Goal: Task Accomplishment & Management: Manage account settings

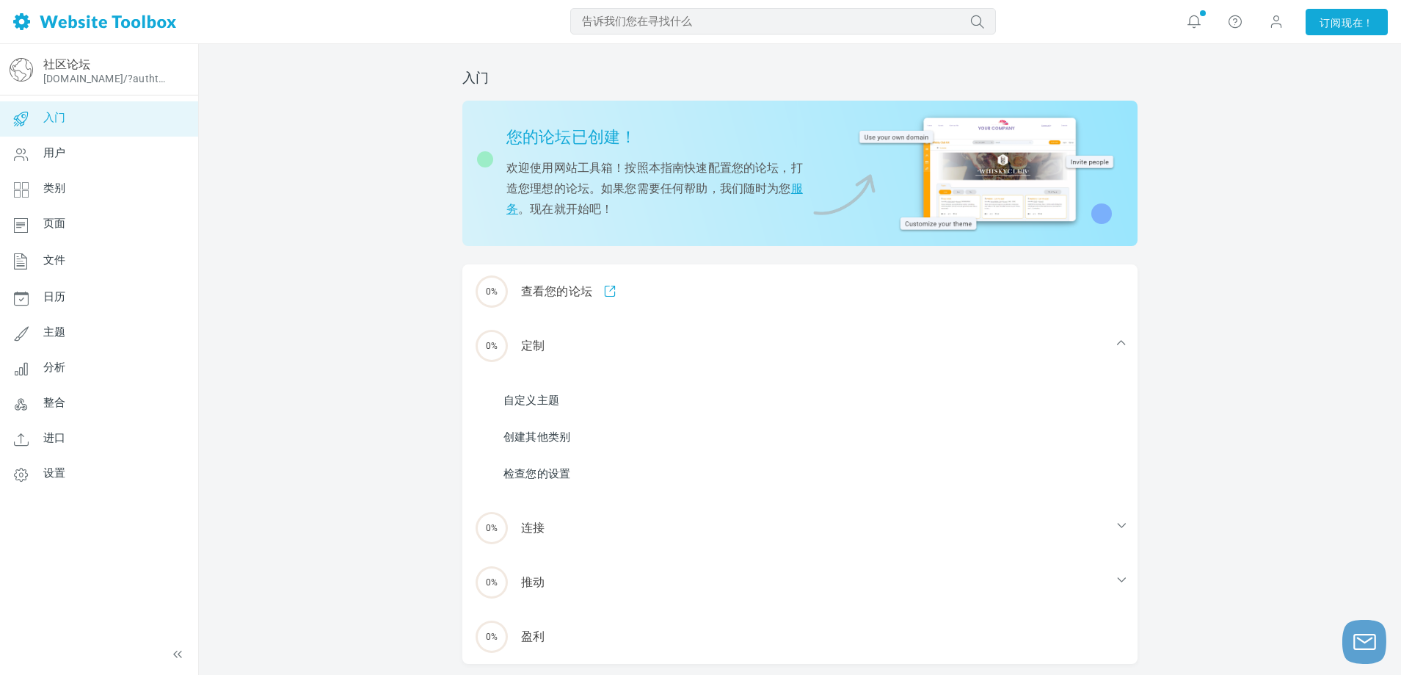
click at [578, 388] on ul "自定义主题 创建其他类别 检查您的设置" at bounding box center [809, 437] width 658 height 110
click at [563, 397] on li "自定义主题" at bounding box center [809, 400] width 658 height 22
click at [540, 395] on font "自定义主题" at bounding box center [532, 399] width 56 height 13
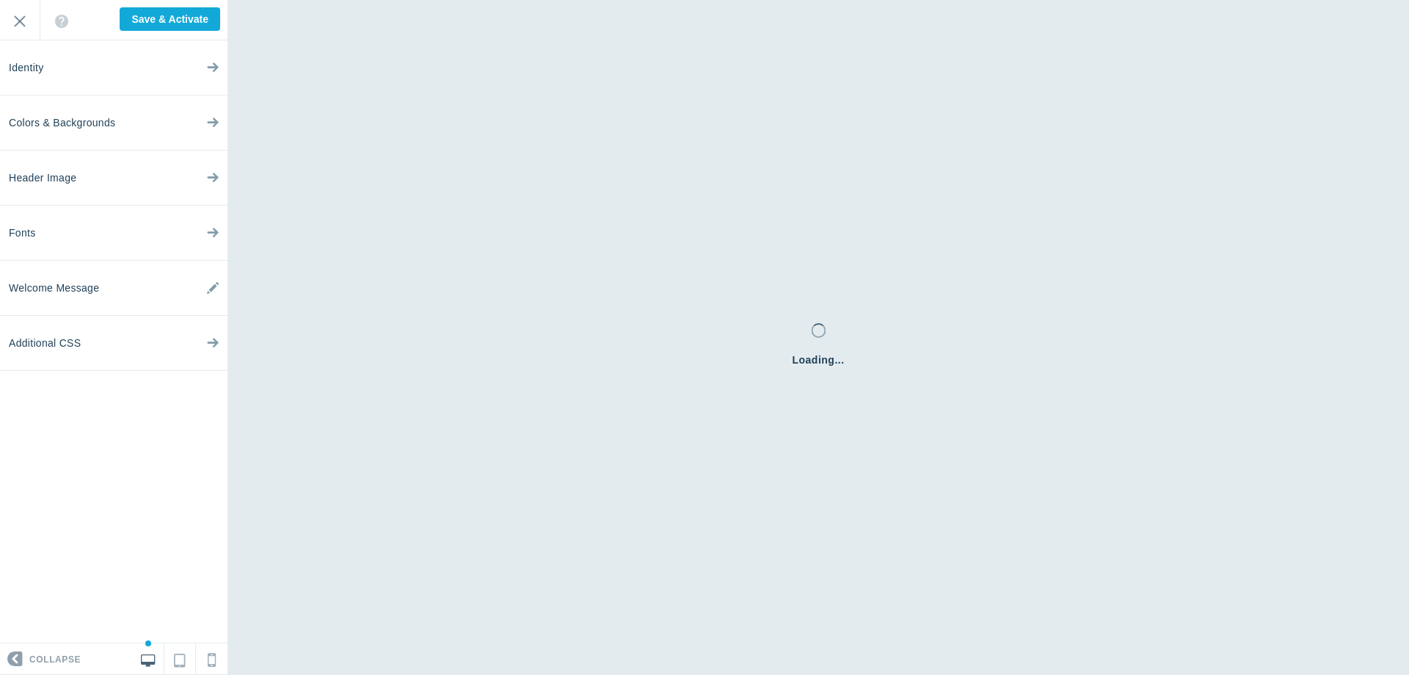
checkbox input "false"
click at [26, 21] on input "Exit" at bounding box center [20, 20] width 40 height 40
click at [98, 122] on span "Colors & Backgrounds" at bounding box center [62, 122] width 106 height 55
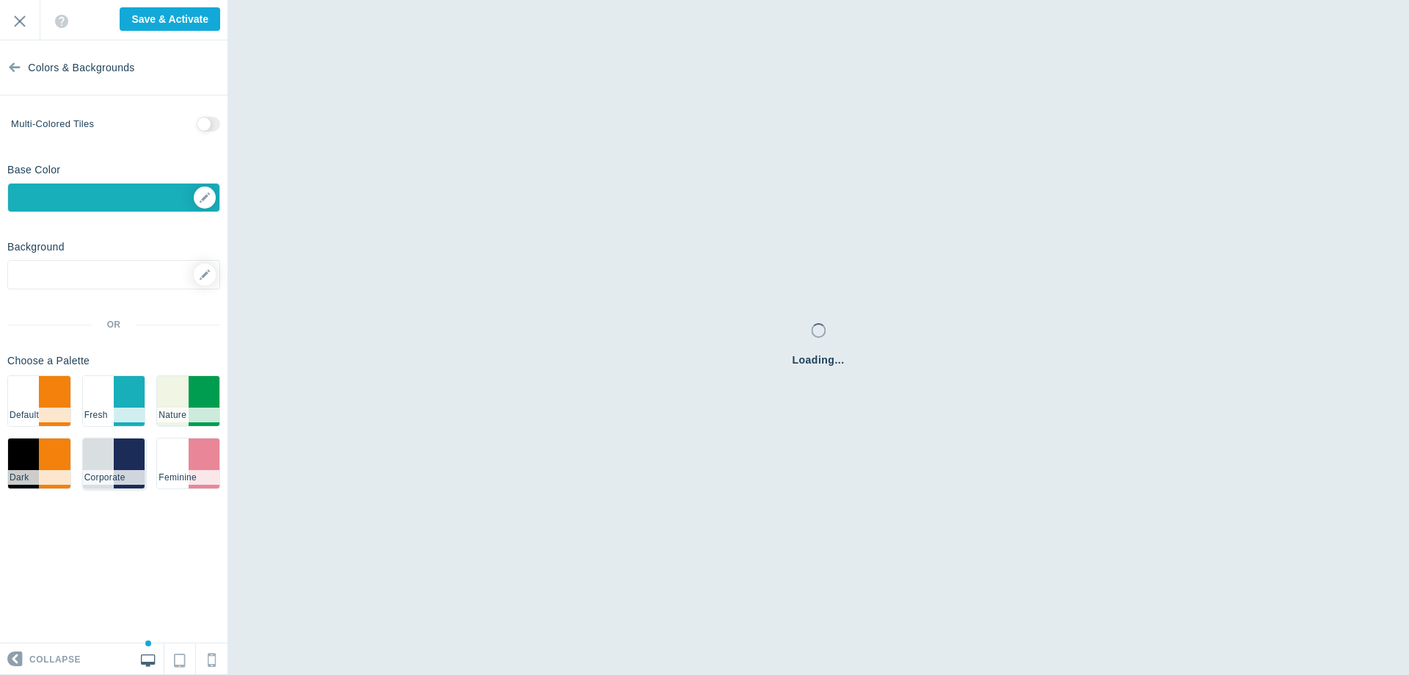
click at [106, 443] on li "#d9dee1" at bounding box center [98, 463] width 31 height 50
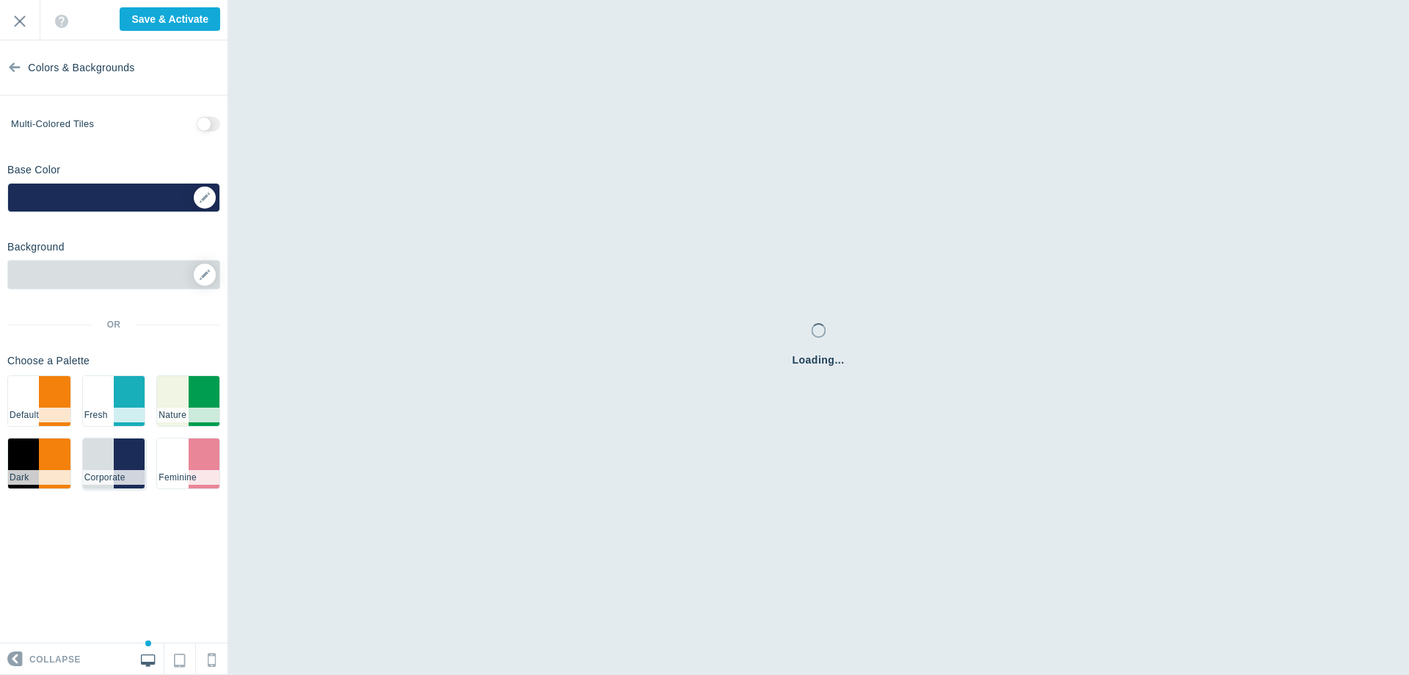
click at [106, 454] on li "#d9dee1" at bounding box center [98, 463] width 31 height 50
click at [12, 21] on input "Exit" at bounding box center [20, 20] width 40 height 40
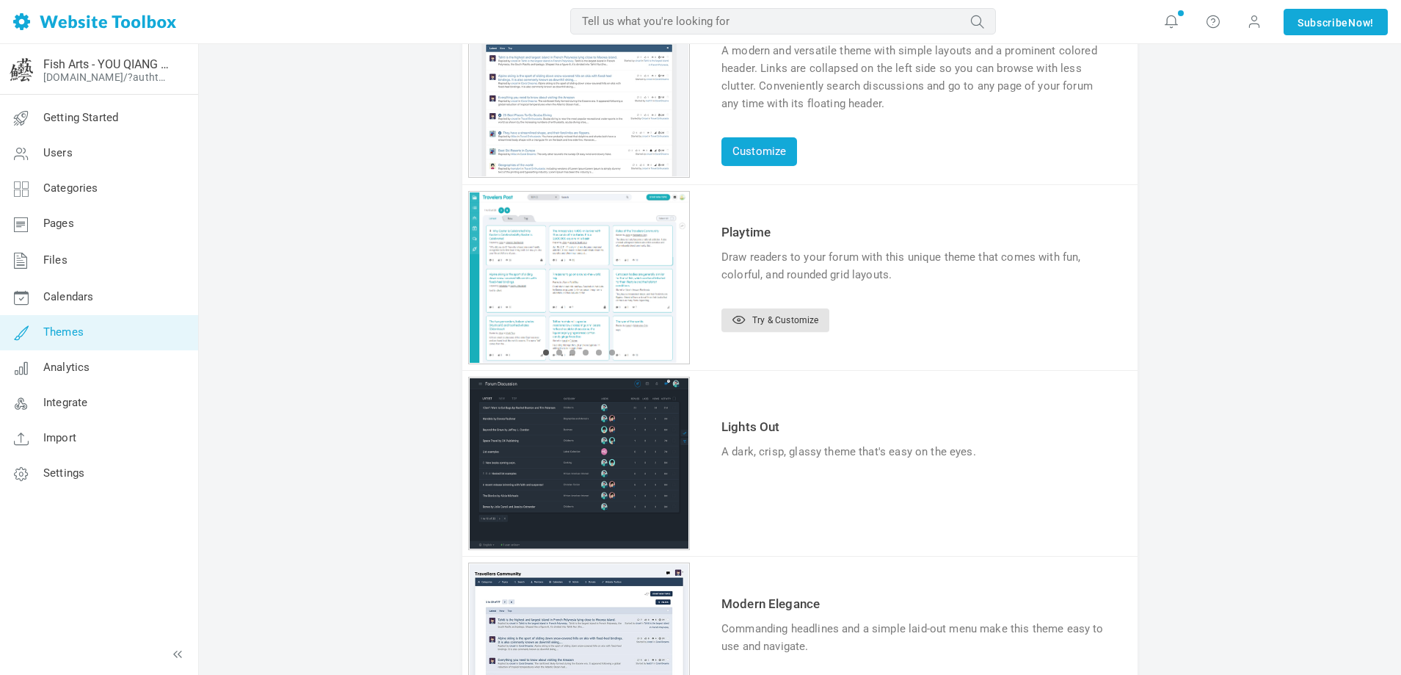
scroll to position [294, 0]
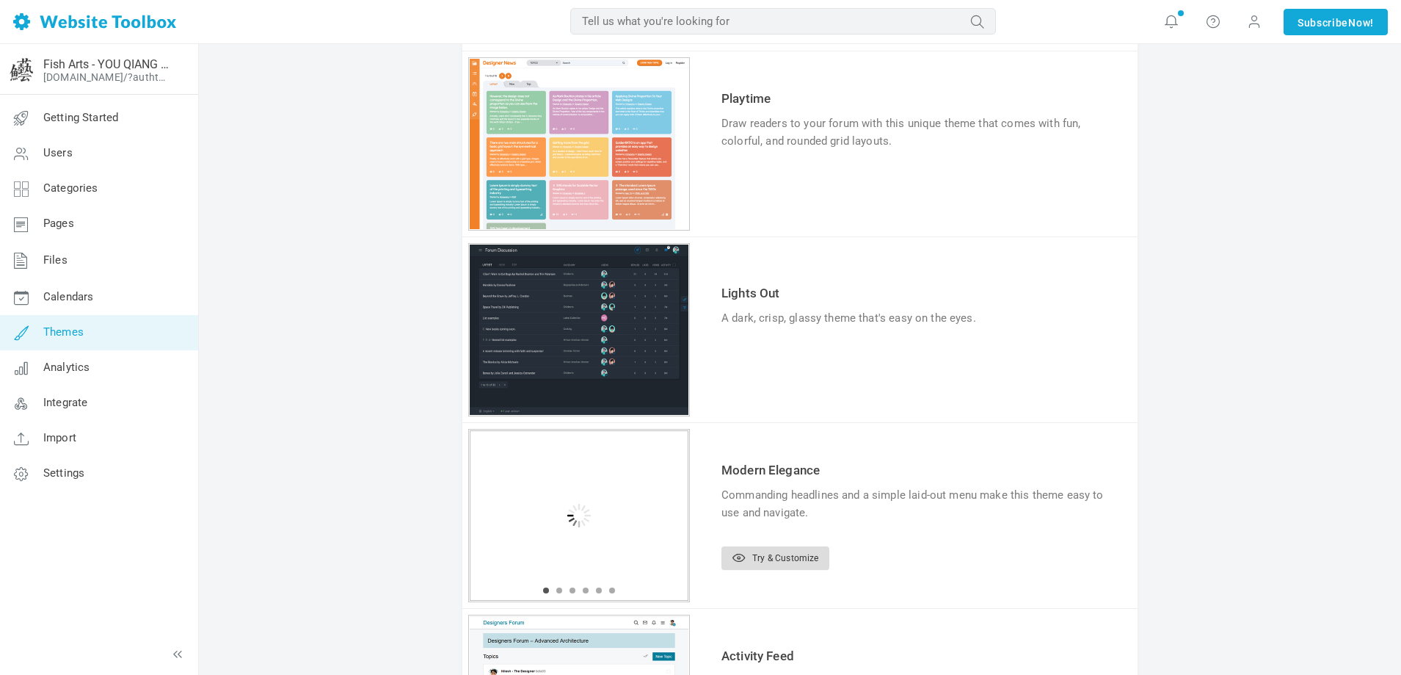
click at [782, 553] on link "Try & Customize" at bounding box center [776, 557] width 108 height 23
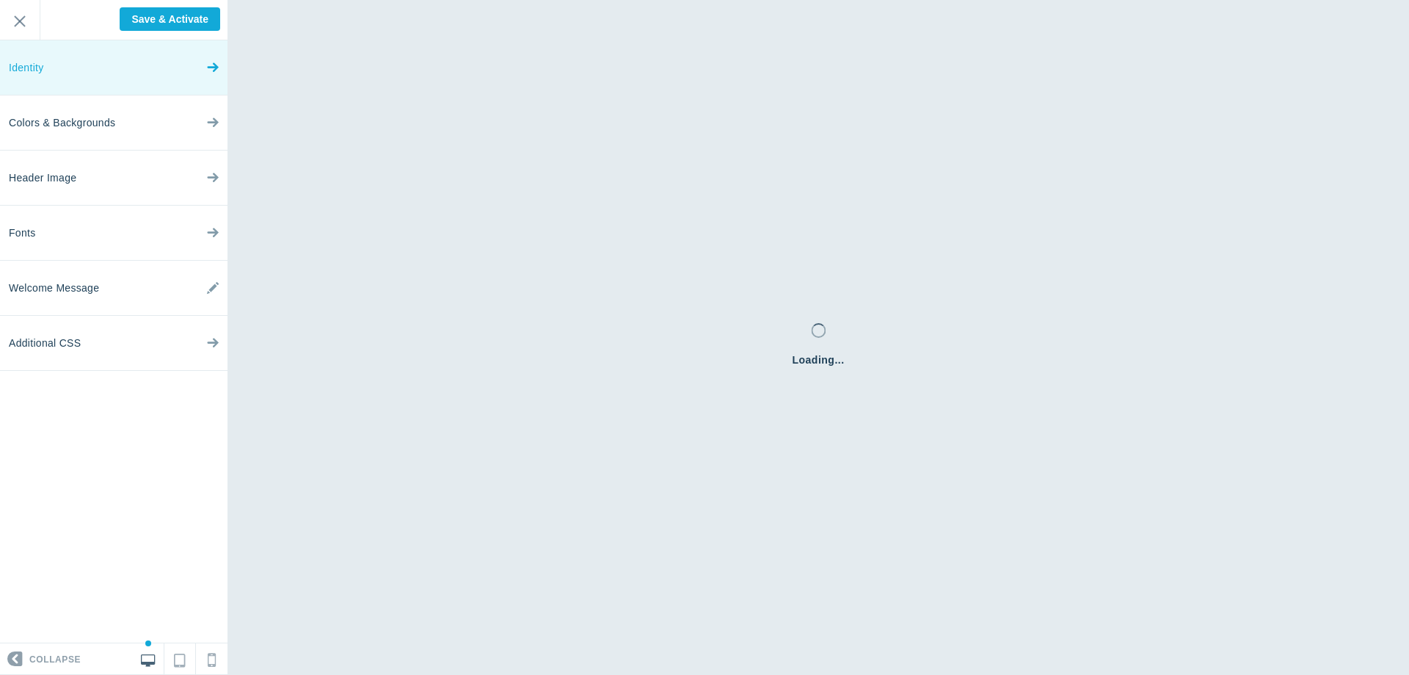
click at [98, 76] on link "Identity" at bounding box center [114, 67] width 228 height 55
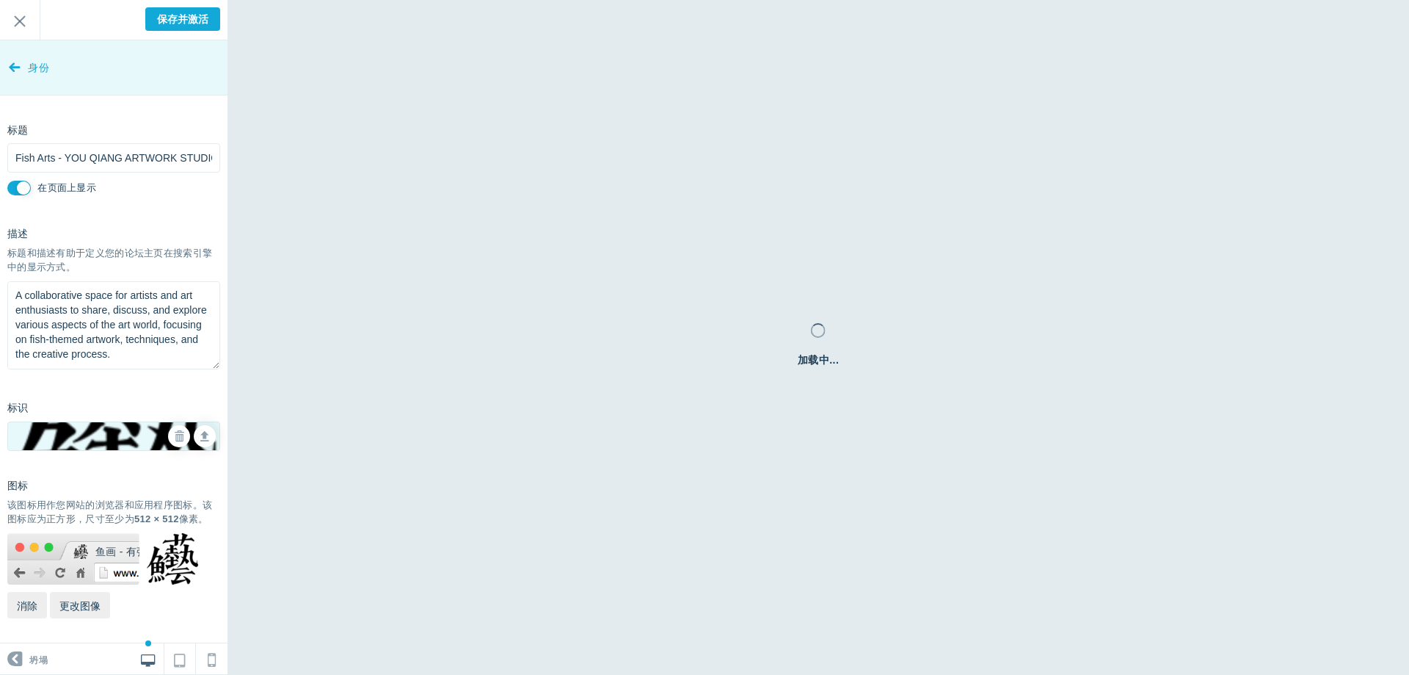
click at [21, 67] on link "身份" at bounding box center [114, 67] width 228 height 55
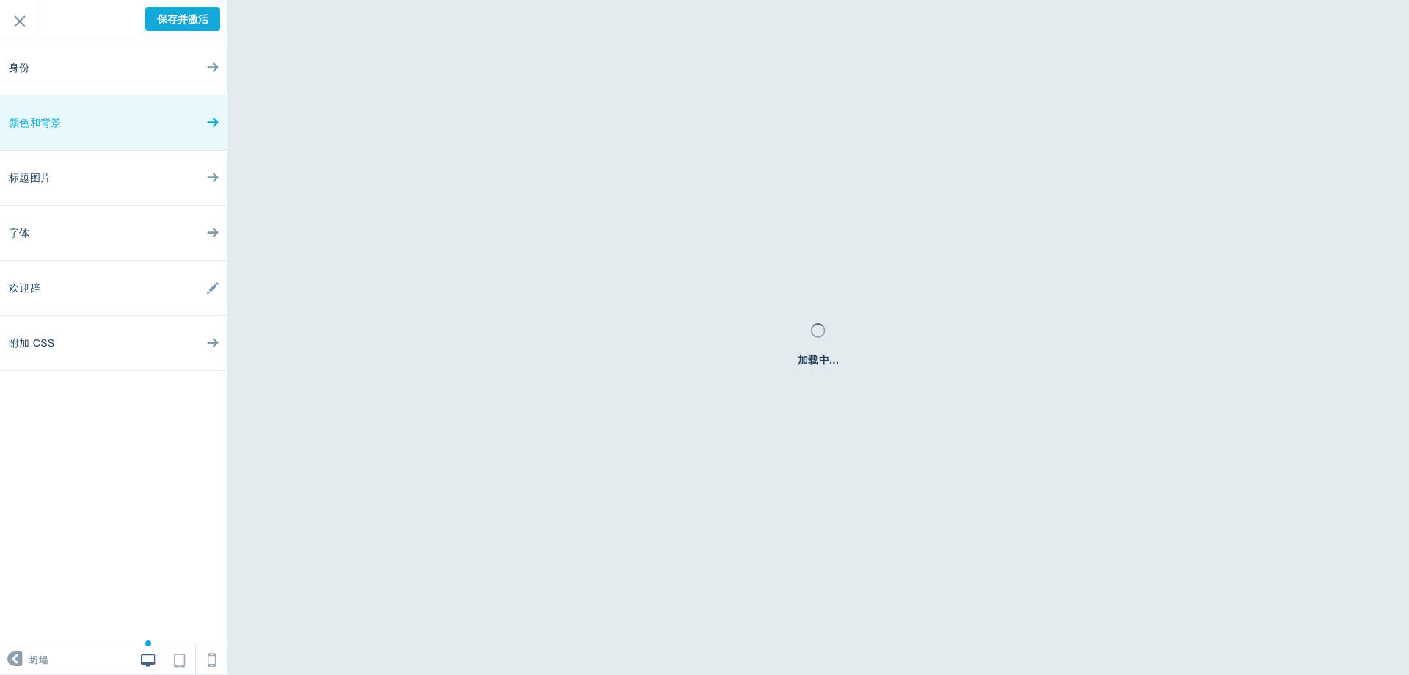
click at [67, 125] on link "颜色和背景" at bounding box center [114, 122] width 228 height 55
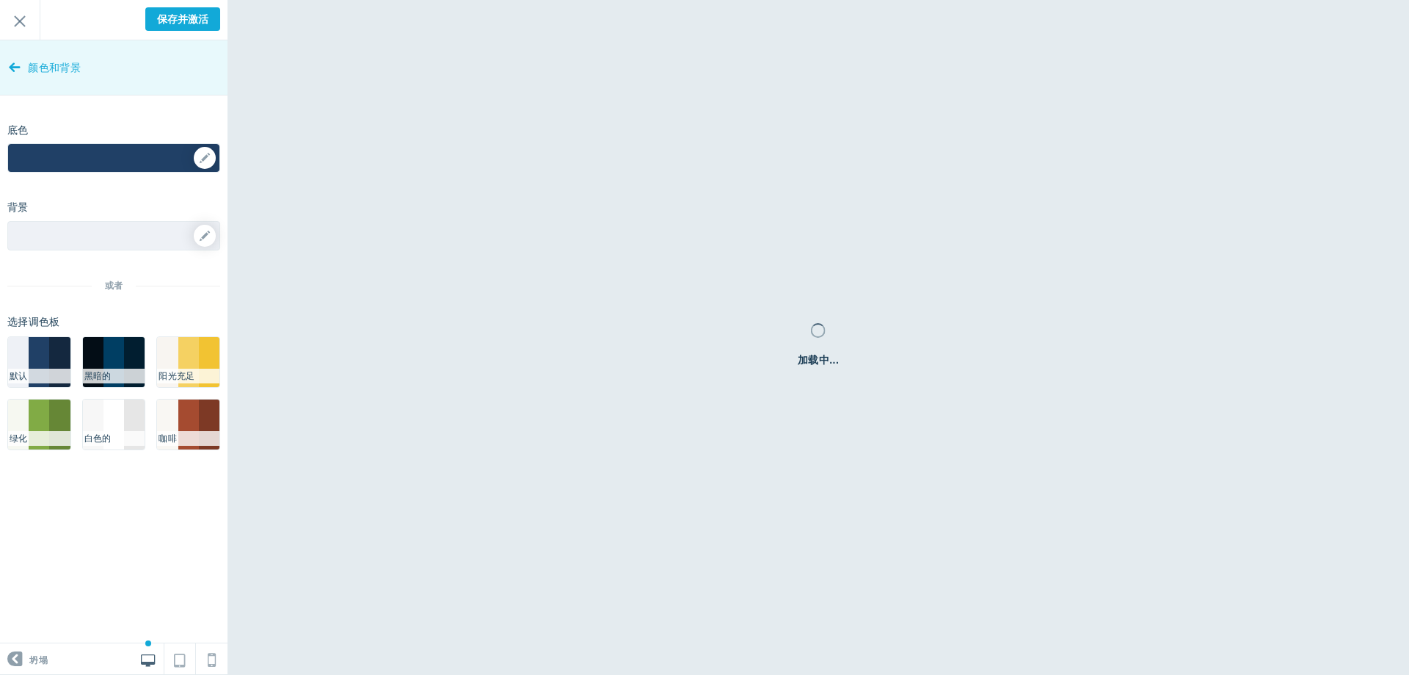
click at [18, 65] on icon at bounding box center [15, 64] width 12 height 55
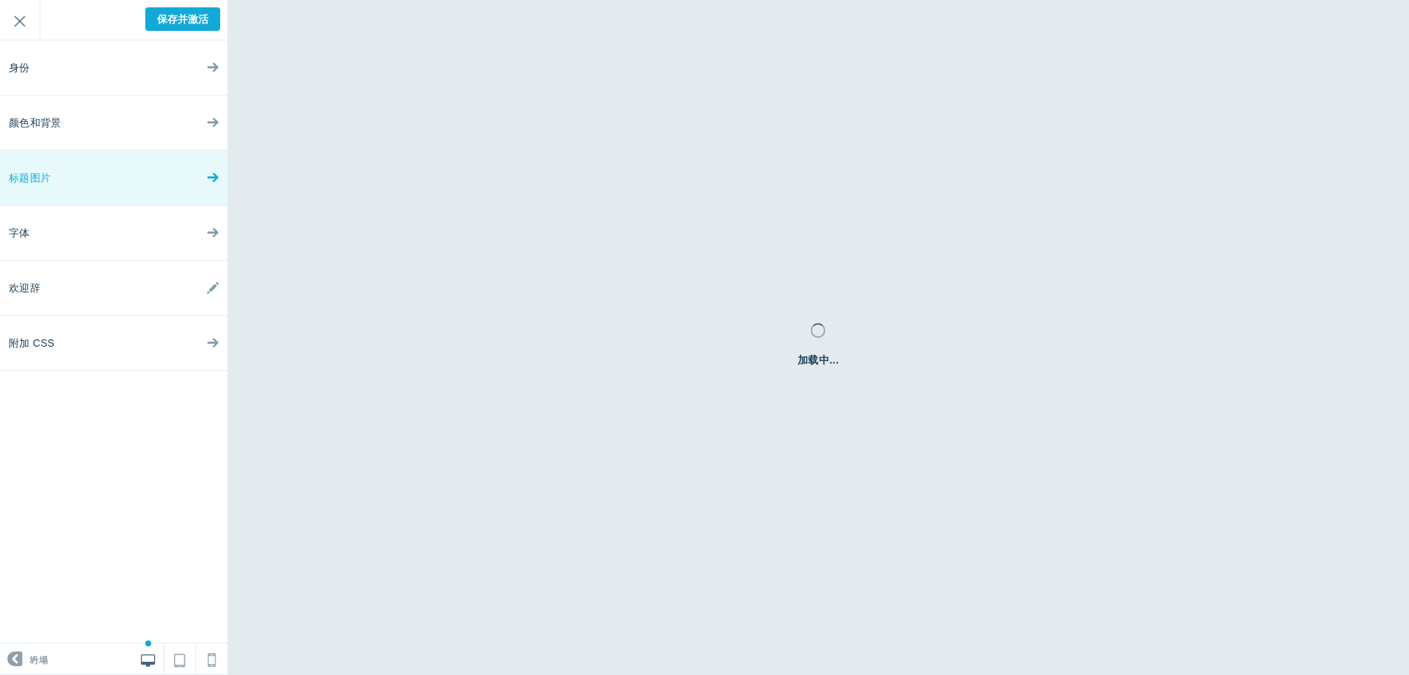
click at [73, 182] on link "标题图片" at bounding box center [114, 177] width 228 height 55
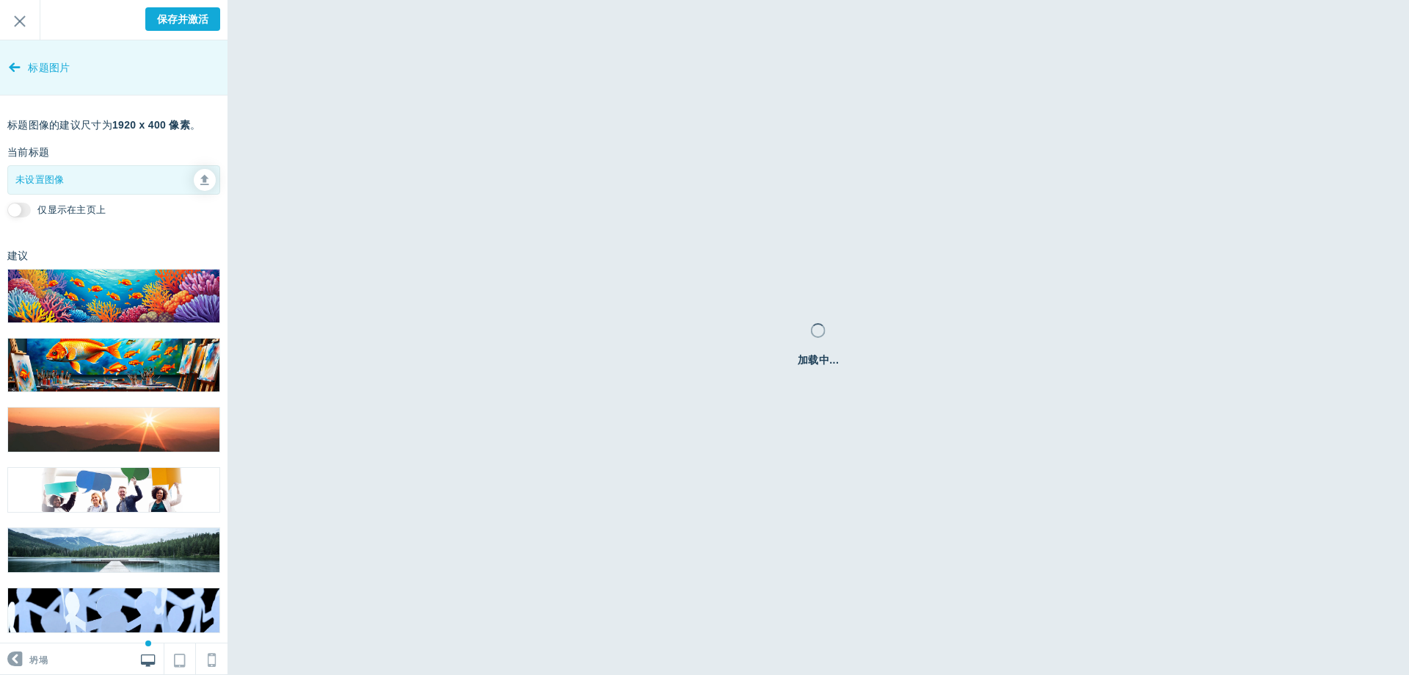
click at [25, 73] on link "标题图片" at bounding box center [114, 67] width 228 height 55
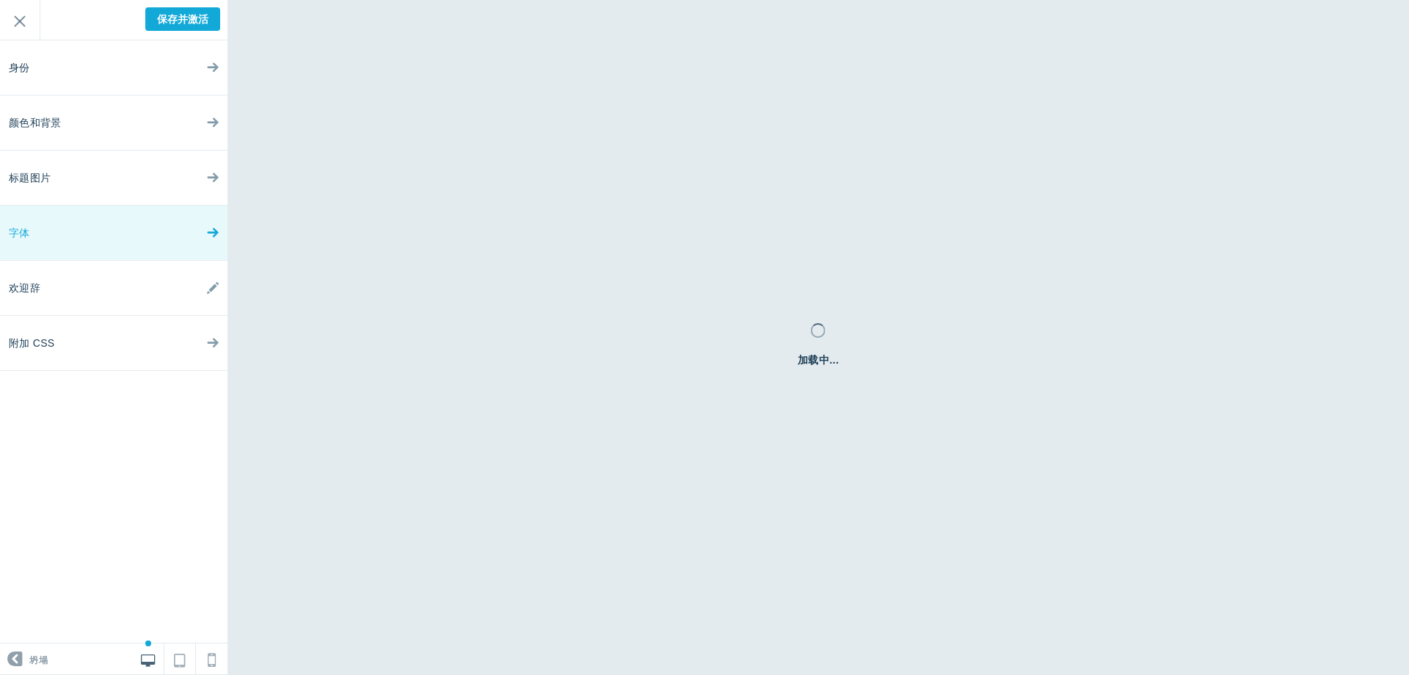
click at [48, 240] on link "字体" at bounding box center [114, 233] width 228 height 55
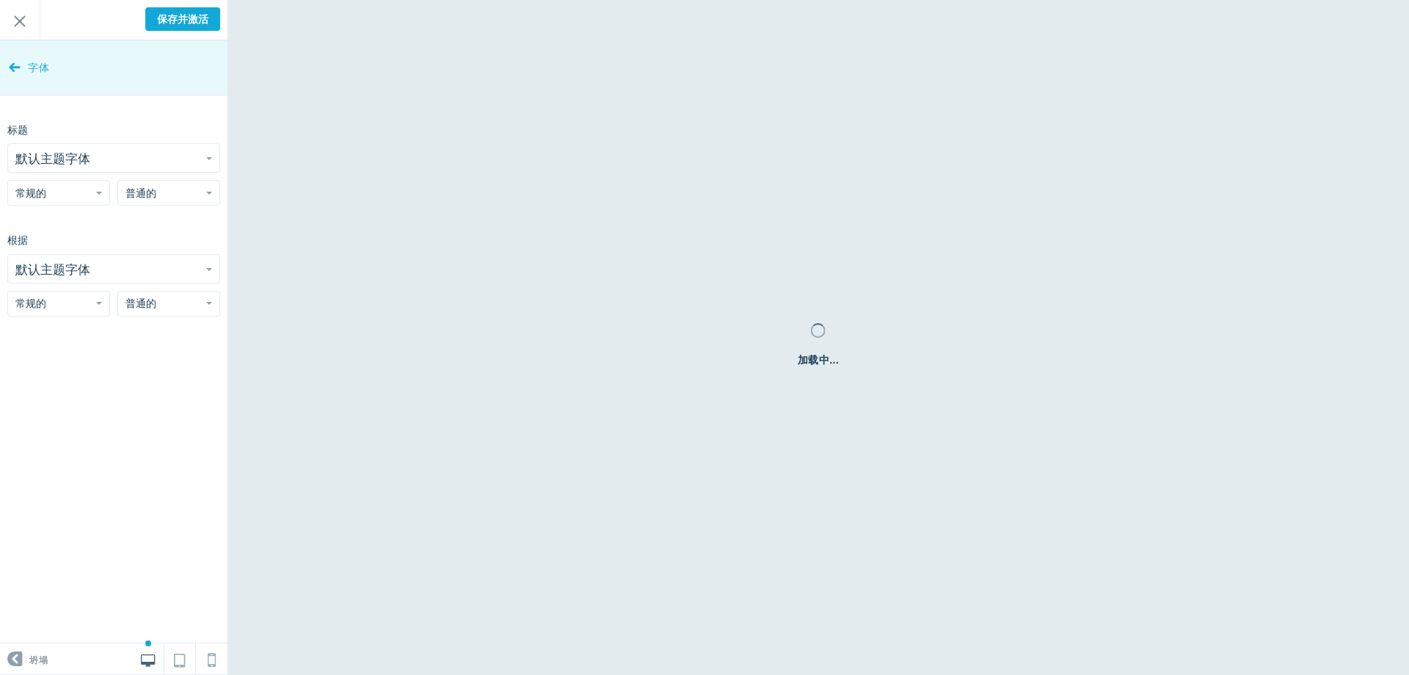
click at [24, 62] on link "字体" at bounding box center [114, 67] width 228 height 55
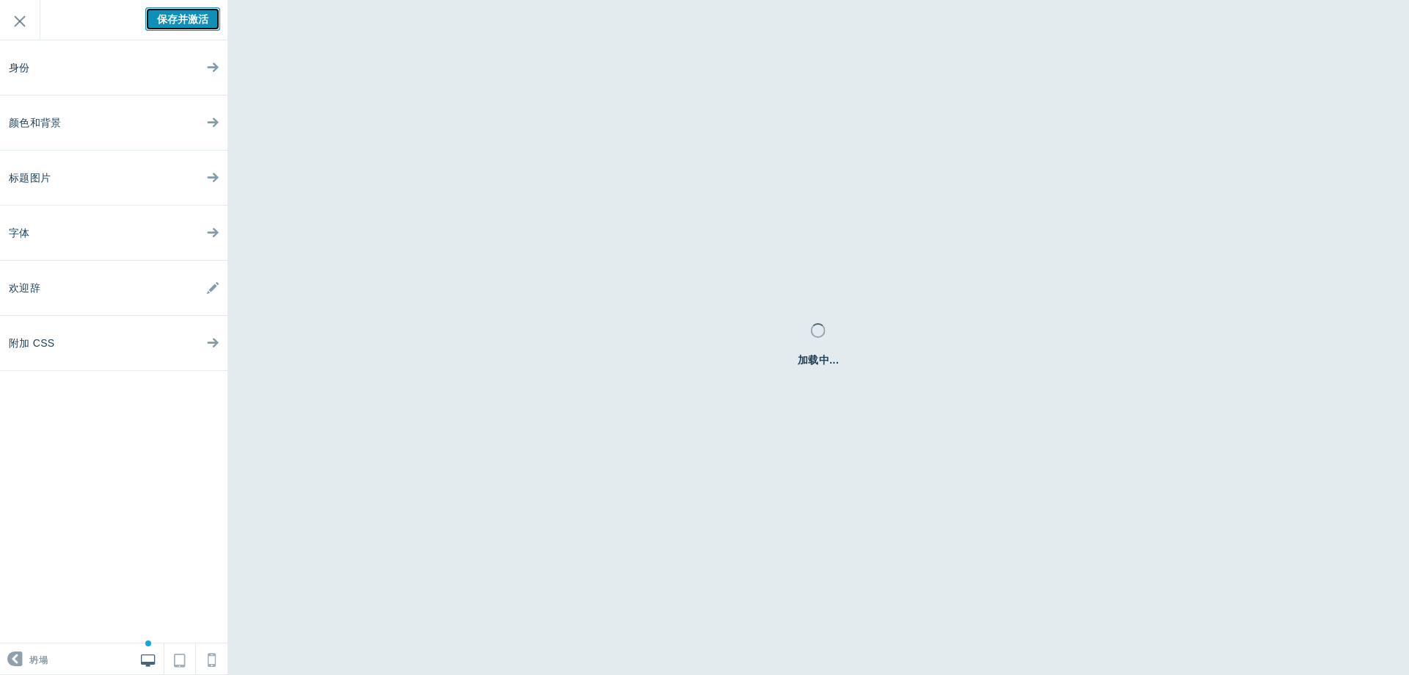
click at [161, 12] on input "保存并激活" at bounding box center [182, 18] width 75 height 23
type input "Saved"
click at [191, 20] on div "Welcome to your new forum! We've taken the liberty of creating some initial cat…" at bounding box center [114, 20] width 228 height 40
click at [192, 21] on div "Welcome to your new forum! We've taken the liberty of creating some initial cat…" at bounding box center [114, 20] width 228 height 40
click at [23, 19] on input "出口" at bounding box center [20, 20] width 40 height 40
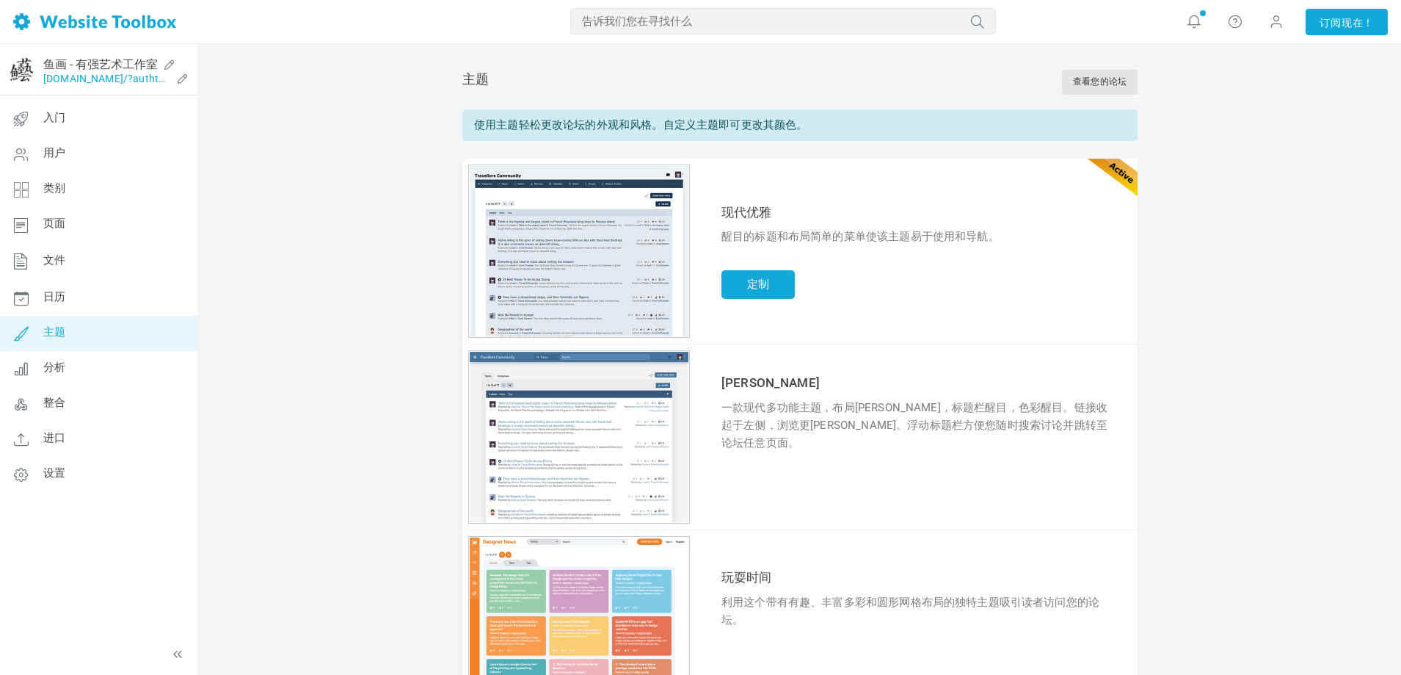
click at [114, 83] on font "[DOMAIN_NAME]/?authtoken=dd5729ef45b02242785f162b52dd0b59&rememberMe=1" at bounding box center [248, 79] width 410 height 12
click at [72, 212] on link "页面" at bounding box center [98, 224] width 199 height 35
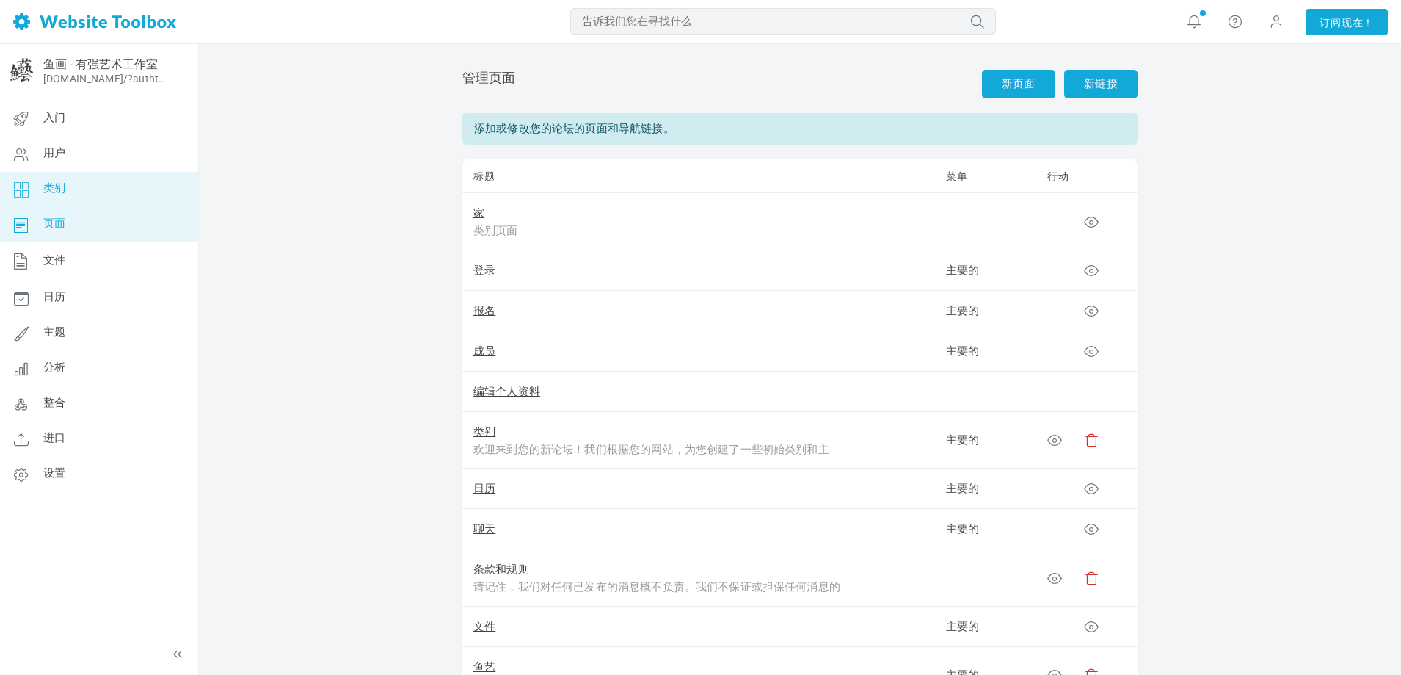
click at [67, 184] on link "类别" at bounding box center [98, 189] width 199 height 35
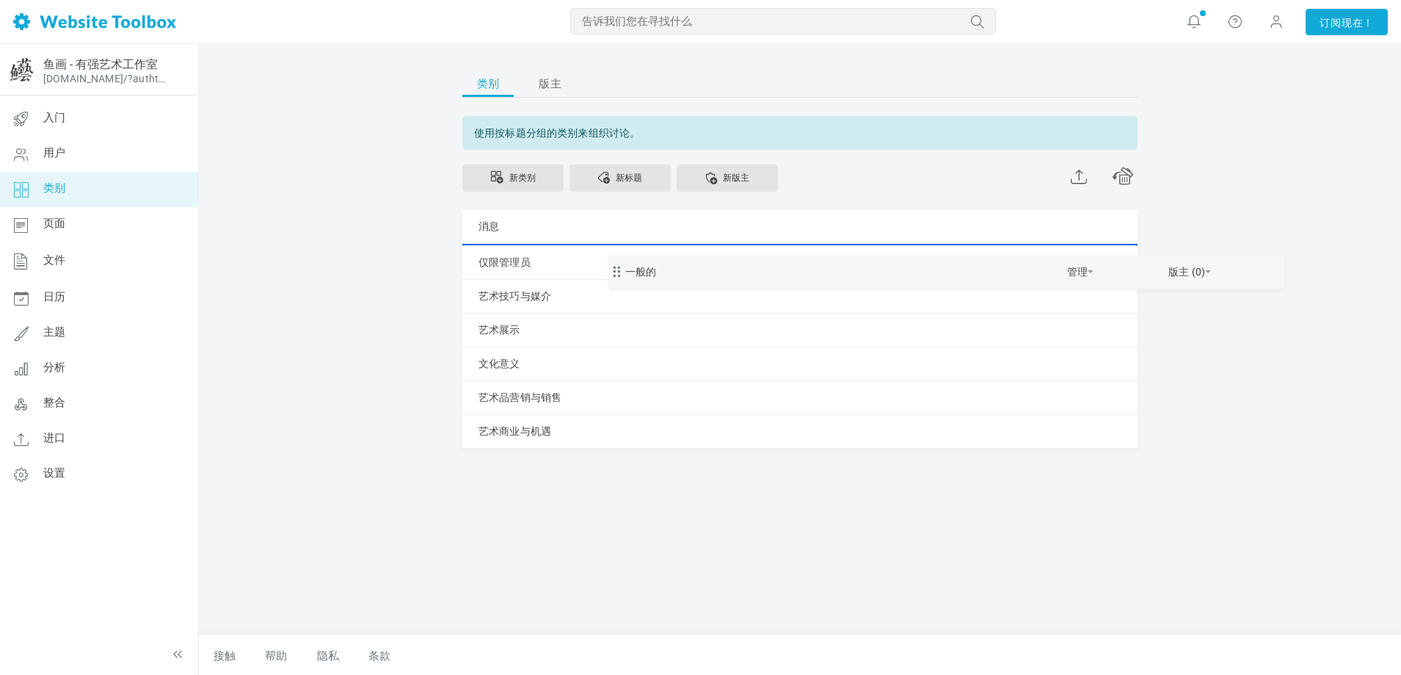
drag, startPoint x: 690, startPoint y: 249, endPoint x: 575, endPoint y: 255, distance: 115.4
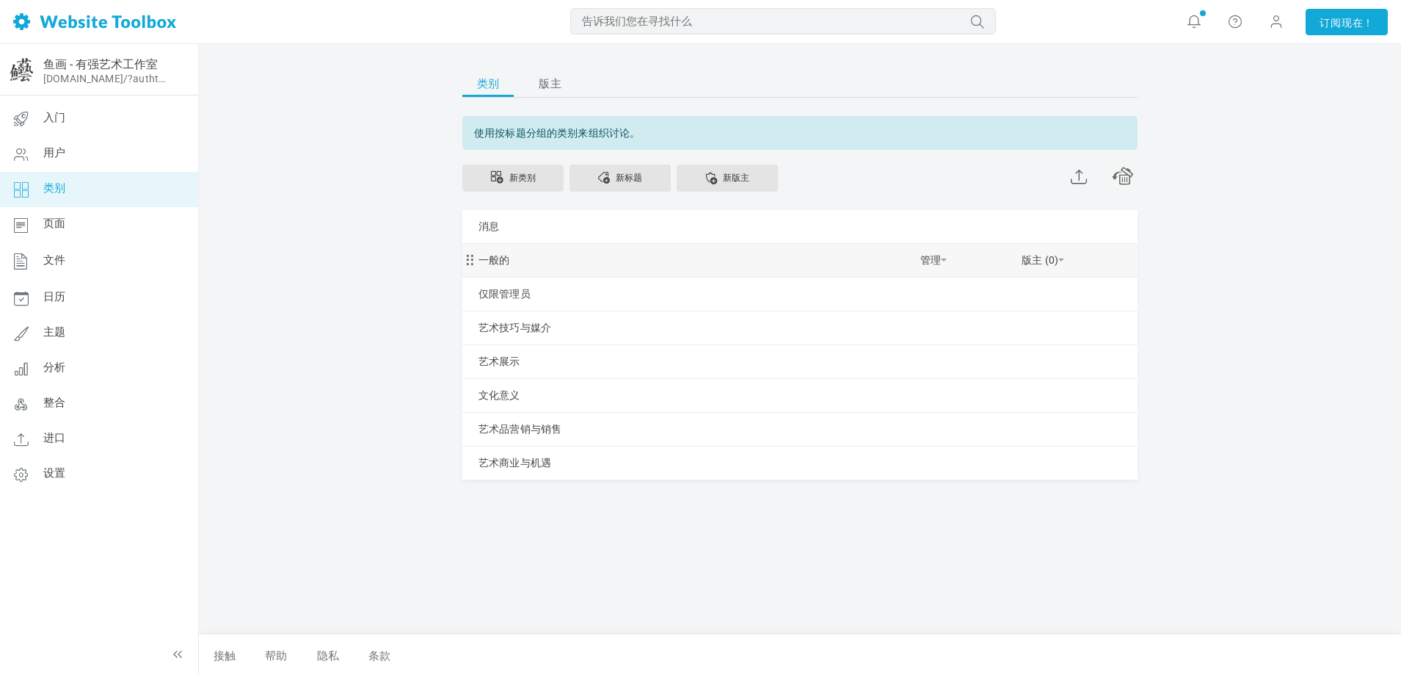
click at [573, 255] on div "一般的 管理 编辑 删除 查看类别 更改权限 复制权限 隐私 新的子类别 取消缩进 缩进 版主 (0) 添加主持人" at bounding box center [799, 260] width 675 height 33
click at [559, 266] on div "一般的 管理 编辑 删除 查看类别 更改权限 复制权限 隐私 新的子类别 取消缩进 缩进 版主 (0) 添加主持人" at bounding box center [799, 260] width 675 height 33
click at [538, 264] on div "一般的 管理 编辑 删除 查看类别 更改权限 复制权限 隐私 新的子类别 取消缩进 缩进 版主 (0) 添加主持人" at bounding box center [799, 260] width 675 height 33
click at [554, 255] on div "一般的 管理 编辑 删除 查看类别 更改权限 复制权限 隐私 新的子类别 取消缩进 缩进 版主 (0) 添加主持人" at bounding box center [799, 260] width 675 height 33
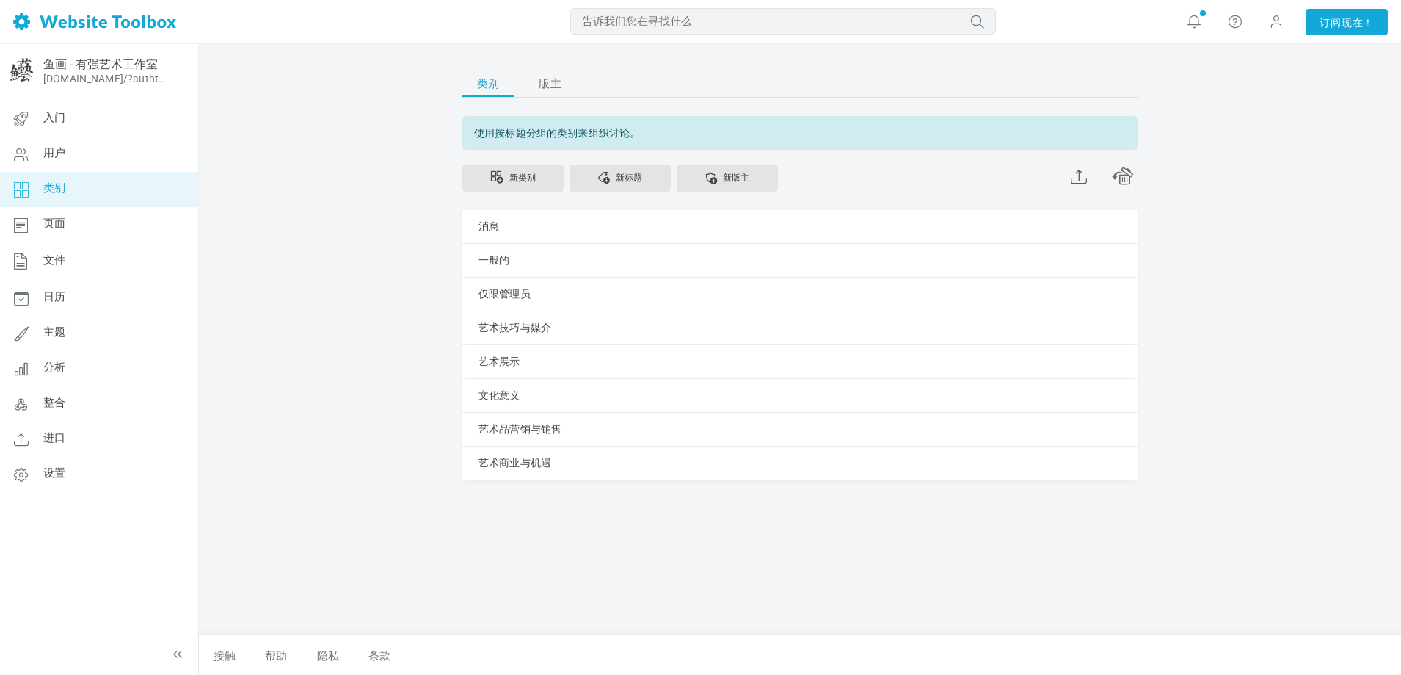
click at [123, 181] on link "类别" at bounding box center [98, 189] width 199 height 35
click at [584, 260] on div "一般的 管理 编辑 删除 查看类别 更改权限 复制权限 隐私 新的子类别 取消缩进 缩进 版主 (0) 添加主持人" at bounding box center [799, 260] width 675 height 33
click at [222, 656] on font "接触" at bounding box center [225, 655] width 22 height 13
click at [479, 225] on font "消息" at bounding box center [489, 226] width 21 height 12
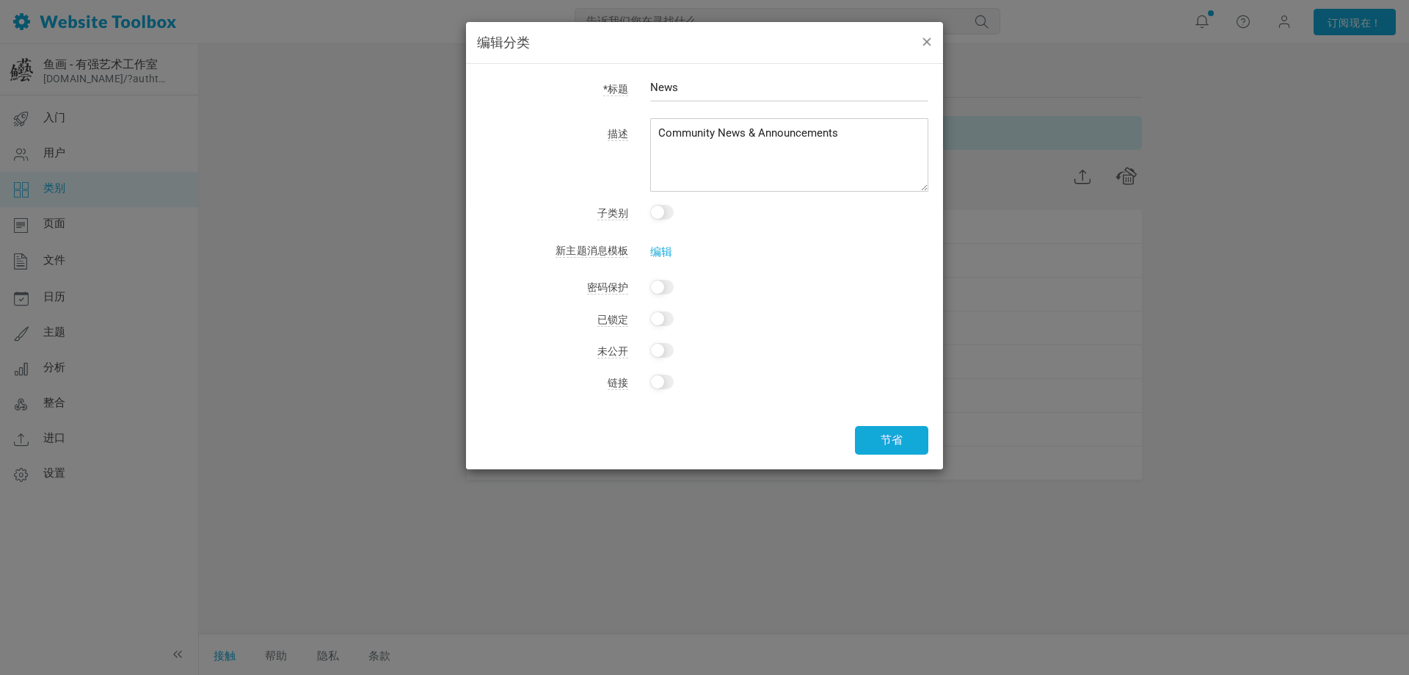
click at [920, 41] on button "button" at bounding box center [926, 41] width 12 height 16
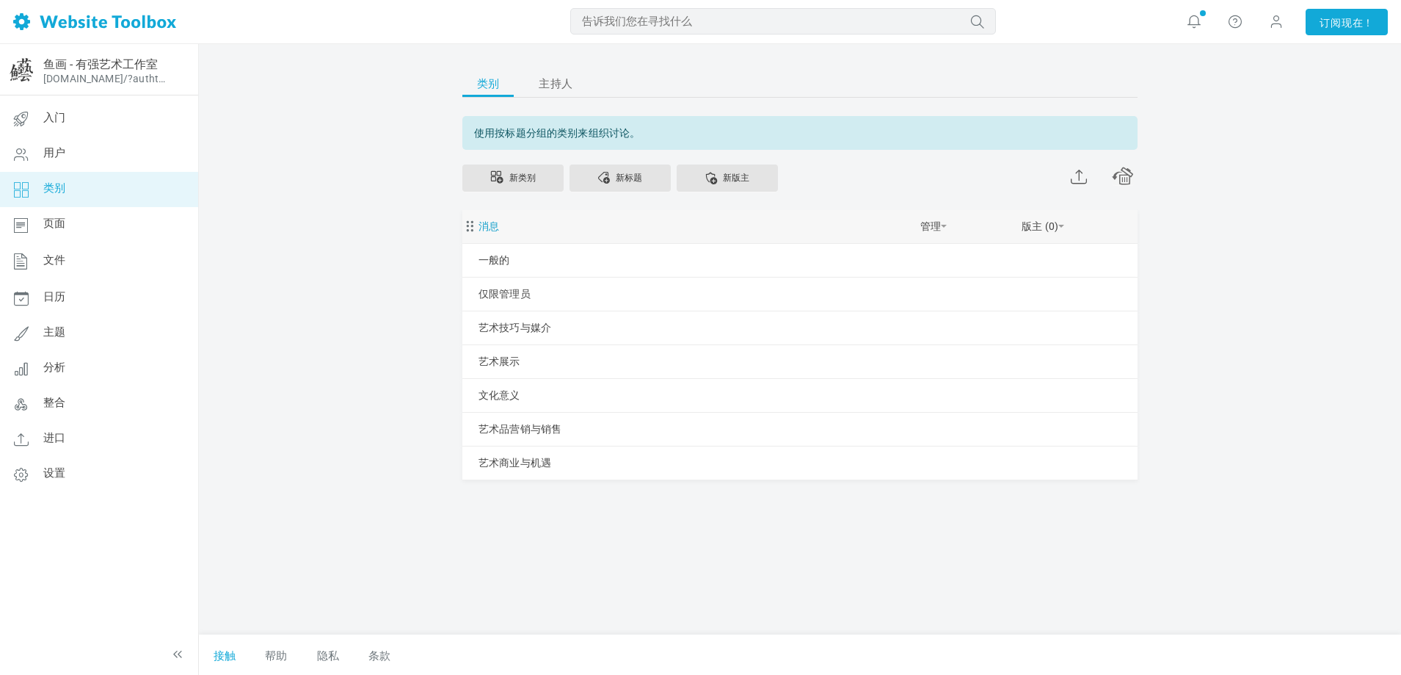
click at [495, 228] on font "消息" at bounding box center [489, 226] width 21 height 12
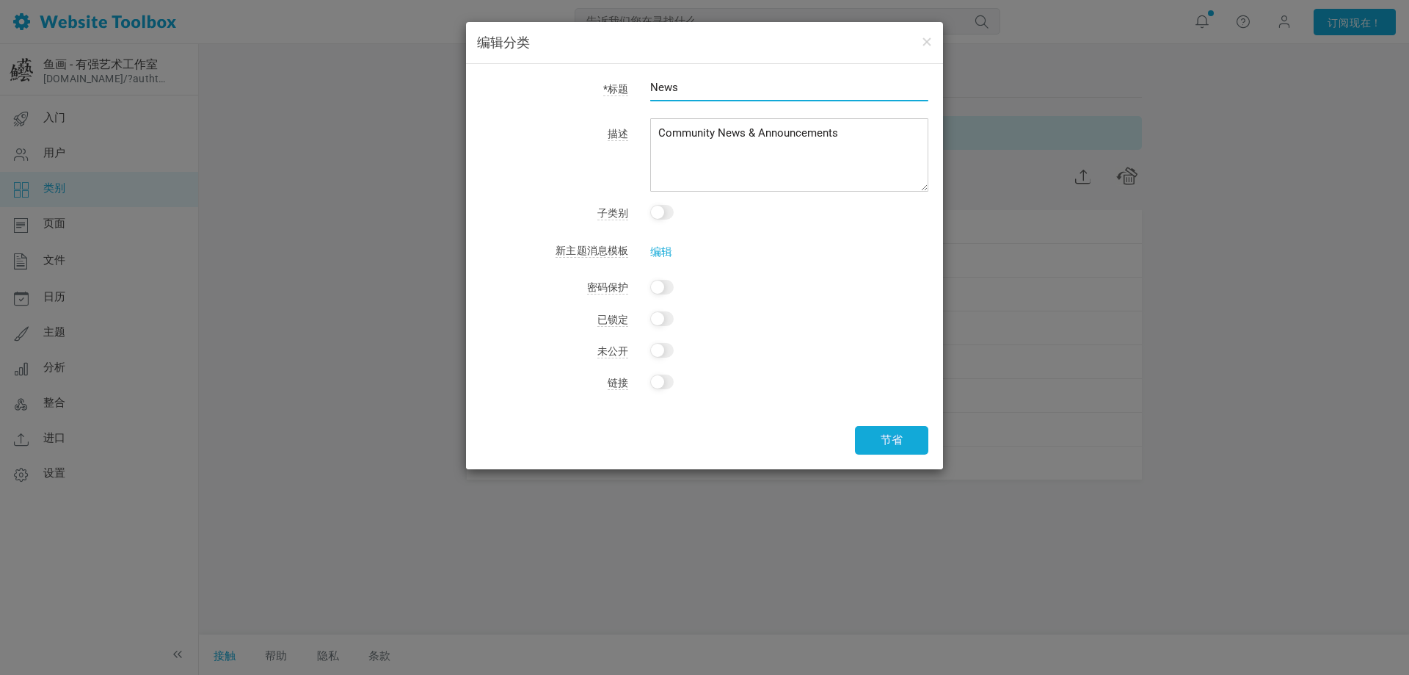
drag, startPoint x: 675, startPoint y: 84, endPoint x: 649, endPoint y: 79, distance: 27.1
click at [649, 79] on div "News" at bounding box center [778, 96] width 300 height 34
drag, startPoint x: 703, startPoint y: 94, endPoint x: 649, endPoint y: 97, distance: 54.4
click at [649, 97] on div "News" at bounding box center [778, 96] width 300 height 34
type input "Wanted"
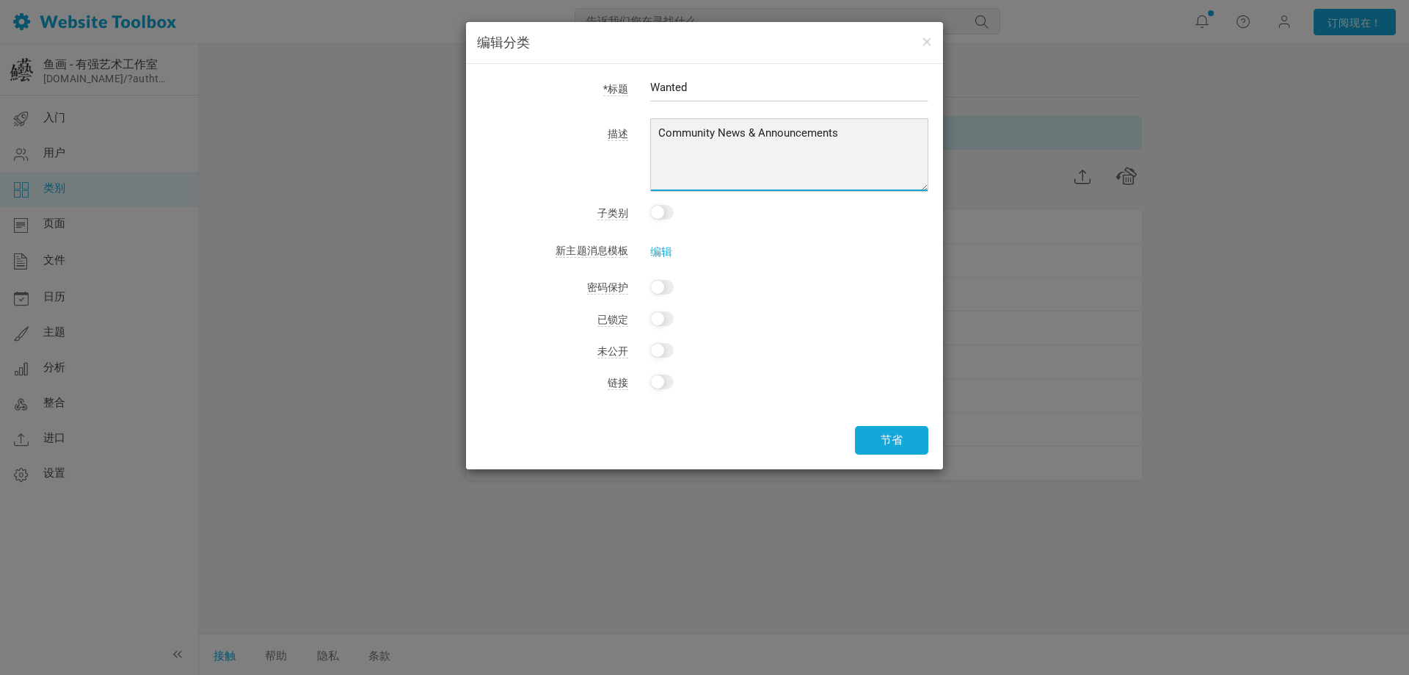
click at [810, 150] on textarea "Community News & Announcements" at bounding box center [789, 154] width 278 height 73
paste textarea "Wanted to Buy listing for taxidermy-related items only, please."
drag, startPoint x: 777, startPoint y: 148, endPoint x: 650, endPoint y: 115, distance: 131.2
click at [650, 115] on div "*标题 Wanted 描述 Community News & Announcements 子类别 这是以下类别的子类别： 未分类 一般的 仅限管理员 艺术技巧…" at bounding box center [704, 266] width 477 height 405
type textarea "Wanted to Buy listing for taxidermy-related items only, please."
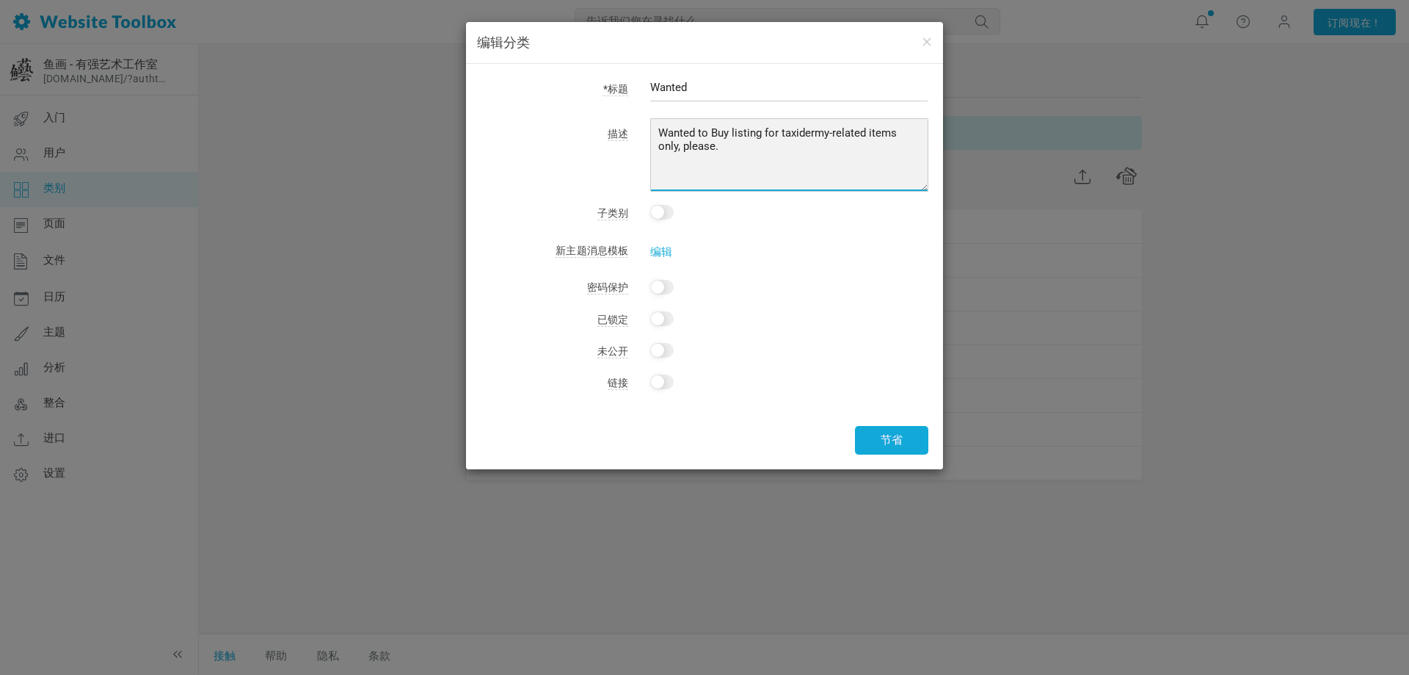
click at [738, 150] on textarea "Community News & Announcements" at bounding box center [789, 154] width 278 height 73
drag, startPoint x: 785, startPoint y: 134, endPoint x: 862, endPoint y: 137, distance: 77.1
click at [862, 137] on textarea "Community News & Announcements" at bounding box center [789, 154] width 278 height 73
click at [771, 146] on textarea "Community News & Announcements" at bounding box center [789, 154] width 278 height 73
paste textarea "what kind of fish you want for GK sculpture."
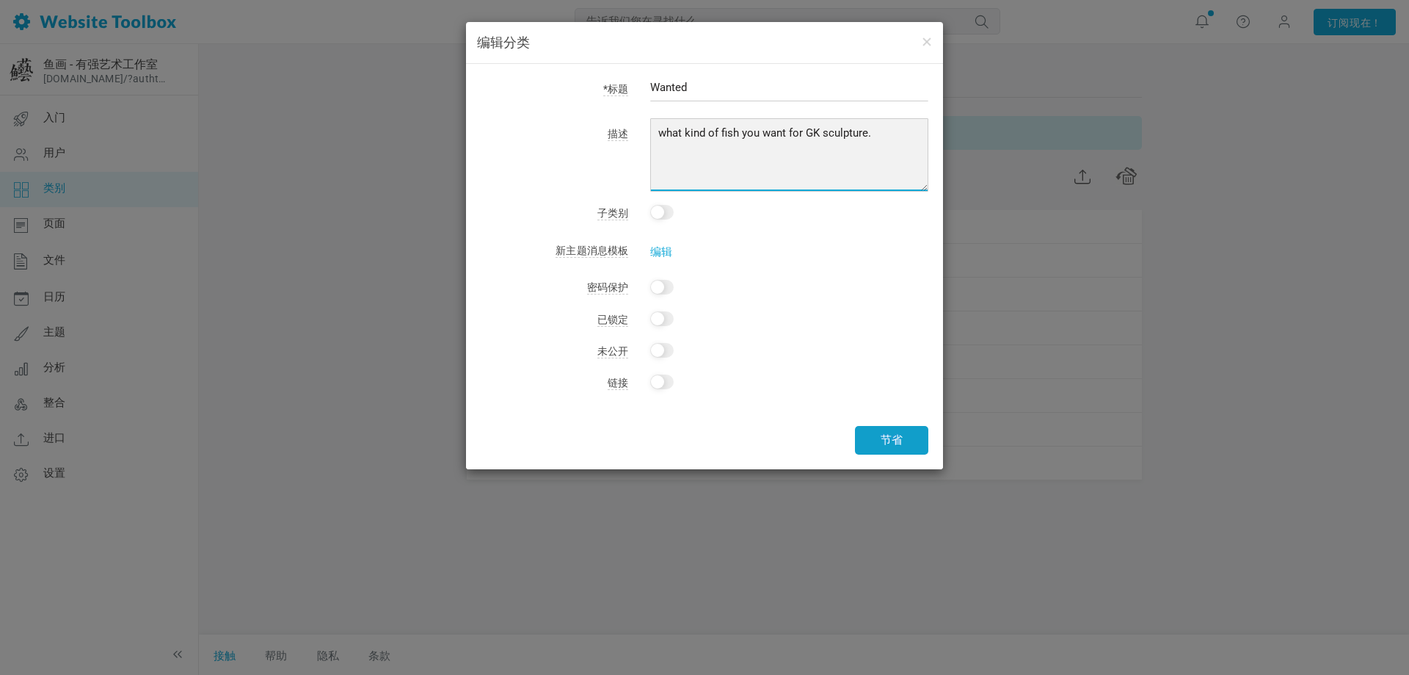
type textarea "what kind of fish you want for GK sculpture."
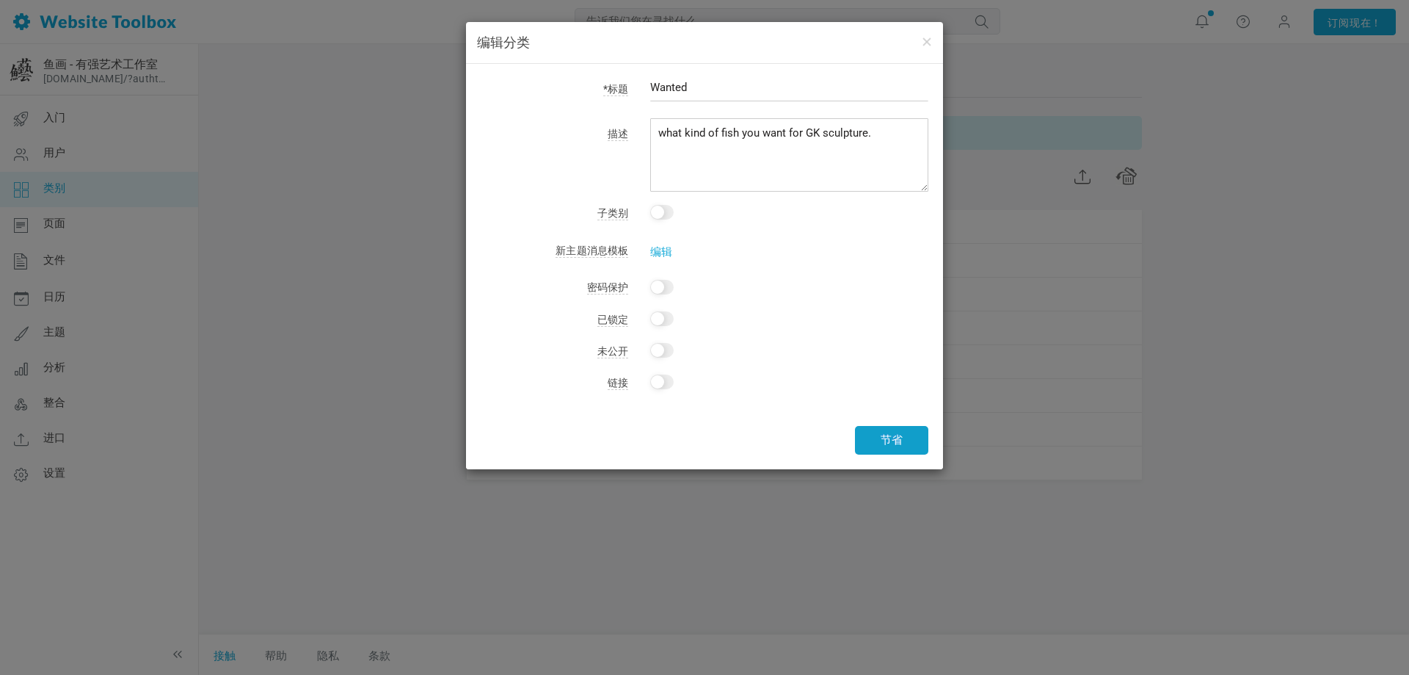
click at [885, 437] on font "节省" at bounding box center [892, 439] width 22 height 13
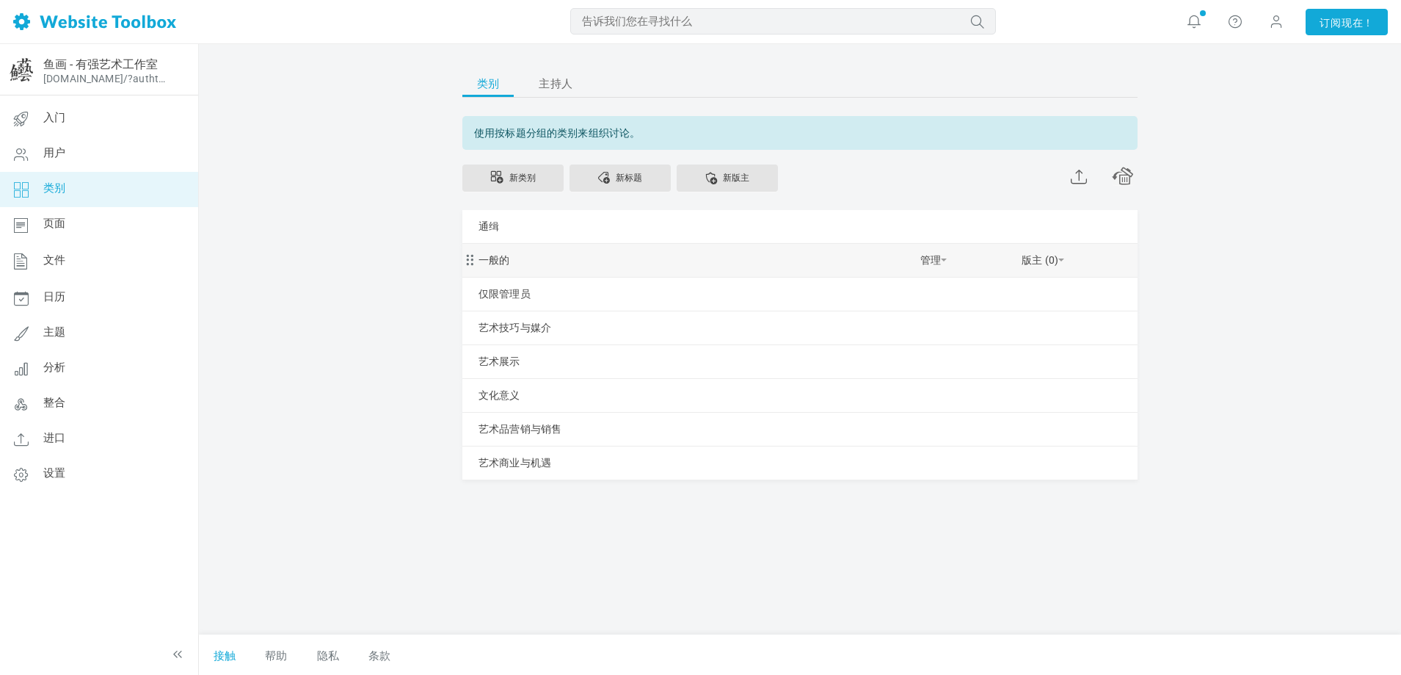
click at [512, 259] on div "一般的 管理 编辑 删除 查看类别 更改权限 复制权限 隐私 新的子类别 取消缩进 缩进 版主 (0) 添加主持人" at bounding box center [799, 260] width 675 height 33
click at [506, 260] on font "一般的" at bounding box center [494, 260] width 31 height 12
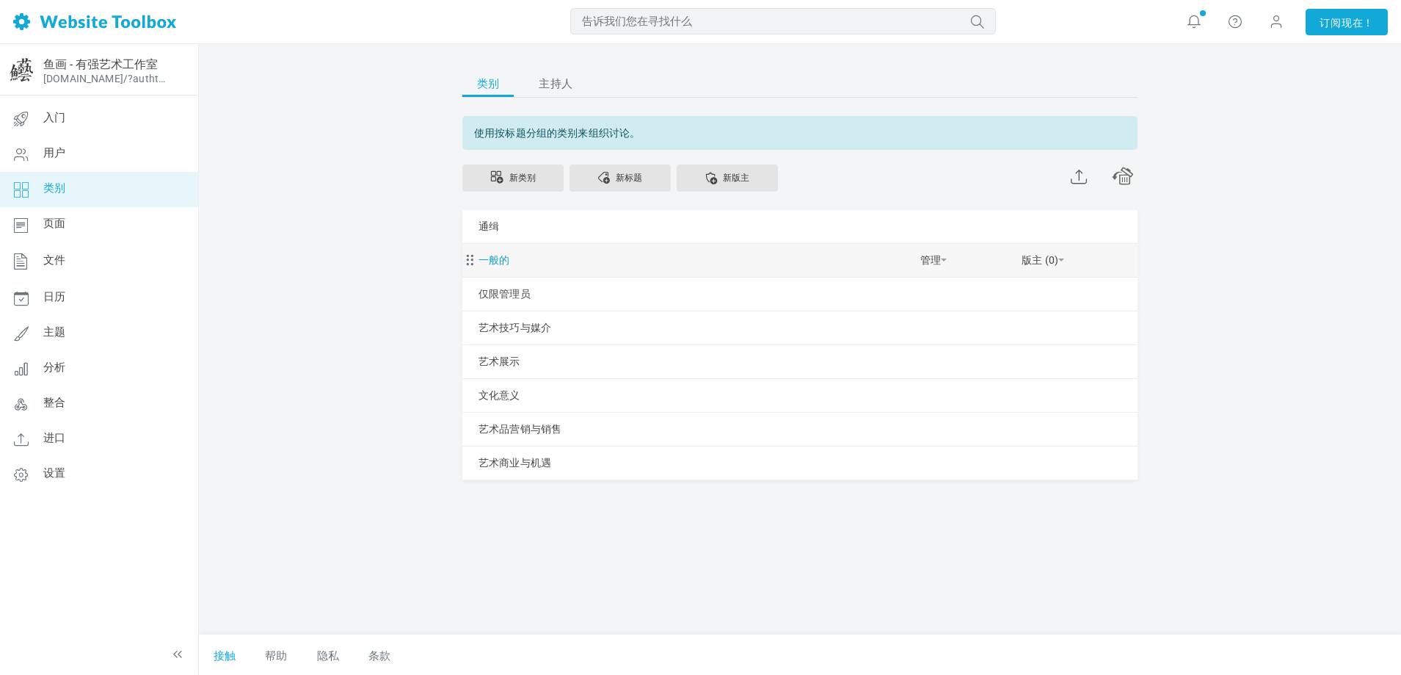
click at [506, 260] on font "一般的" at bounding box center [494, 260] width 31 height 12
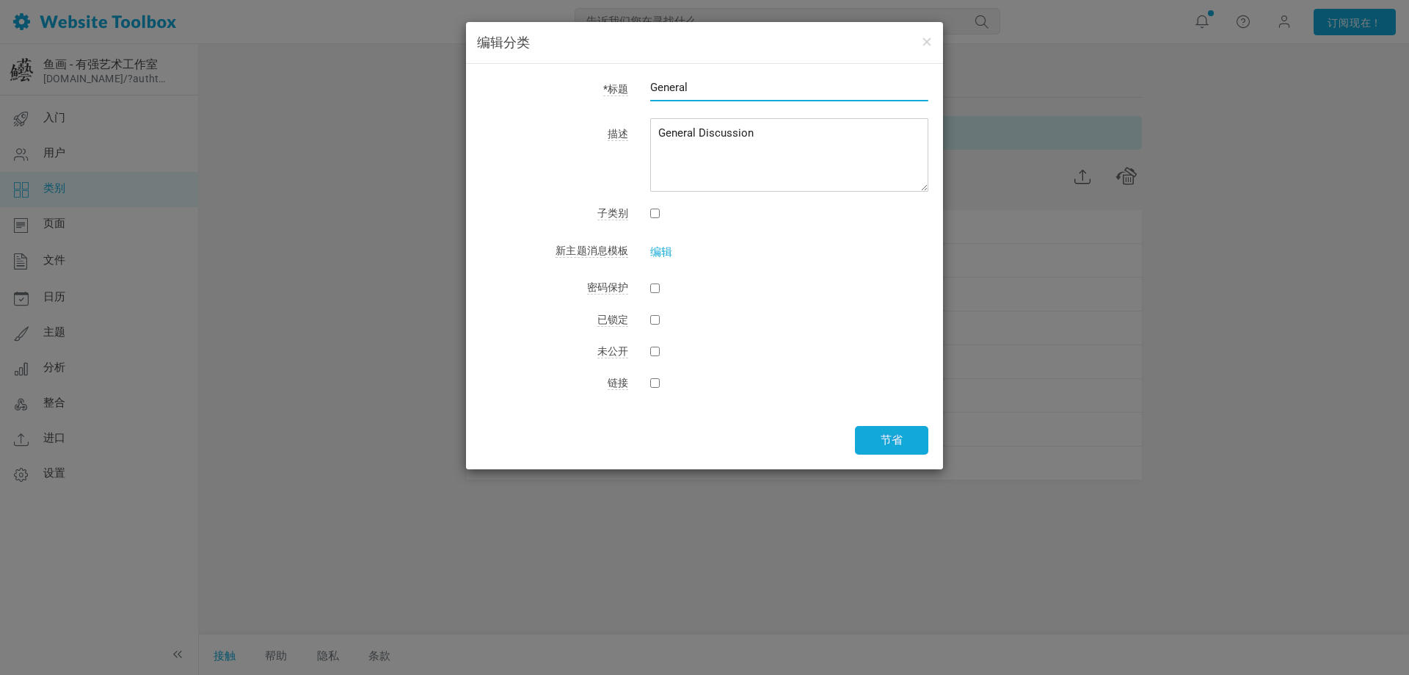
drag, startPoint x: 722, startPoint y: 91, endPoint x: 652, endPoint y: 95, distance: 69.8
click at [652, 95] on input "General" at bounding box center [789, 87] width 278 height 28
type input "Notice"
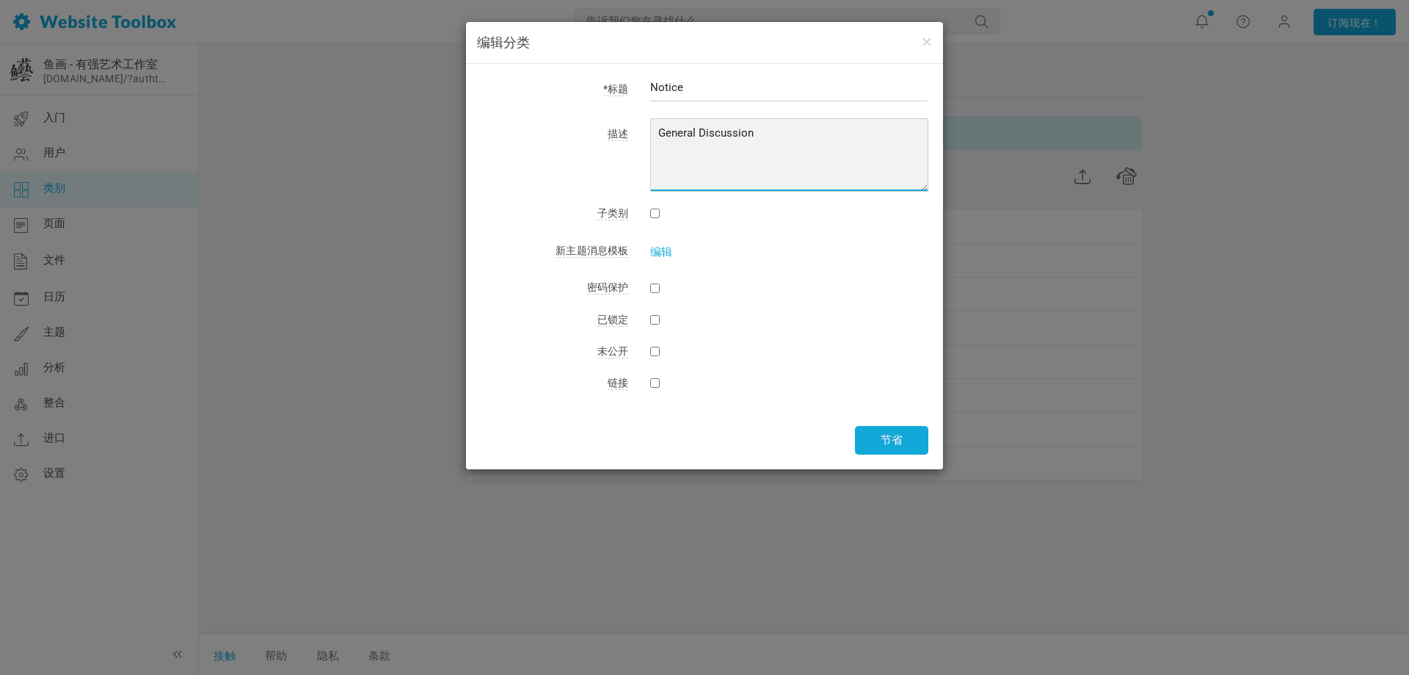
click at [796, 167] on textarea "General Discussion" at bounding box center [789, 154] width 278 height 73
paste textarea "Studio announcements will be posted here."
drag, startPoint x: 691, startPoint y: 136, endPoint x: 775, endPoint y: 123, distance: 85.4
click at [775, 123] on textarea "General Discussion" at bounding box center [789, 154] width 278 height 73
type textarea "Fish Art Studio notice will be posted here."
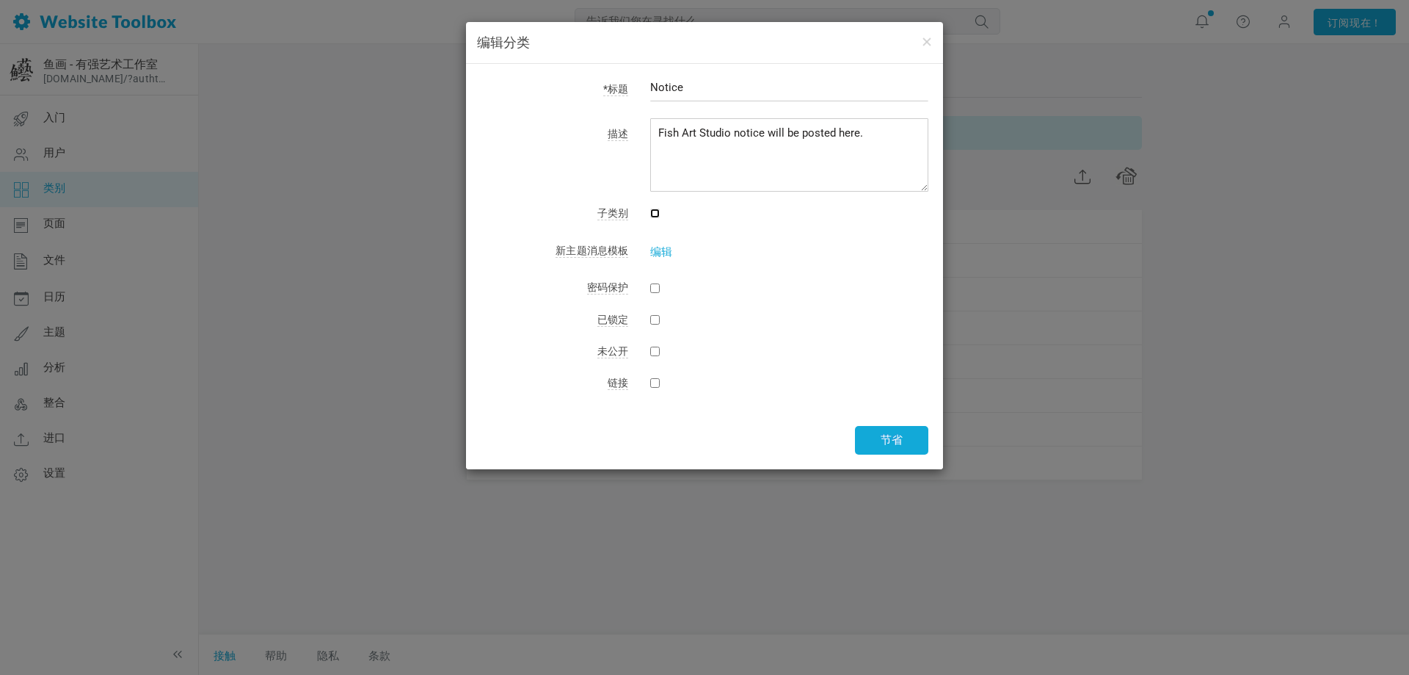
click at [655, 212] on input "checkbox" at bounding box center [655, 213] width 10 height 10
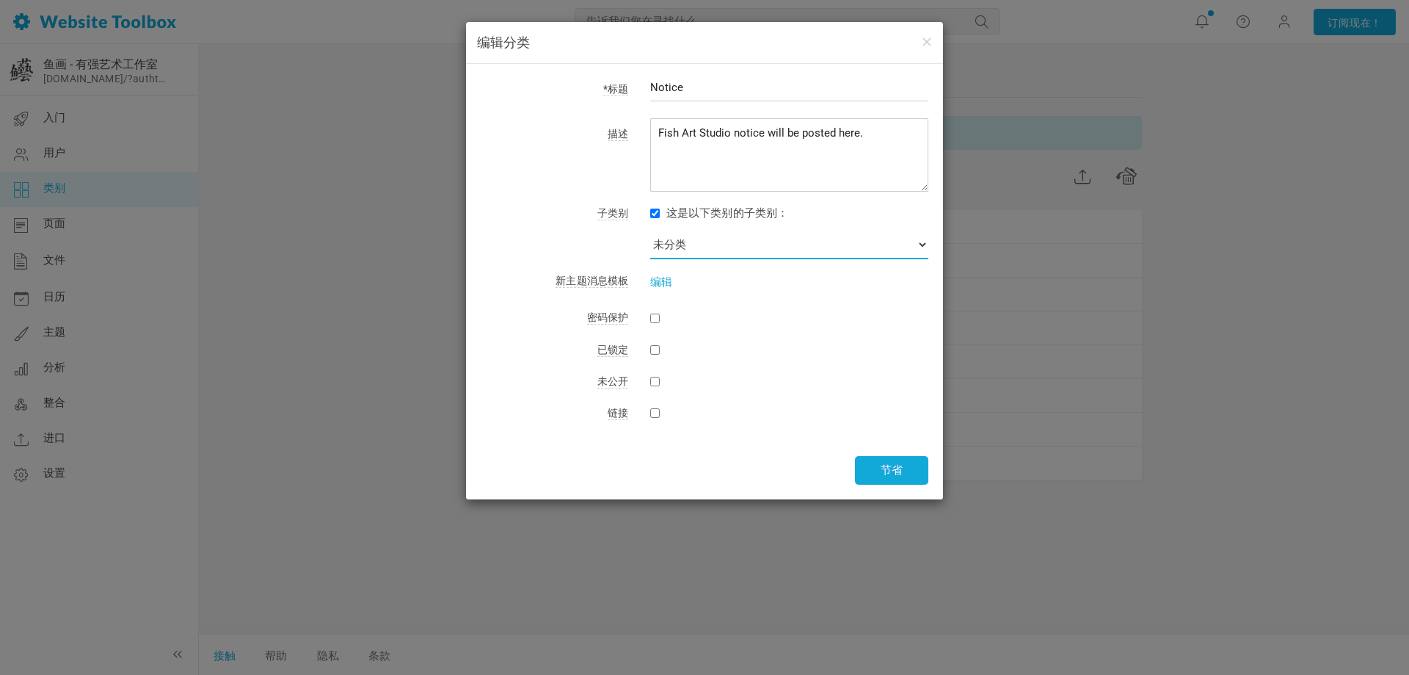
click at [672, 244] on select "未分类 通缉 仅限管理员 艺术技巧与媒介 艺术展示 文化意义 艺术品营销与销售 艺术商业与机遇" at bounding box center [789, 244] width 278 height 29
click at [685, 258] on select "未分类 通缉 仅限管理员 艺术技巧与媒介 艺术展示 文化意义 艺术品营销与销售 艺术商业与机遇" at bounding box center [789, 244] width 278 height 29
click at [652, 213] on input "checkbox" at bounding box center [655, 213] width 10 height 10
checkbox input "false"
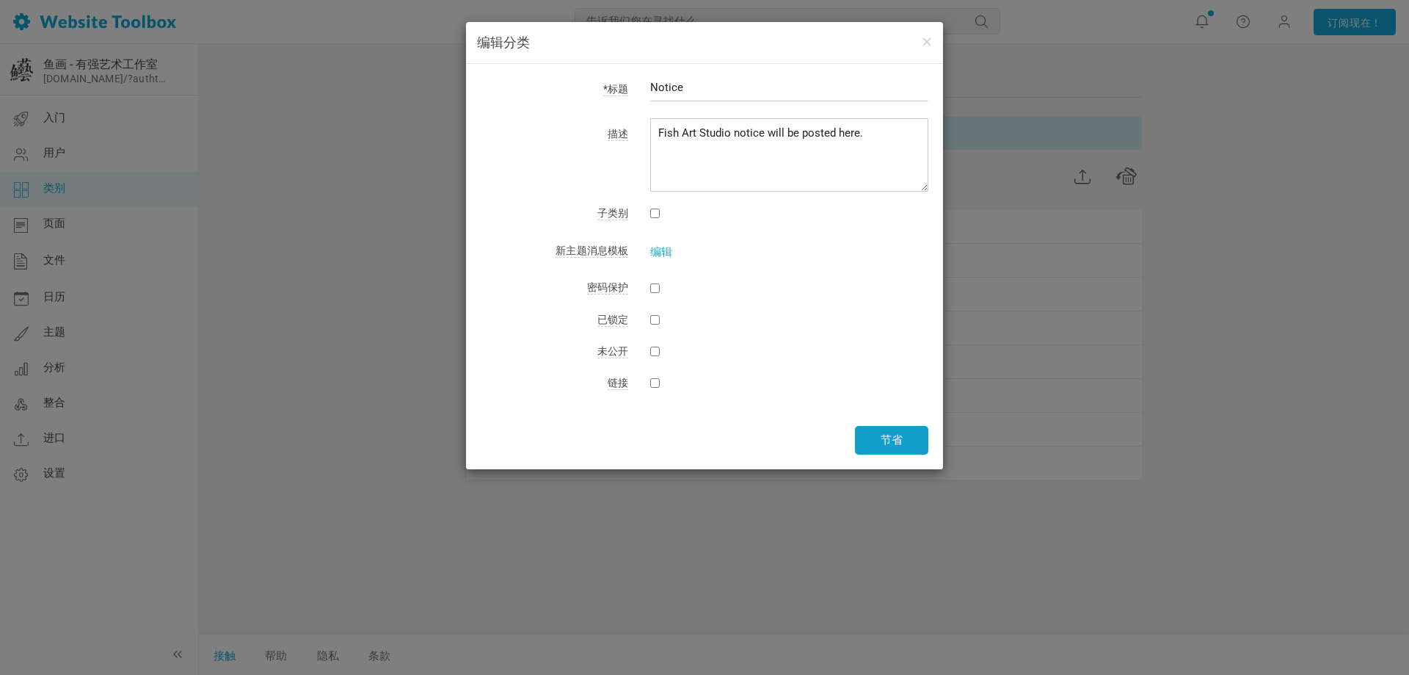
click at [883, 439] on font "节省" at bounding box center [892, 439] width 22 height 13
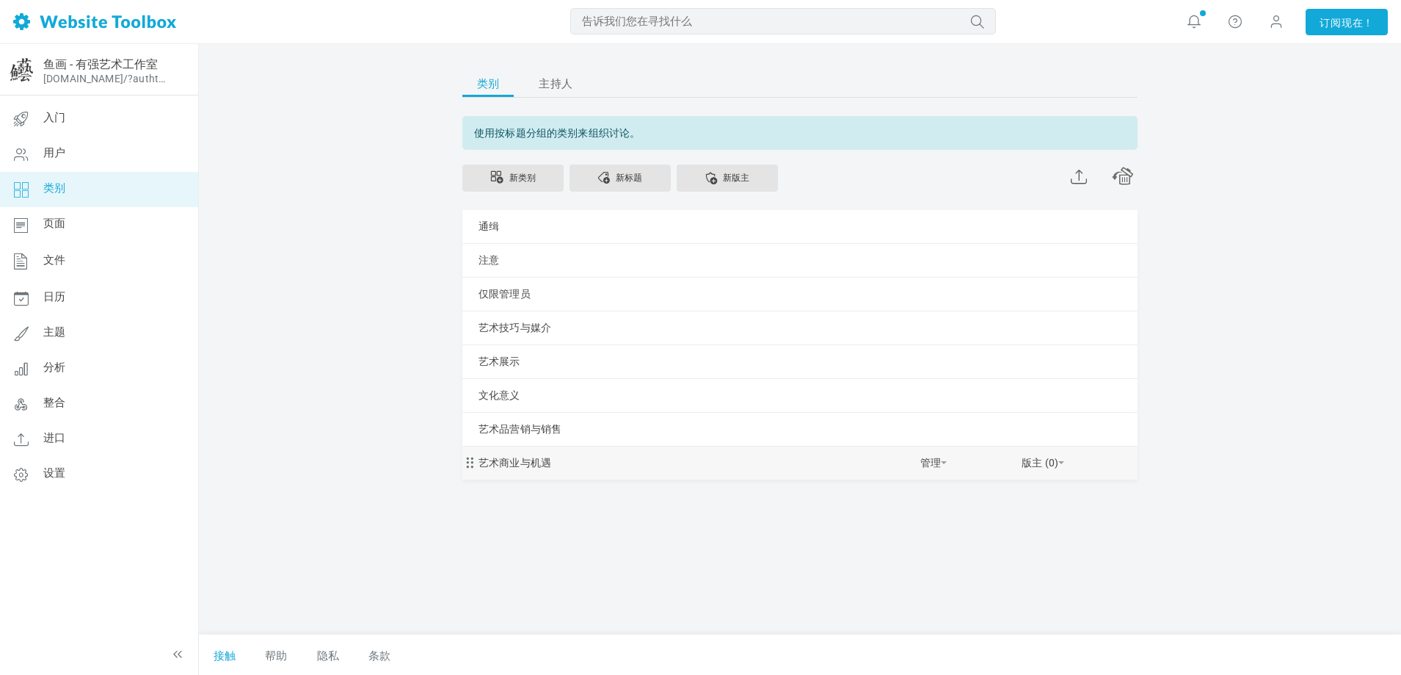
click at [574, 460] on div "艺术商业与机遇 管理 编辑 删除 查看类别 复制电子邮件地址 更改权限 复制权限 隐私 新的子类别 取消缩进 缩进 版主 (0) 添加主持人" at bounding box center [799, 462] width 675 height 33
click at [511, 463] on font "艺术商业与机遇" at bounding box center [515, 463] width 73 height 12
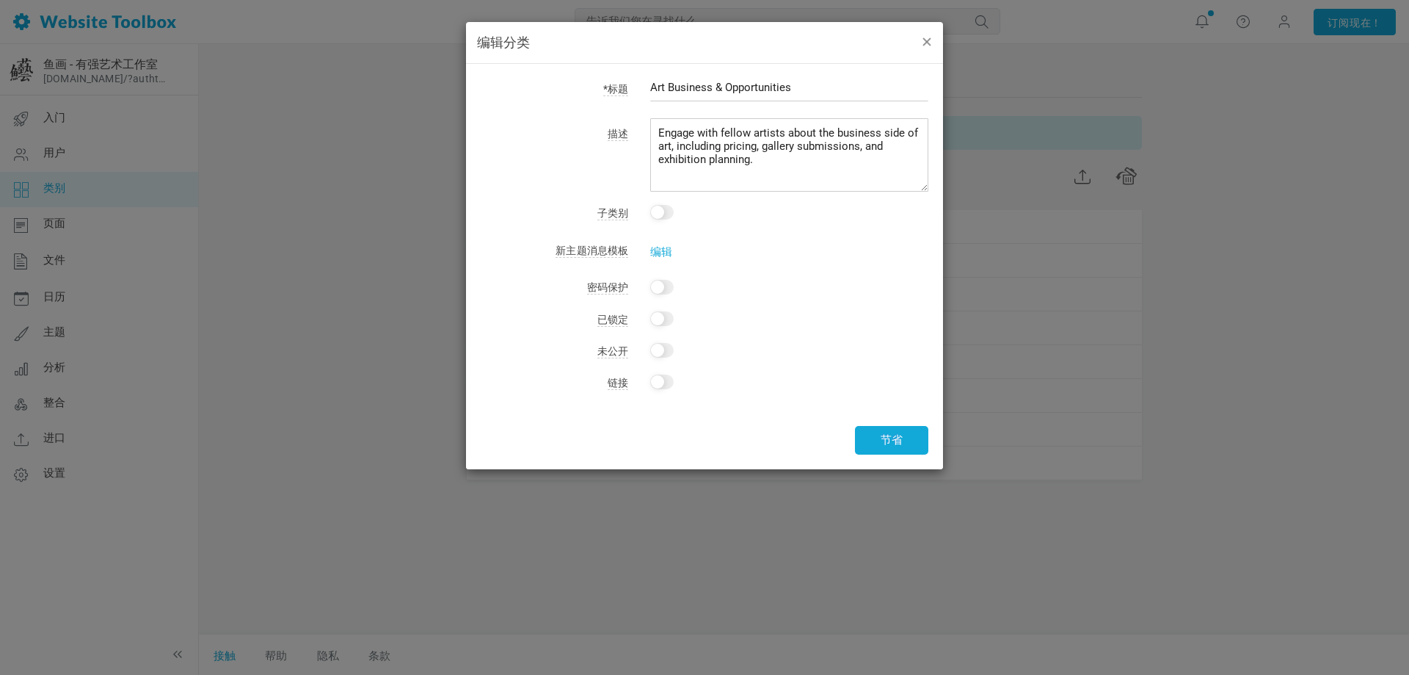
click at [930, 42] on button "button" at bounding box center [926, 41] width 12 height 16
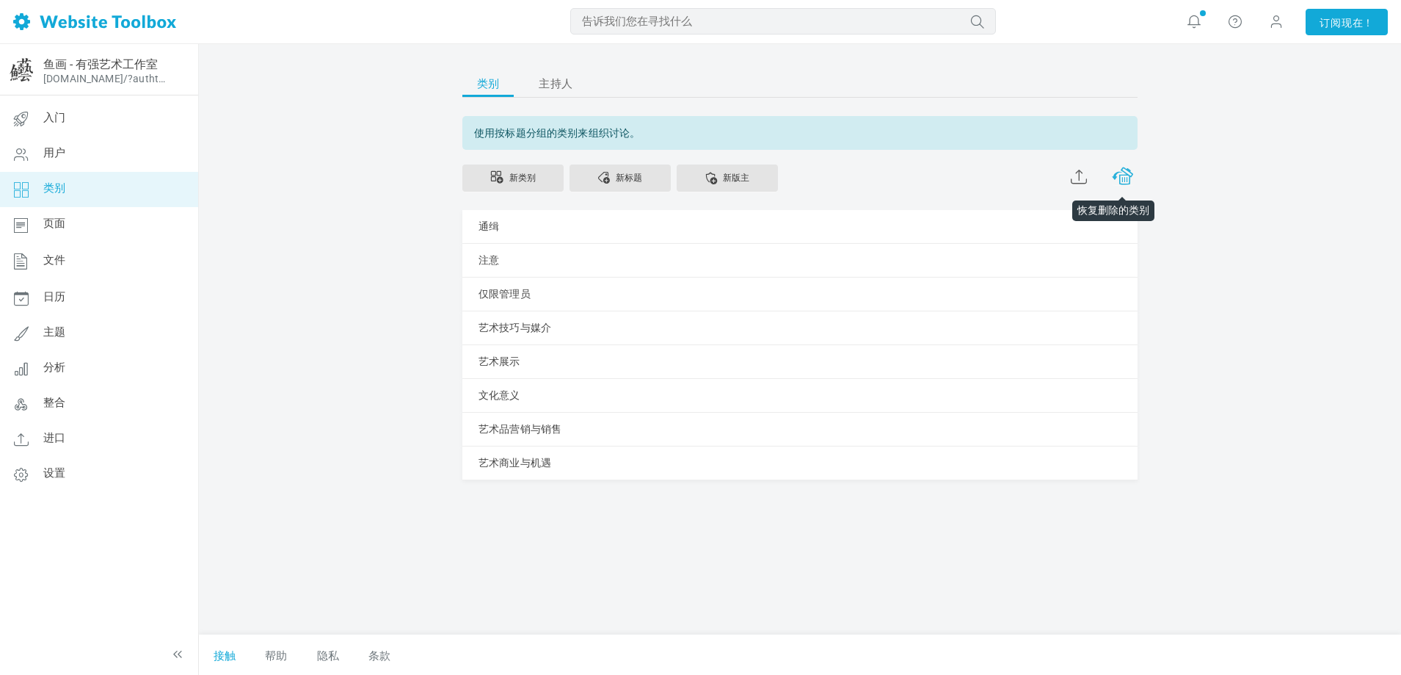
click at [1130, 178] on span at bounding box center [1123, 174] width 22 height 21
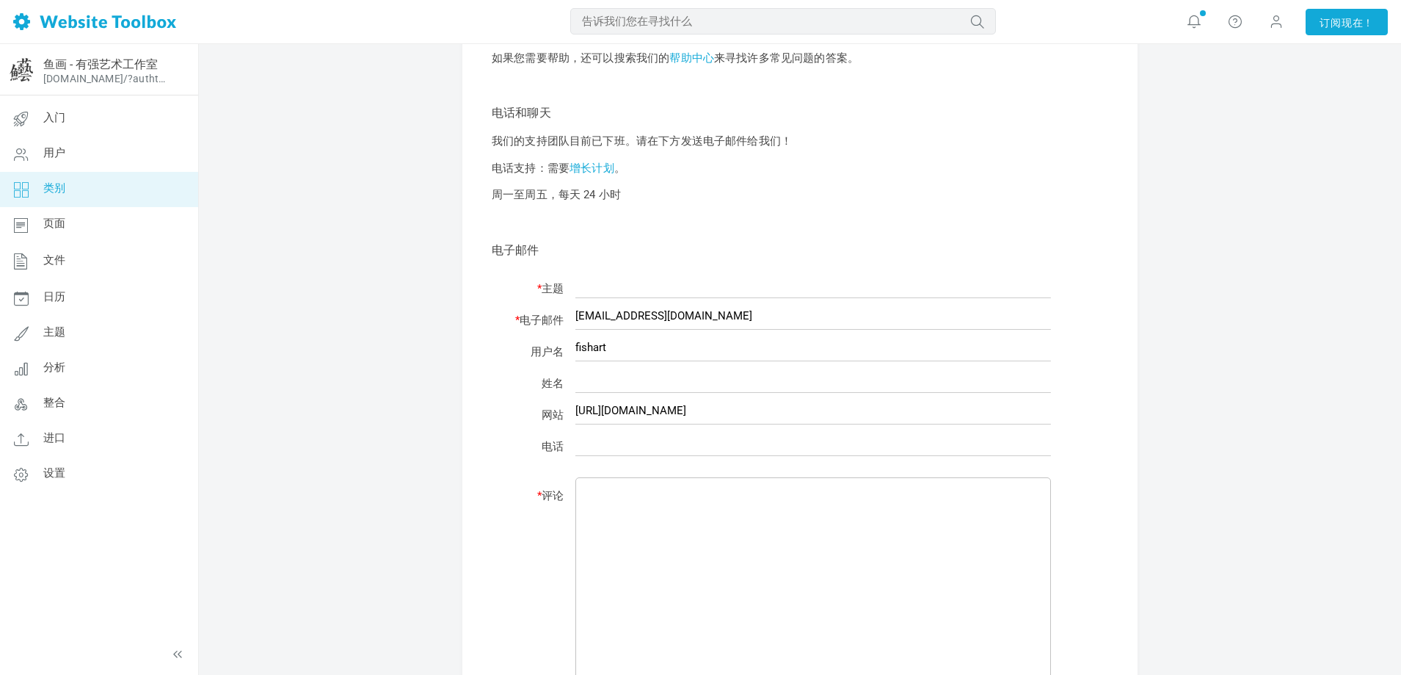
scroll to position [73, 0]
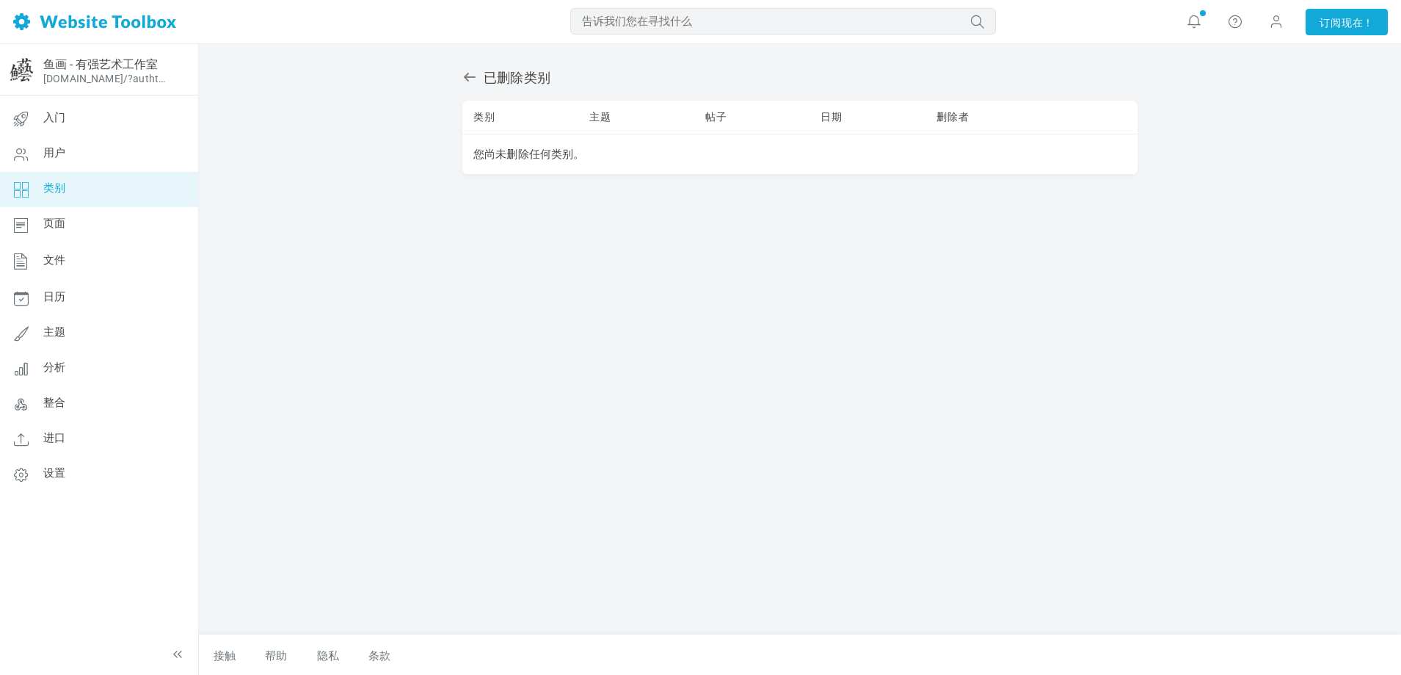
click at [55, 184] on font "类别" at bounding box center [54, 188] width 22 height 13
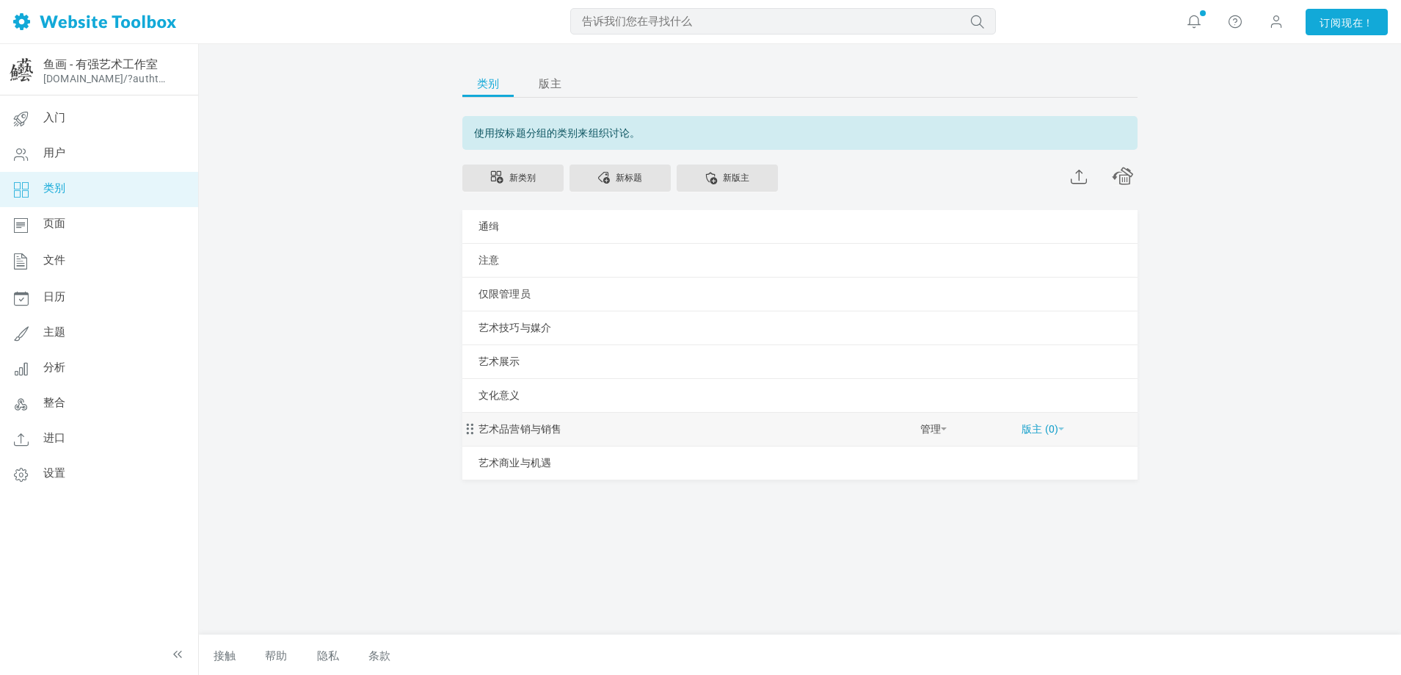
click at [1058, 435] on font "版主 (0)" at bounding box center [1040, 429] width 37 height 12
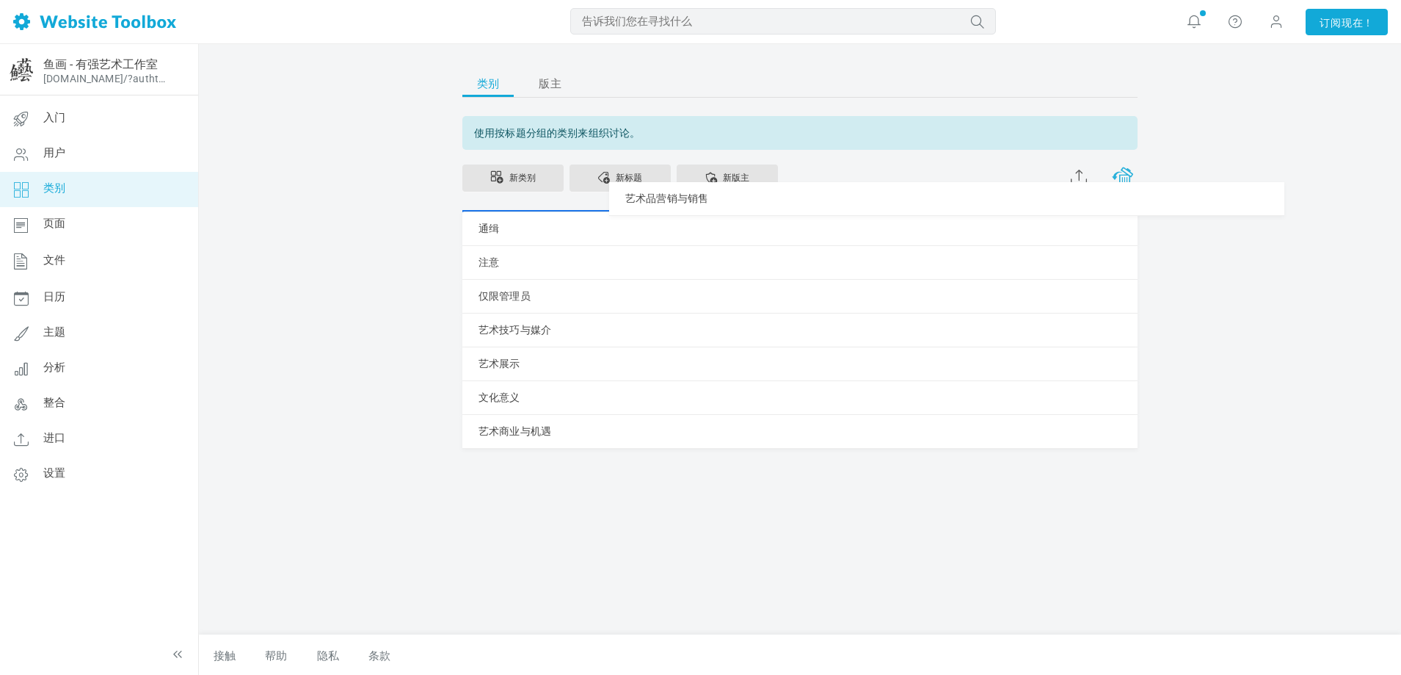
drag, startPoint x: 466, startPoint y: 433, endPoint x: 1125, endPoint y: 181, distance: 705.6
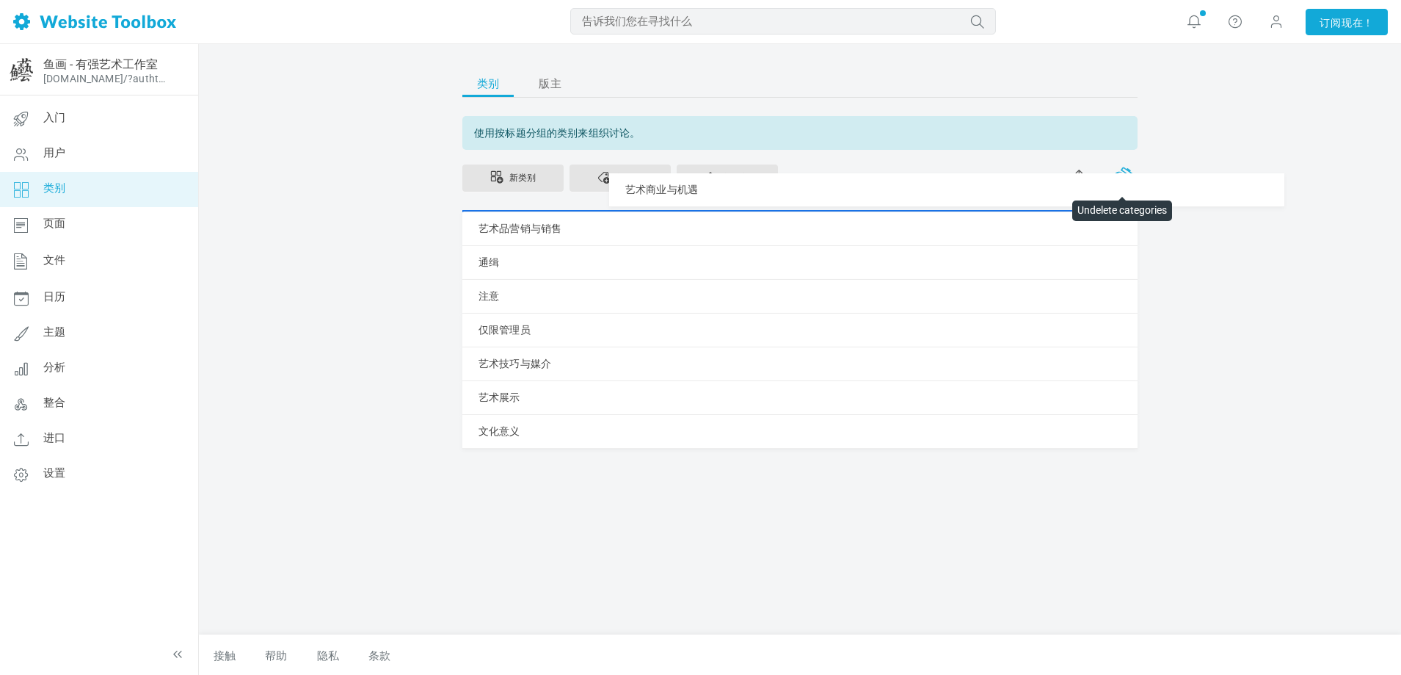
drag, startPoint x: 503, startPoint y: 465, endPoint x: 1133, endPoint y: 172, distance: 694.9
drag, startPoint x: 496, startPoint y: 224, endPoint x: 1130, endPoint y: 180, distance: 635.0
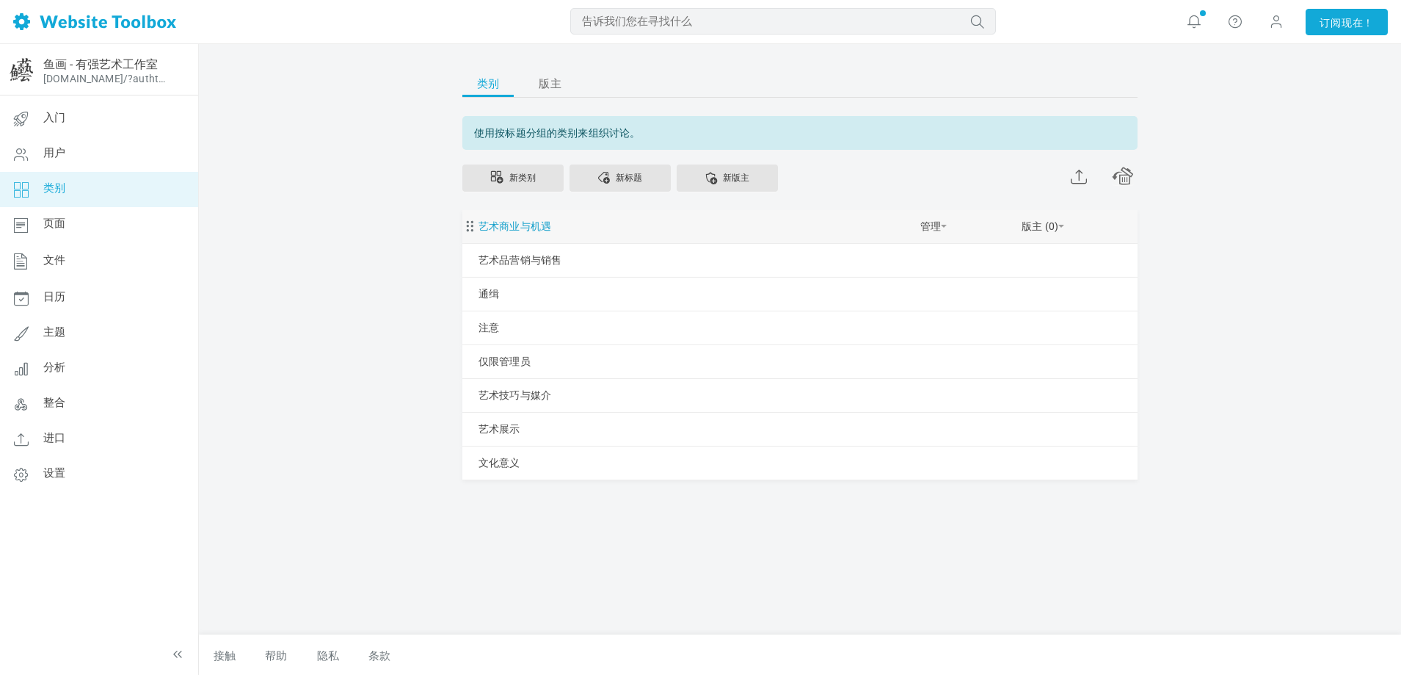
click at [538, 225] on font "艺术商业与机遇" at bounding box center [515, 226] width 73 height 12
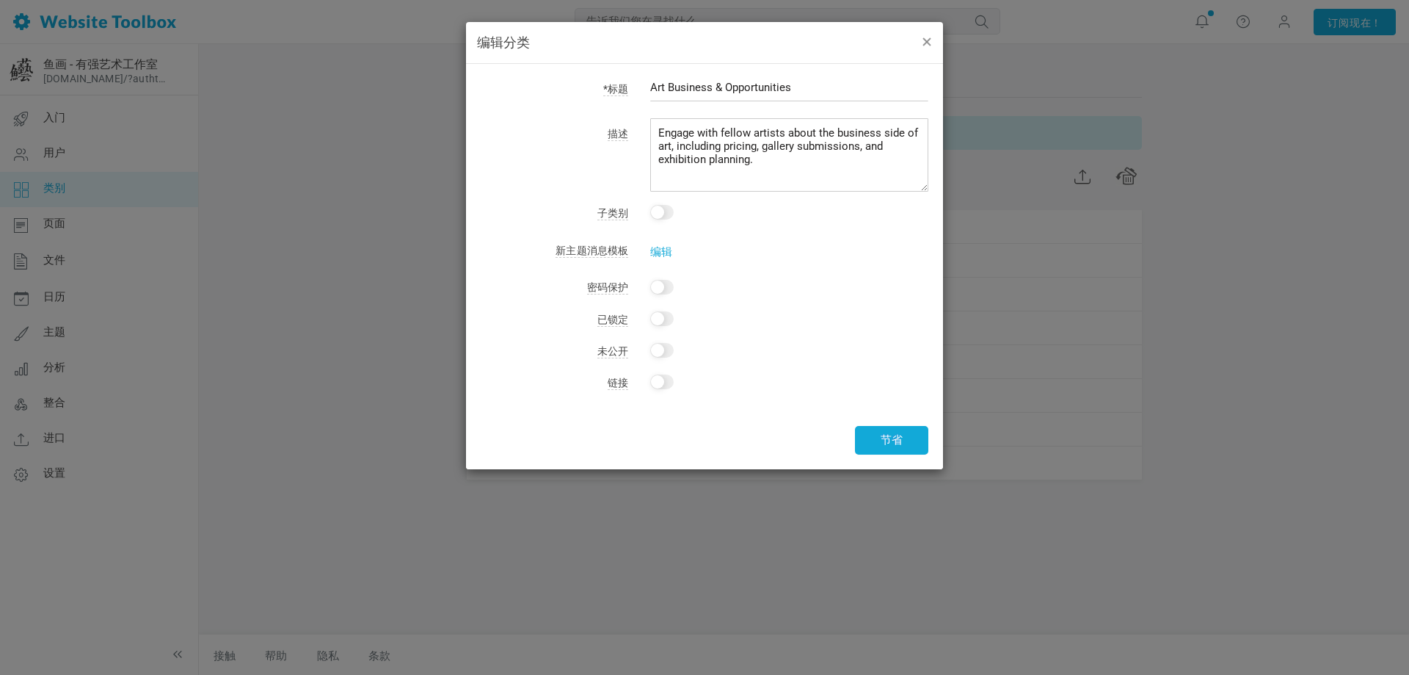
click at [923, 35] on button "button" at bounding box center [926, 41] width 12 height 16
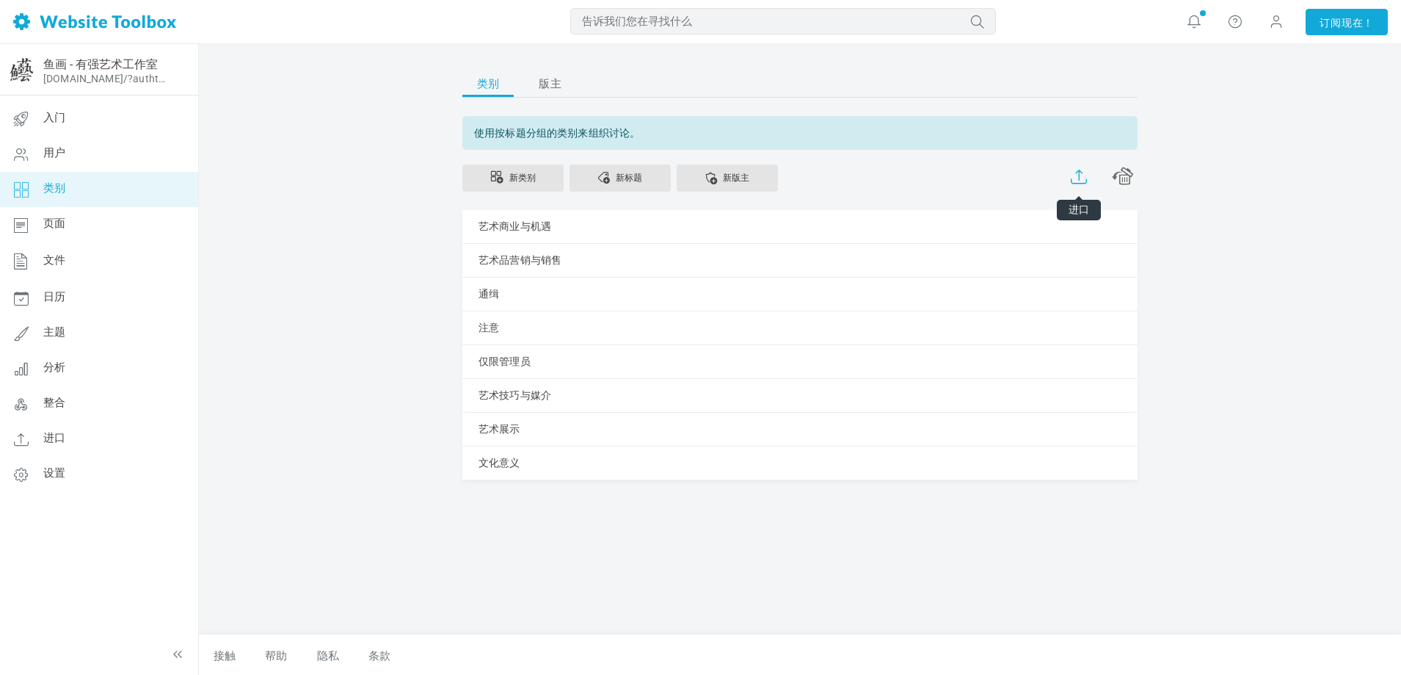
click at [1073, 181] on span at bounding box center [1079, 175] width 16 height 18
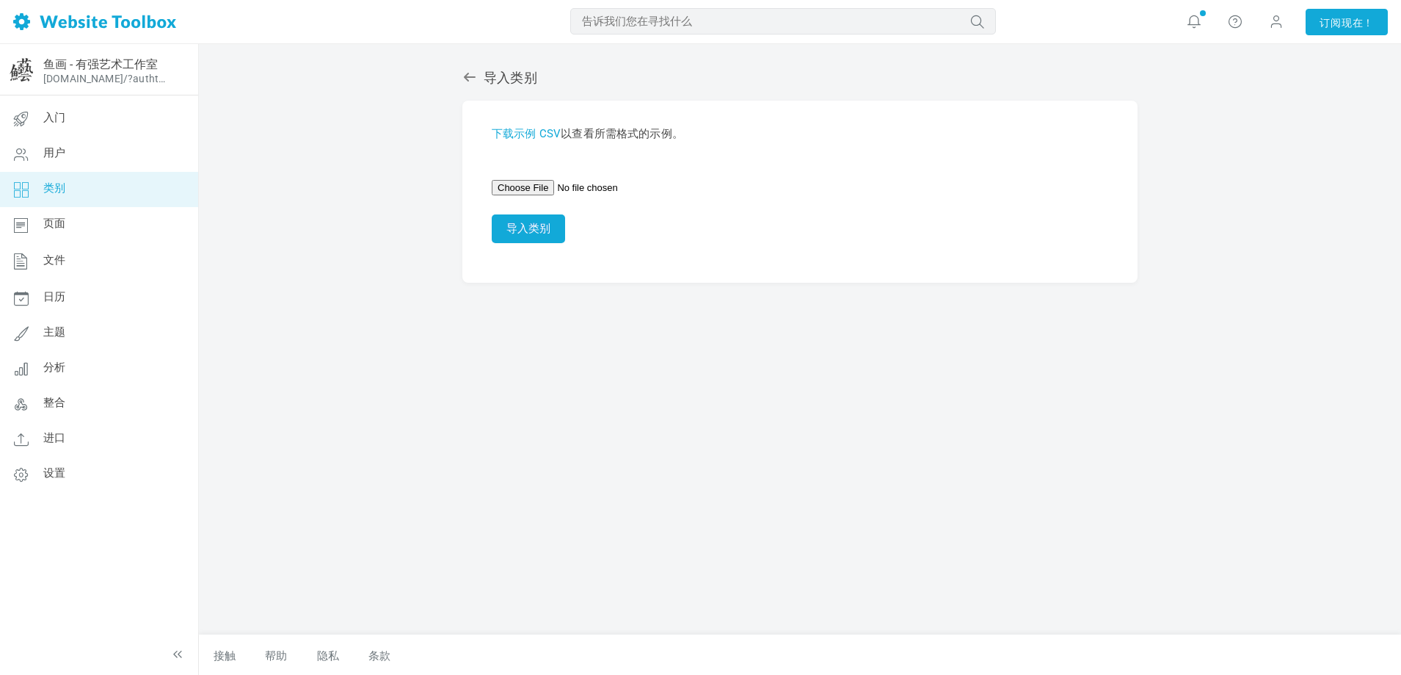
click at [40, 184] on icon at bounding box center [21, 189] width 44 height 35
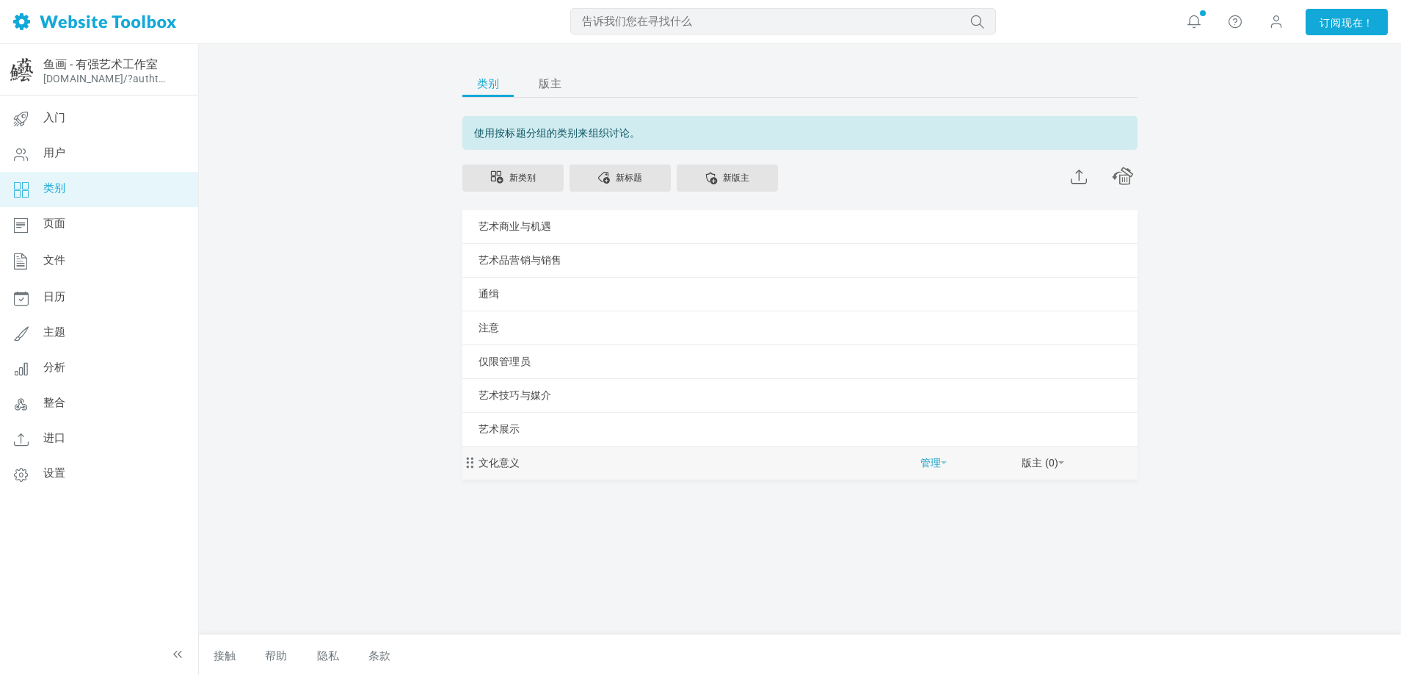
click at [934, 467] on font "管理" at bounding box center [930, 463] width 21 height 12
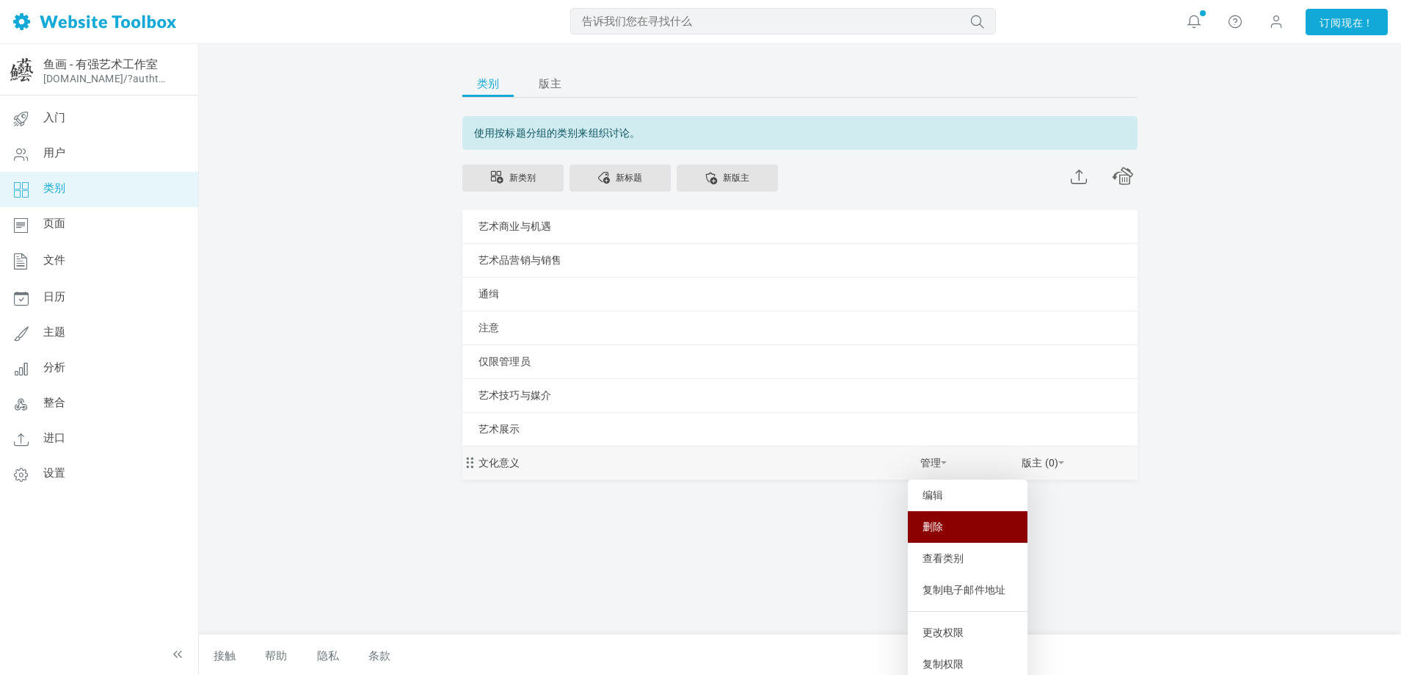
click at [929, 517] on link "删除" at bounding box center [968, 527] width 120 height 32
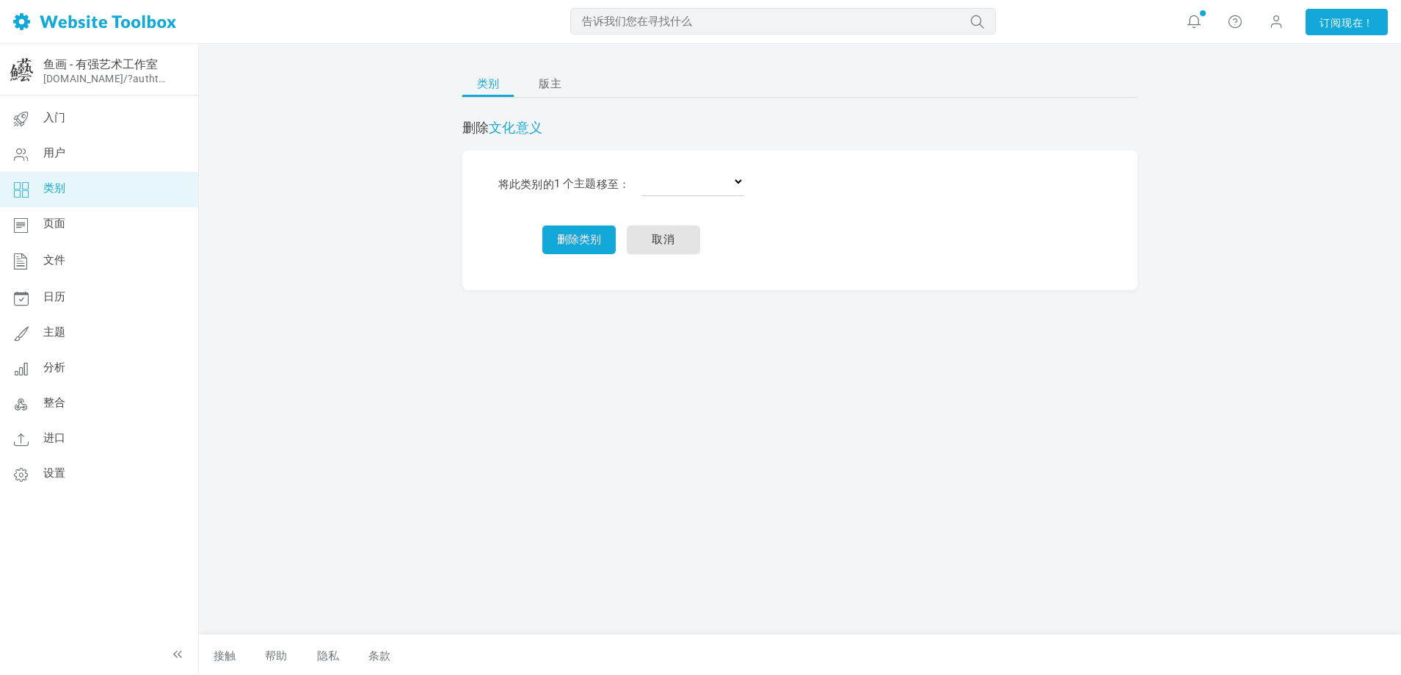
click at [618, 237] on td "删除类别 取消" at bounding box center [621, 231] width 256 height 57
click at [593, 234] on font "删除类别" at bounding box center [579, 239] width 44 height 13
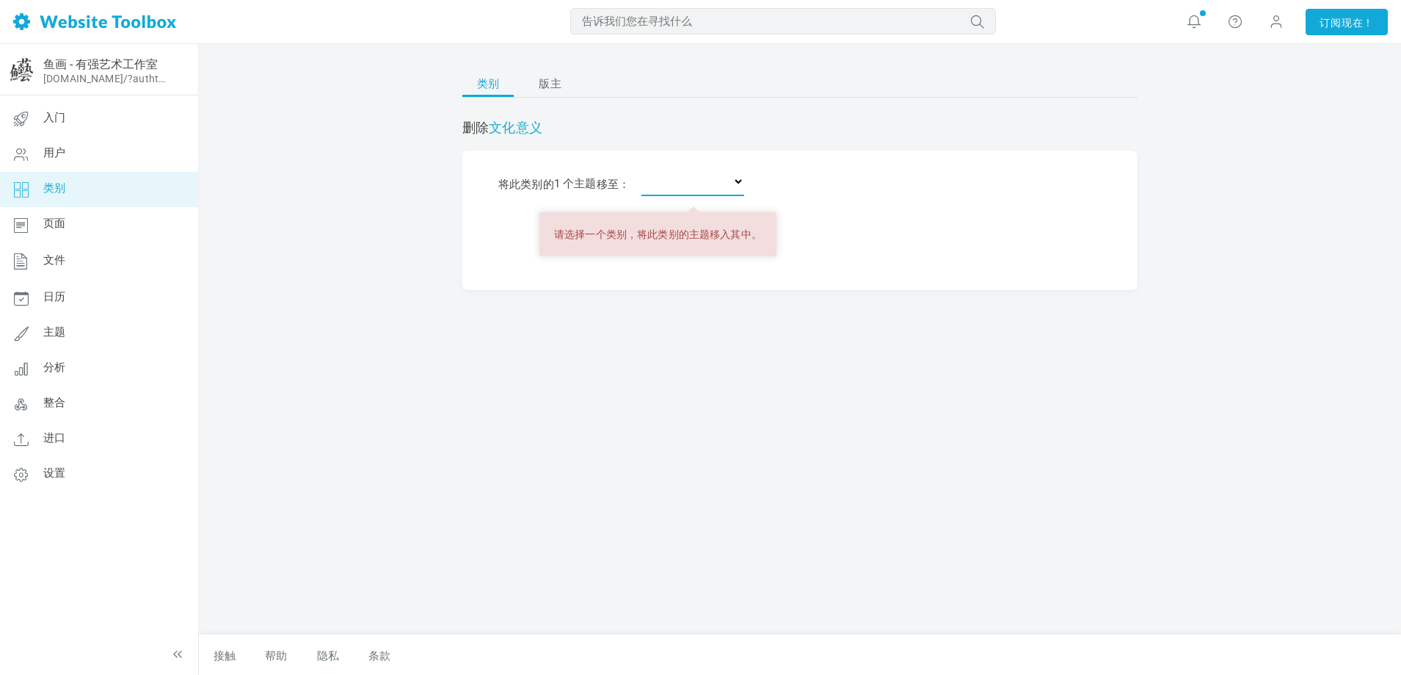
click at [643, 180] on select "删除主题 艺术商业与机遇 艺术品营销与销售 通缉 注意 仅限管理员 艺术技巧与媒介 艺术展示" at bounding box center [693, 181] width 103 height 29
select select "0"
click at [642, 167] on select "删除主题 艺术商业与机遇 艺术品营销与销售 通缉 注意 仅限管理员 艺术技巧与媒介 艺术展示" at bounding box center [693, 181] width 103 height 29
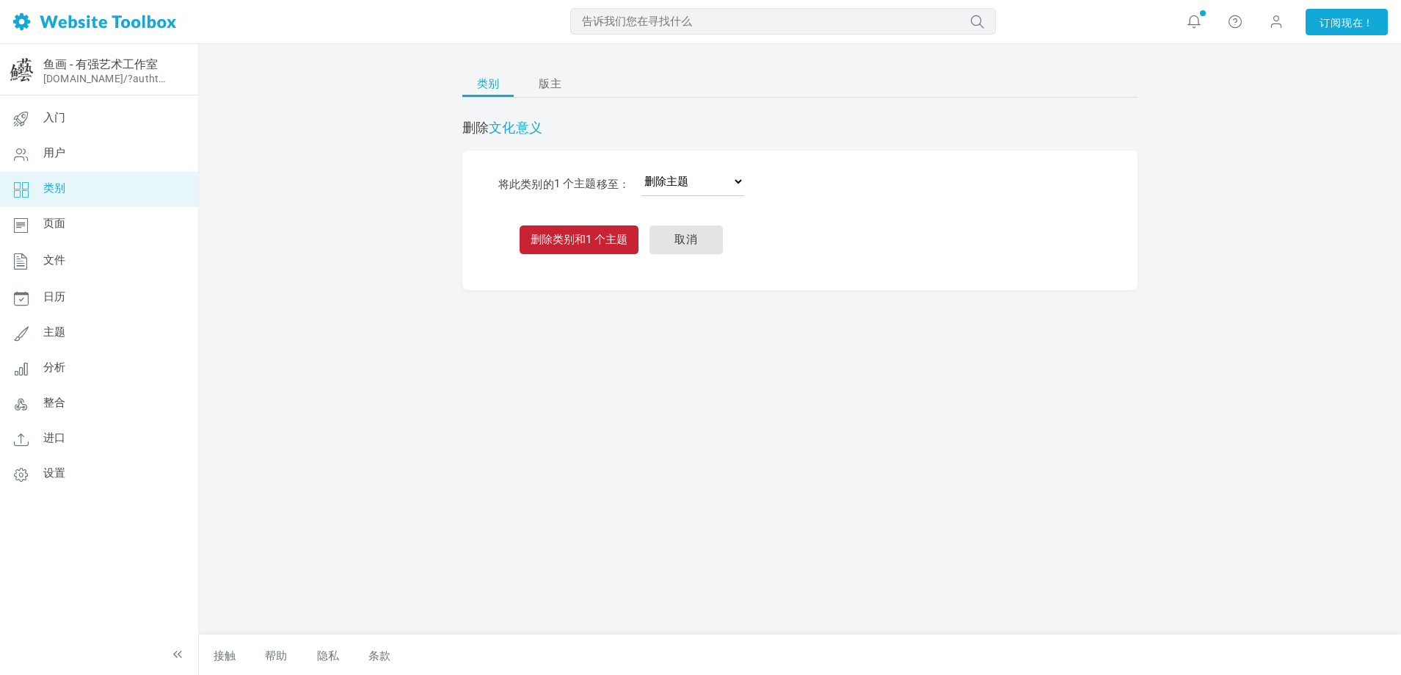
click at [557, 234] on font "删除类别和" at bounding box center [558, 239] width 55 height 13
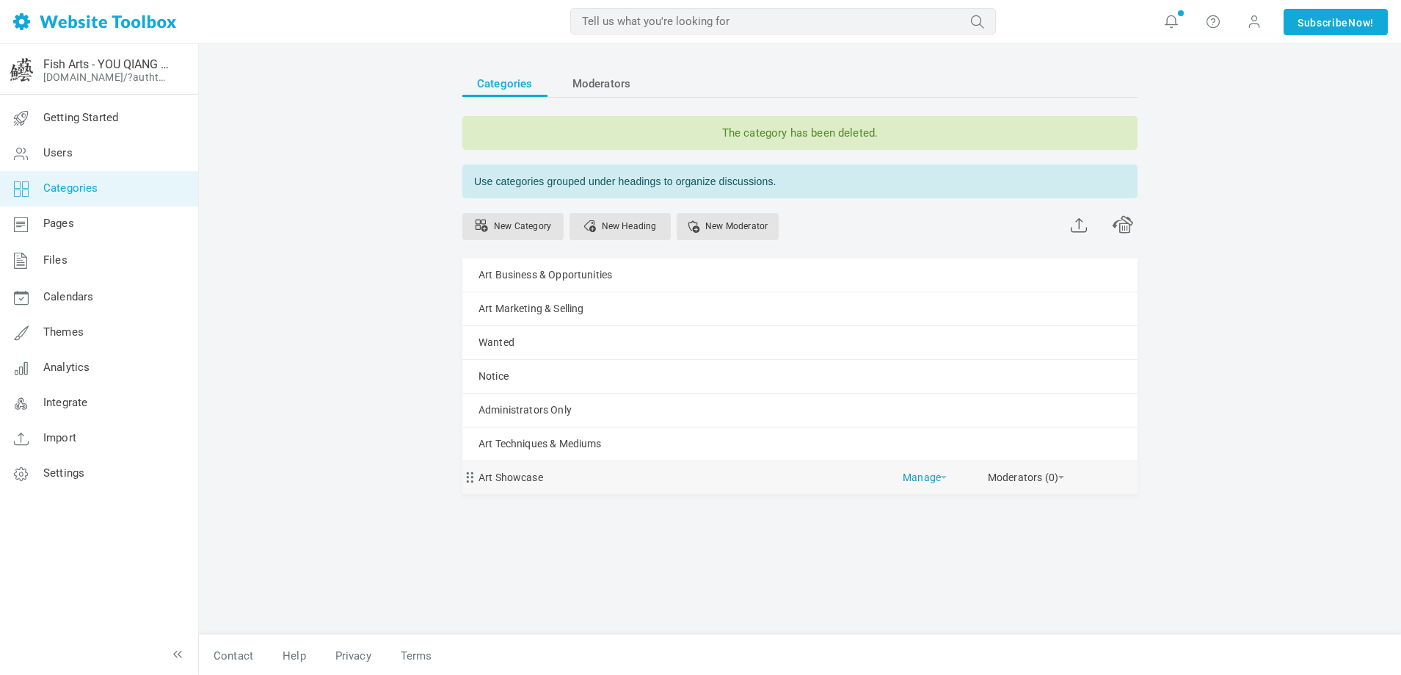
click at [937, 482] on link "Manage" at bounding box center [925, 474] width 44 height 26
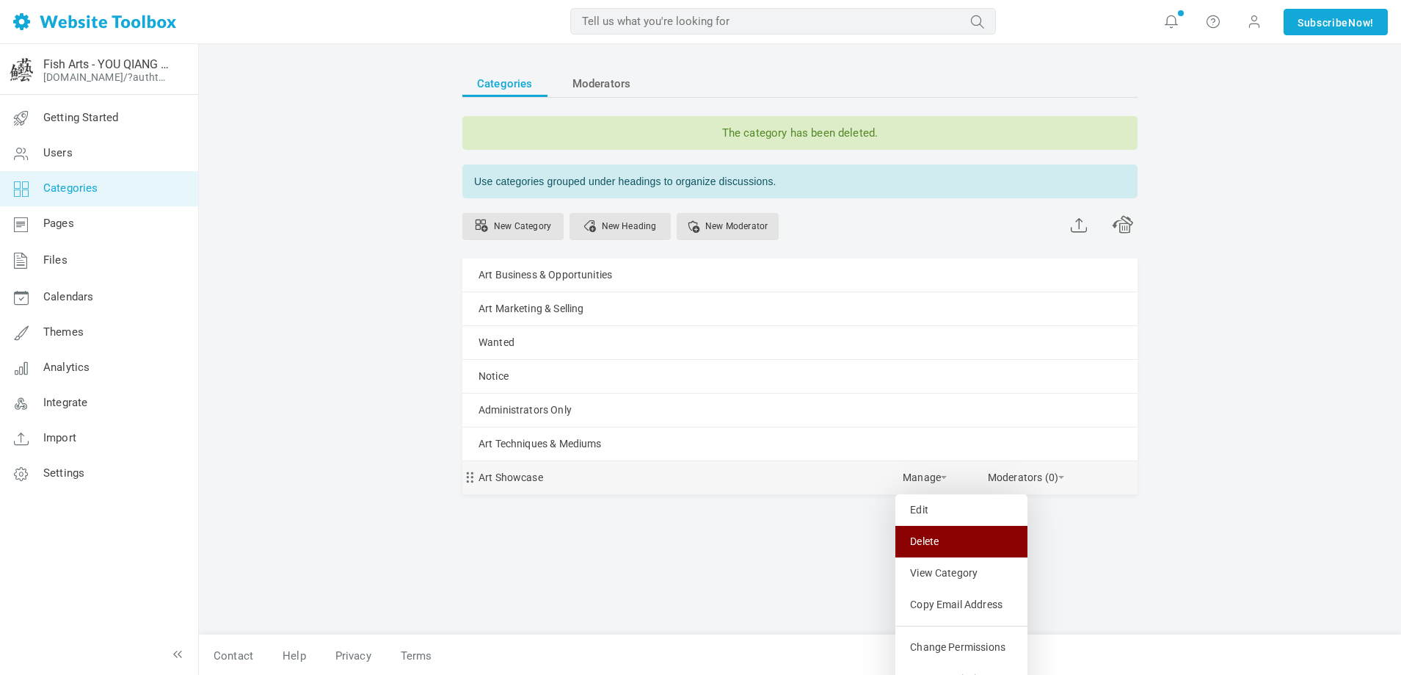
click at [927, 531] on link "Delete" at bounding box center [962, 542] width 132 height 32
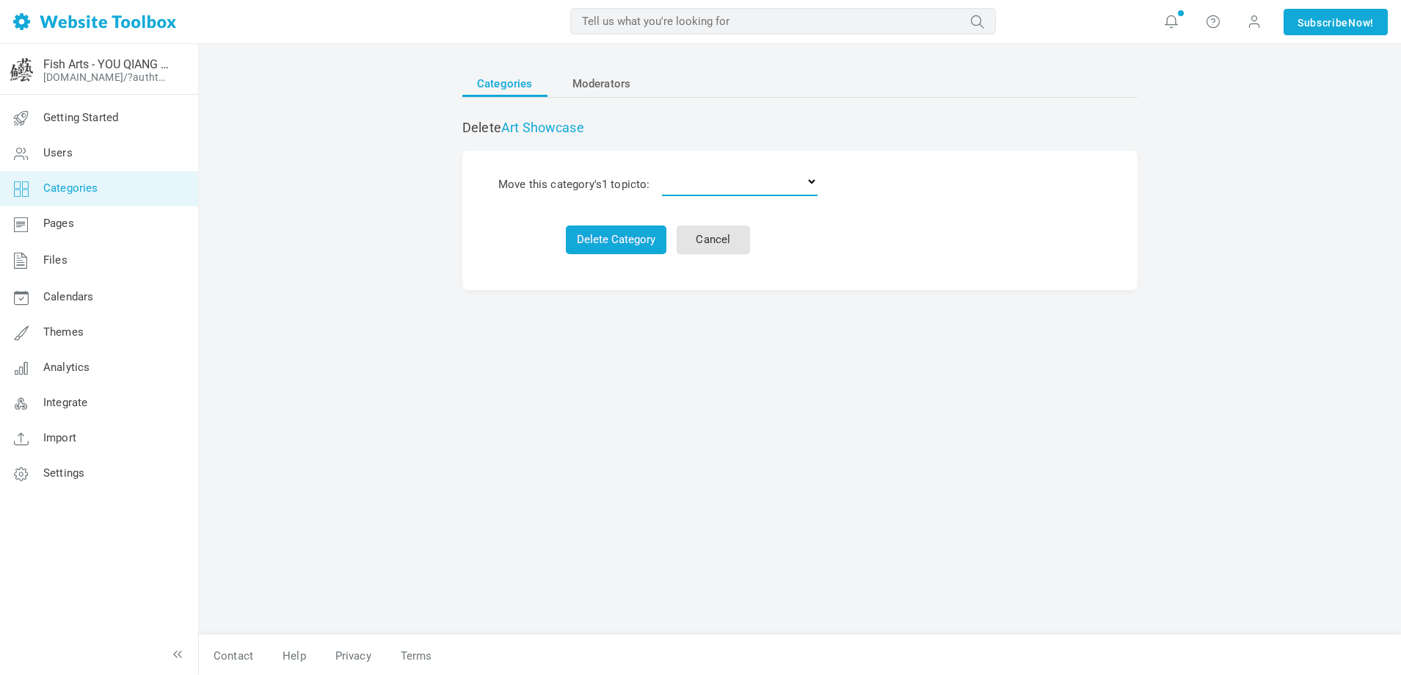
click at [701, 190] on select "Delete the topics Art Business & Opportunities Art Marketing & Selling Wanted N…" at bounding box center [740, 181] width 156 height 29
select select "0"
click at [665, 167] on select "Delete the topics Art Business & Opportunities Art Marketing & Selling Wanted N…" at bounding box center [740, 181] width 156 height 29
click at [622, 249] on button "Delete Category & 1 topic" at bounding box center [615, 239] width 147 height 29
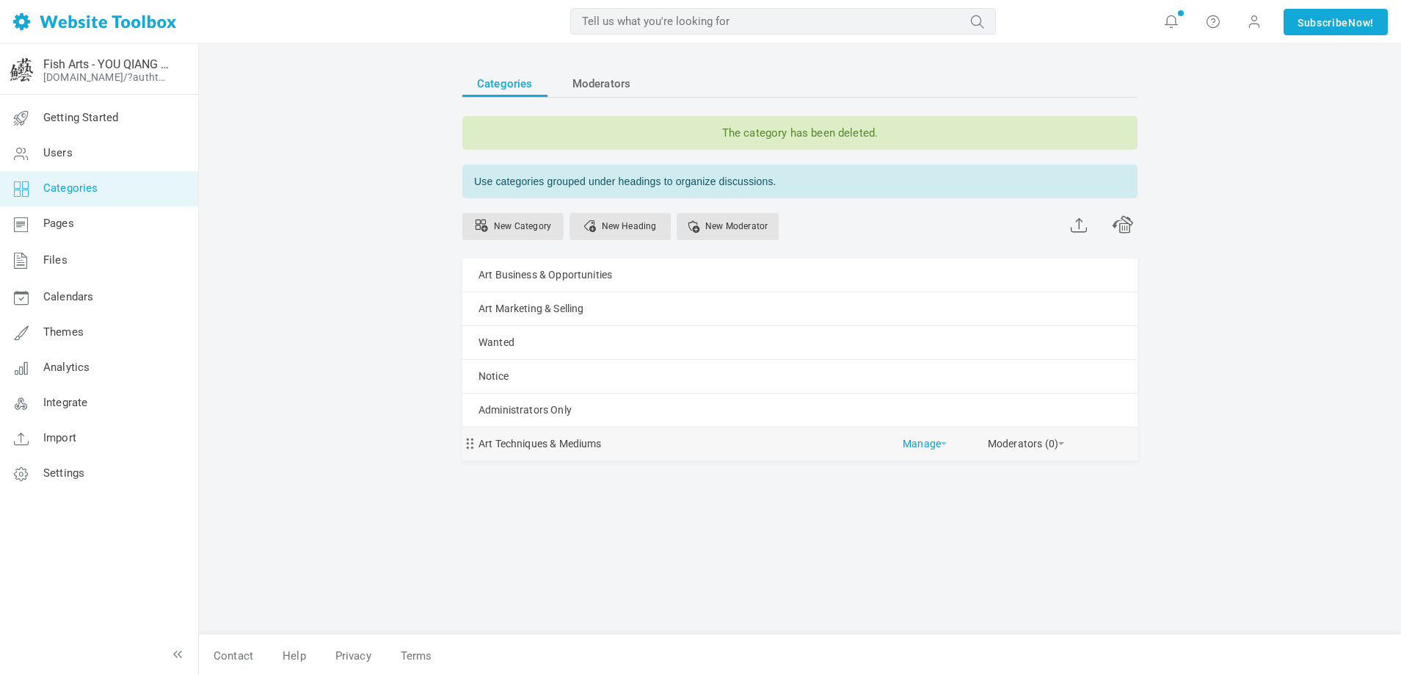
click at [927, 436] on link "Manage" at bounding box center [925, 440] width 44 height 26
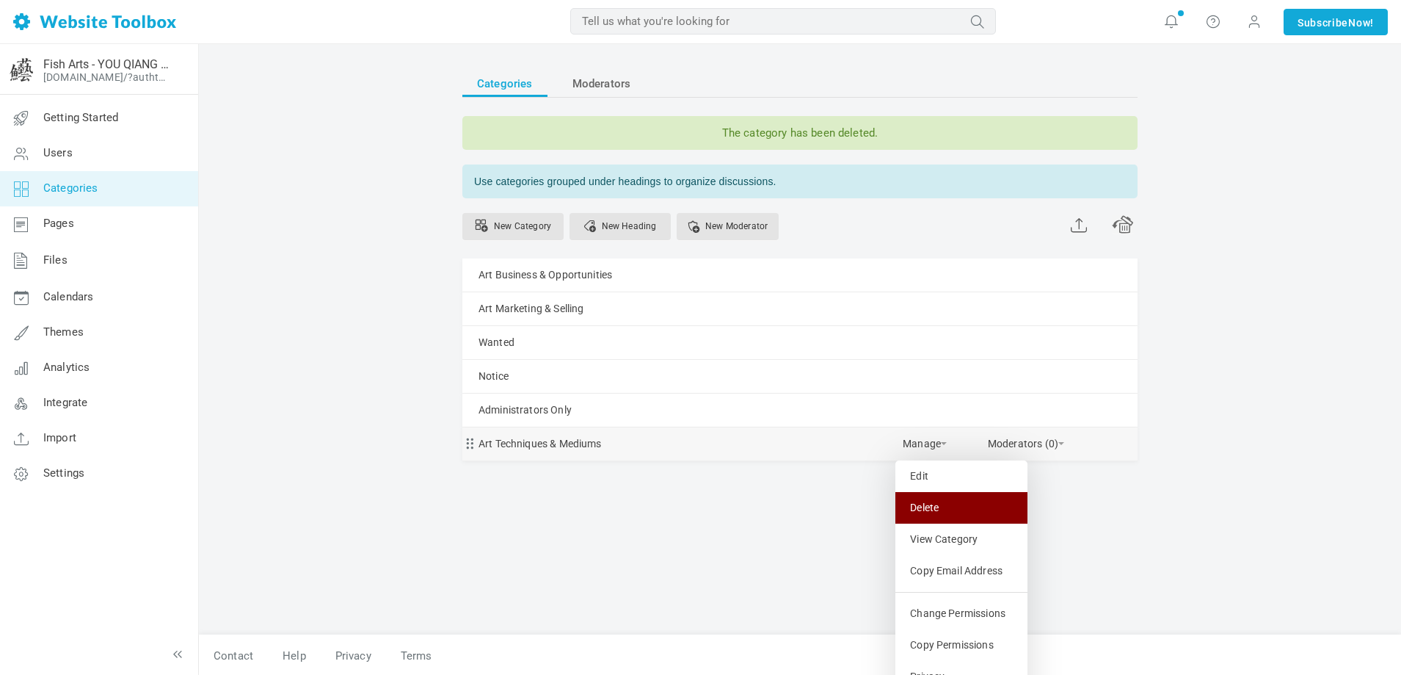
click at [933, 505] on link "Delete" at bounding box center [962, 508] width 132 height 32
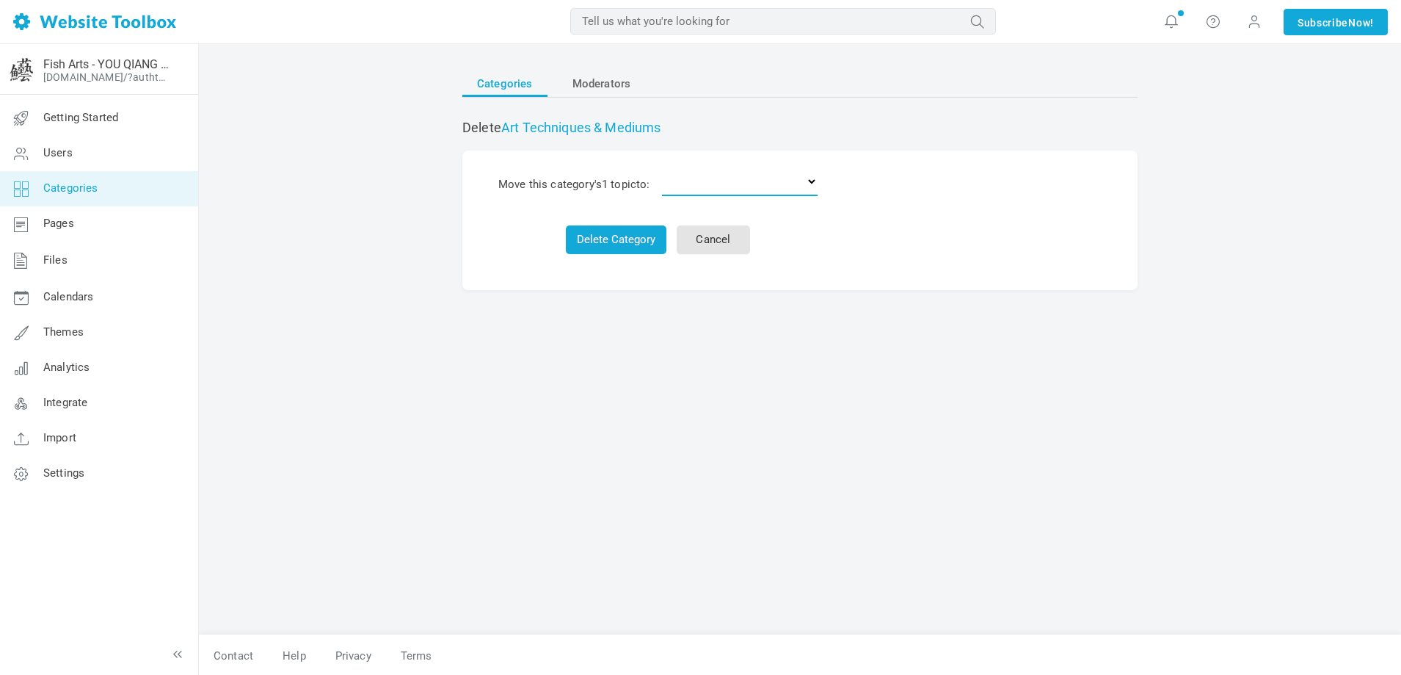
click at [702, 186] on select "Delete the topics Art Business & Opportunities Art Marketing & Selling Wanted N…" at bounding box center [740, 181] width 156 height 29
select select "0"
click at [665, 167] on select "Delete the topics Art Business & Opportunities Art Marketing & Selling Wanted N…" at bounding box center [740, 181] width 156 height 29
click at [611, 233] on button "Delete Category & 1 topic" at bounding box center [615, 239] width 147 height 29
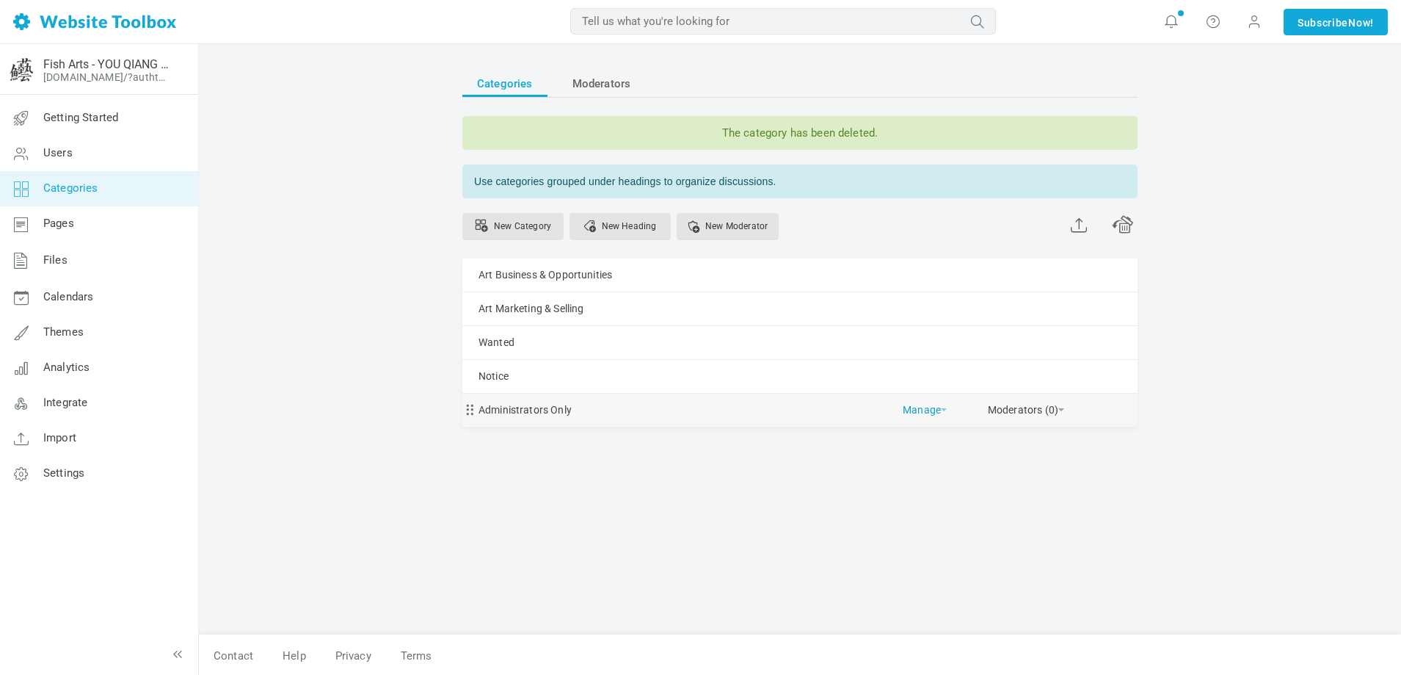
click at [918, 409] on link "Manage" at bounding box center [925, 406] width 44 height 26
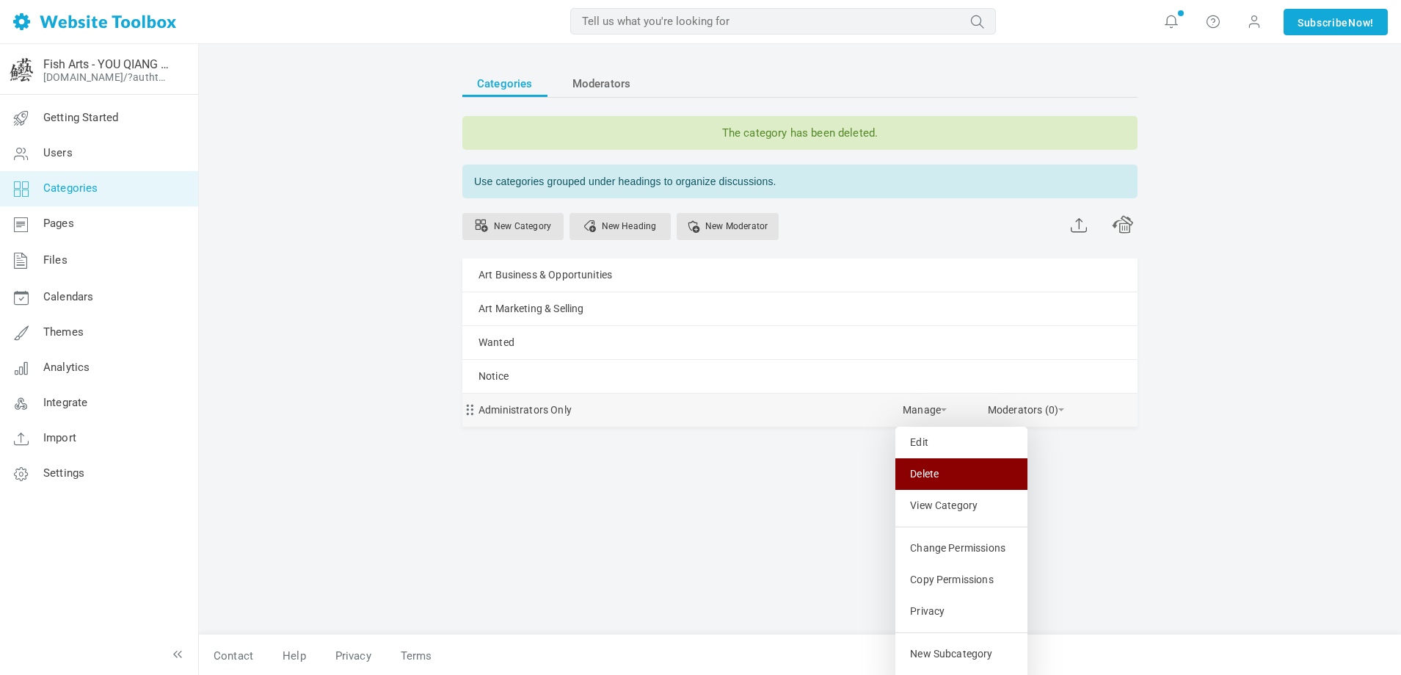
click at [925, 460] on link "Delete" at bounding box center [962, 474] width 132 height 32
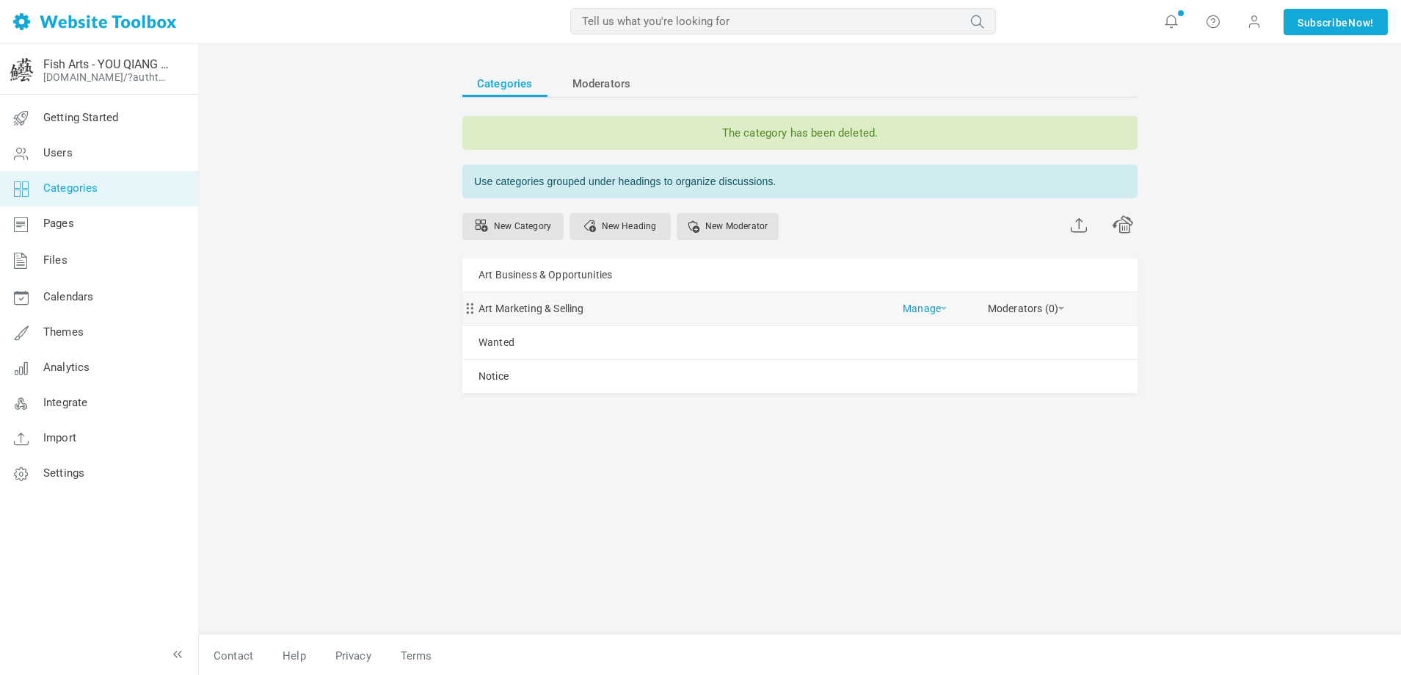
click at [913, 306] on link "Manage" at bounding box center [925, 305] width 44 height 26
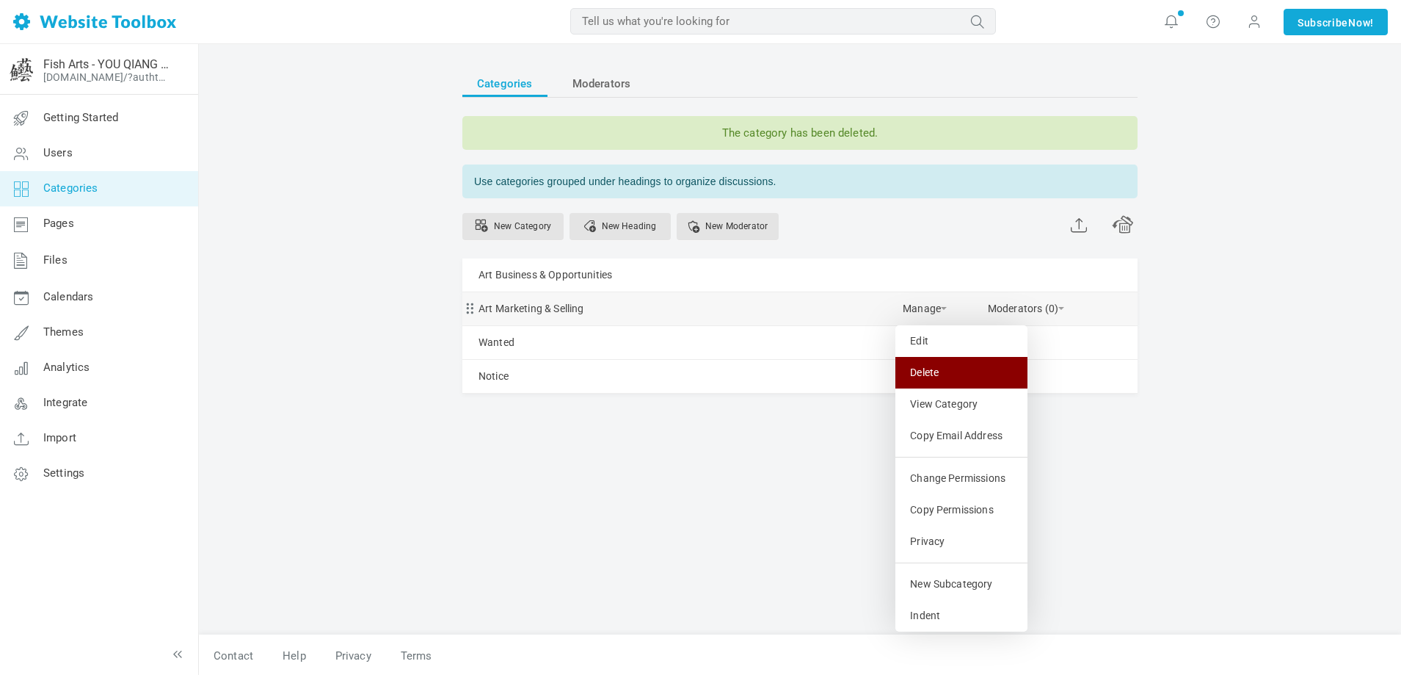
click at [927, 366] on link "Delete" at bounding box center [962, 373] width 132 height 32
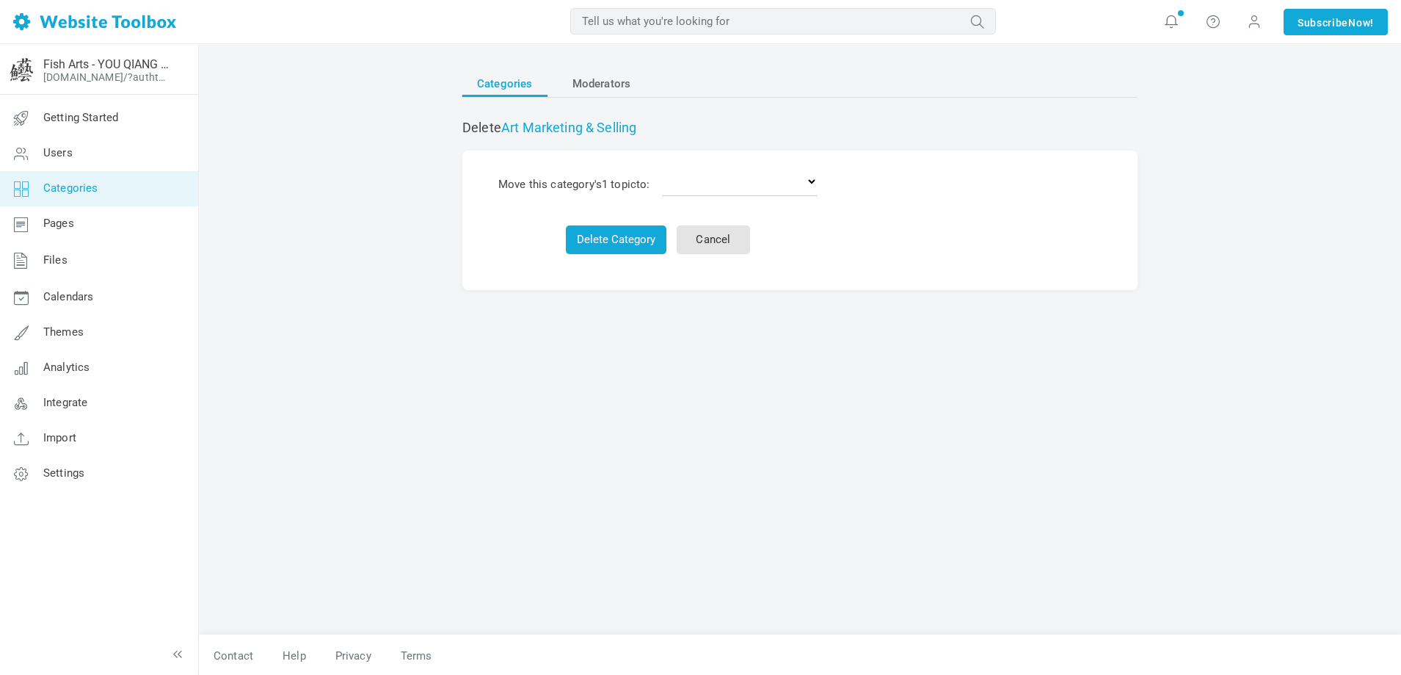
click at [610, 225] on td "Delete Category Cancel" at bounding box center [658, 231] width 330 height 57
click at [672, 170] on select "Delete the topics Art Business & Opportunities Wanted Notice" at bounding box center [740, 181] width 156 height 29
select select "0"
click at [665, 167] on select "Delete the topics Art Business & Opportunities Wanted Notice" at bounding box center [740, 181] width 156 height 29
click at [622, 236] on button "Delete Category & 1 topic" at bounding box center [615, 239] width 147 height 29
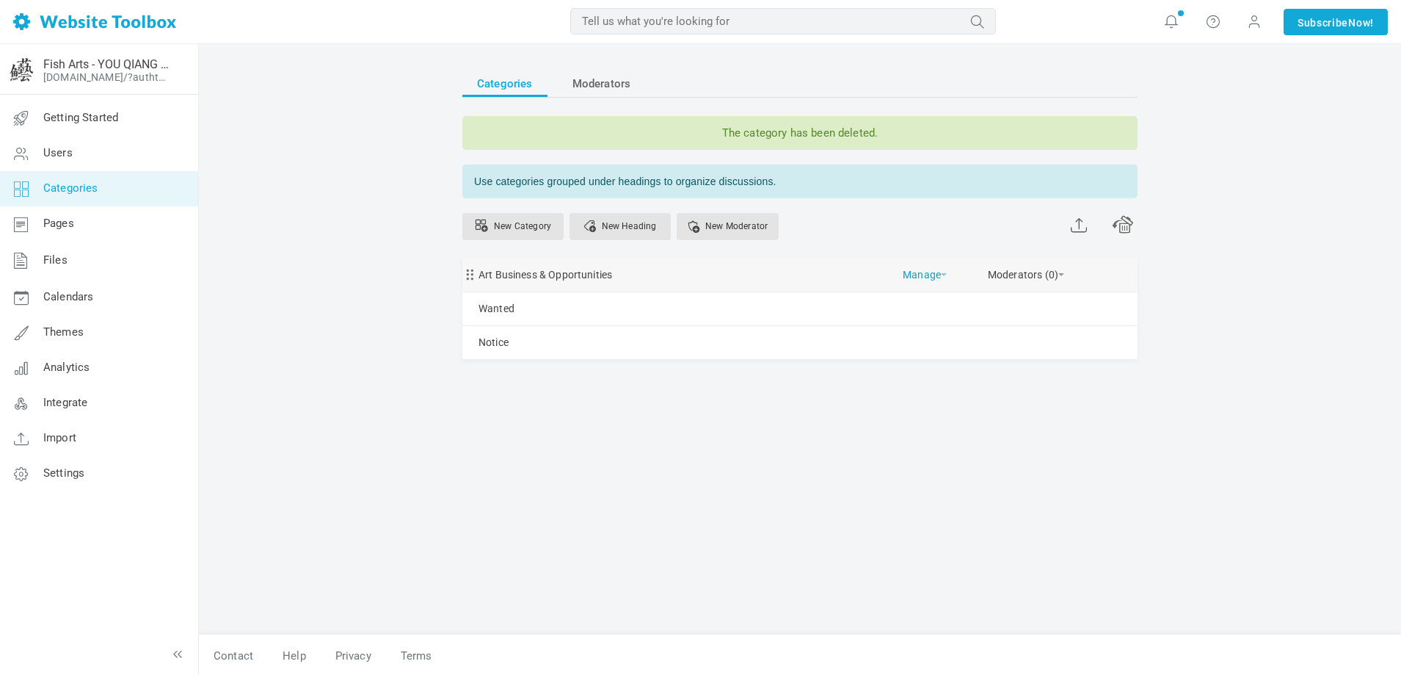
click at [923, 279] on link "Manage" at bounding box center [925, 271] width 44 height 26
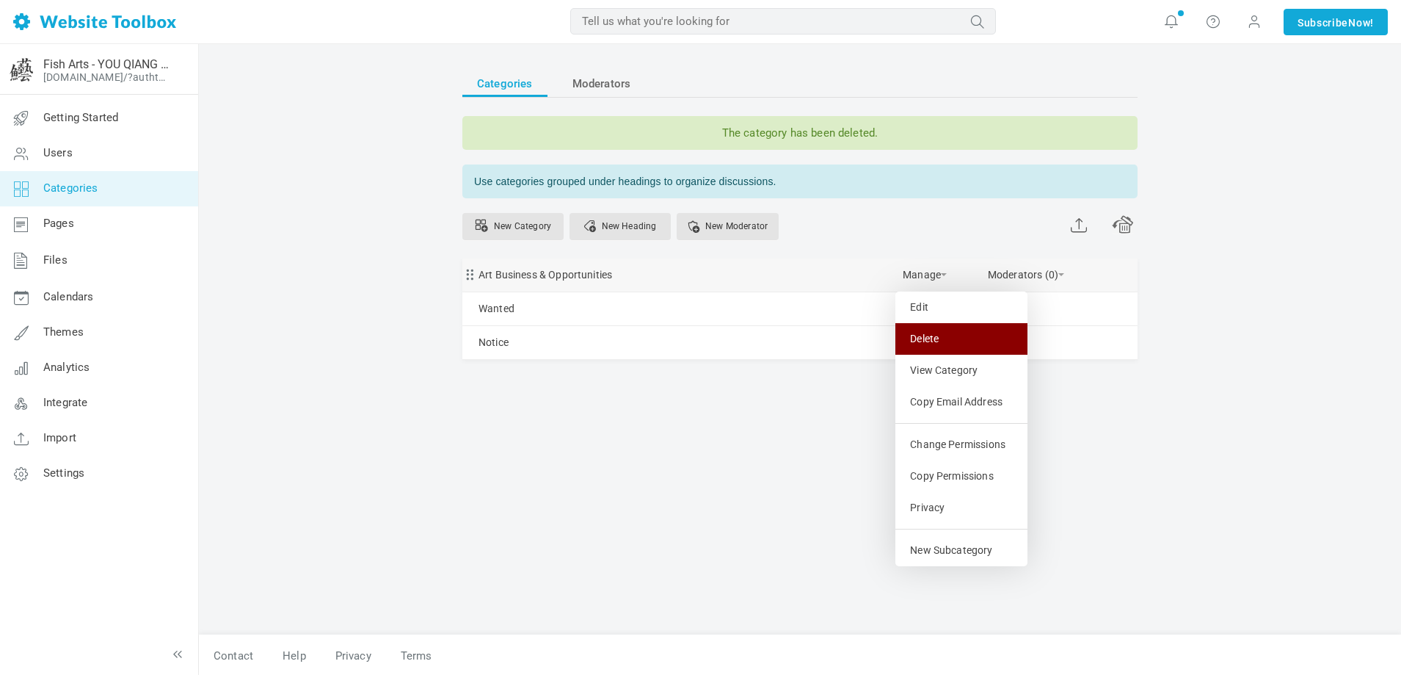
click at [948, 343] on link "Delete" at bounding box center [962, 339] width 132 height 32
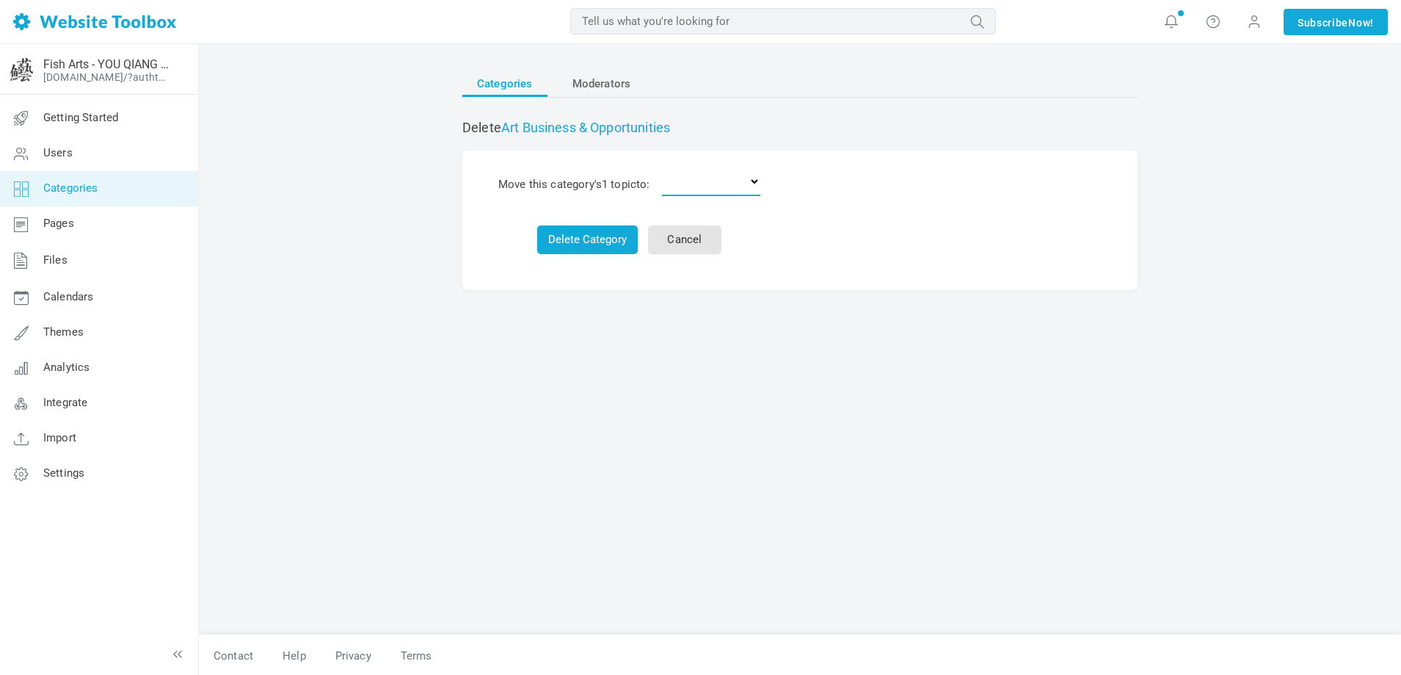
click at [670, 196] on select "Delete the topics Wanted Notice" at bounding box center [711, 181] width 98 height 29
select select "0"
click at [665, 167] on select "Delete the topics Wanted Notice" at bounding box center [711, 181] width 98 height 29
click at [609, 226] on button "Delete Category & 1 topic" at bounding box center [587, 239] width 147 height 29
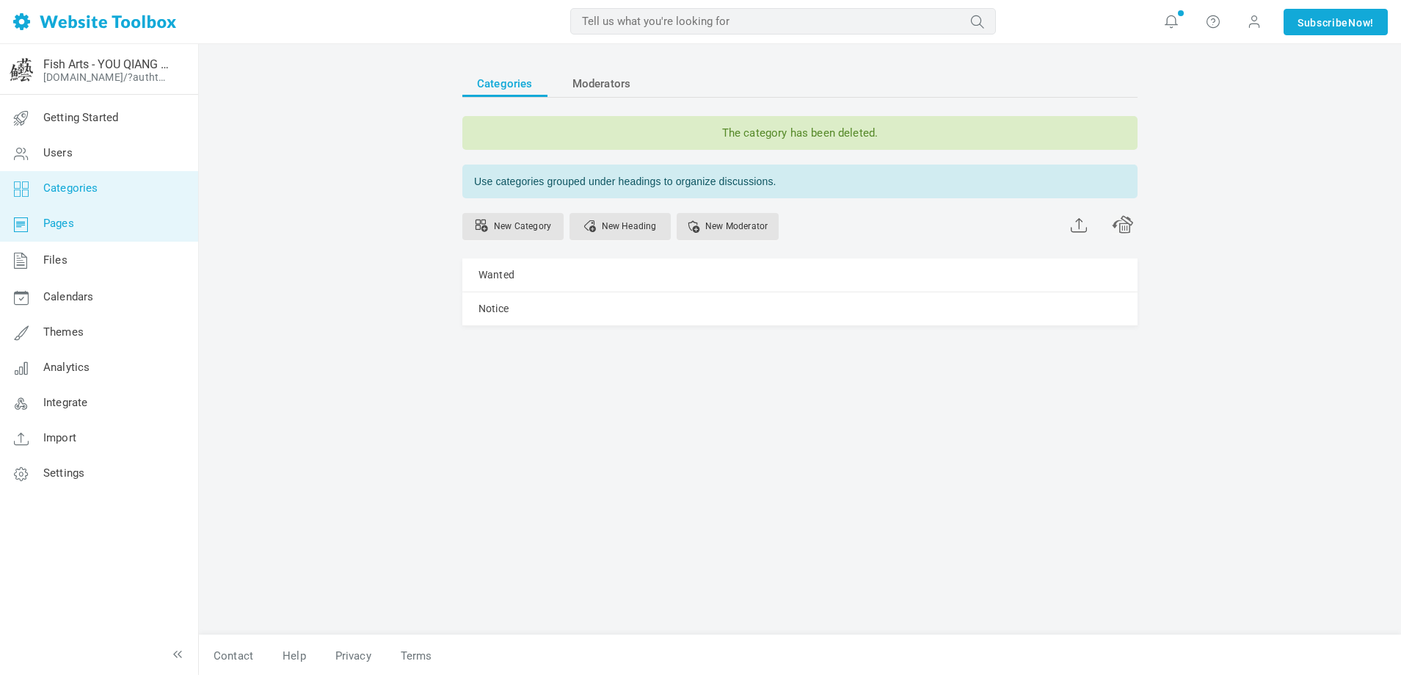
click at [83, 208] on link "Pages" at bounding box center [98, 223] width 199 height 35
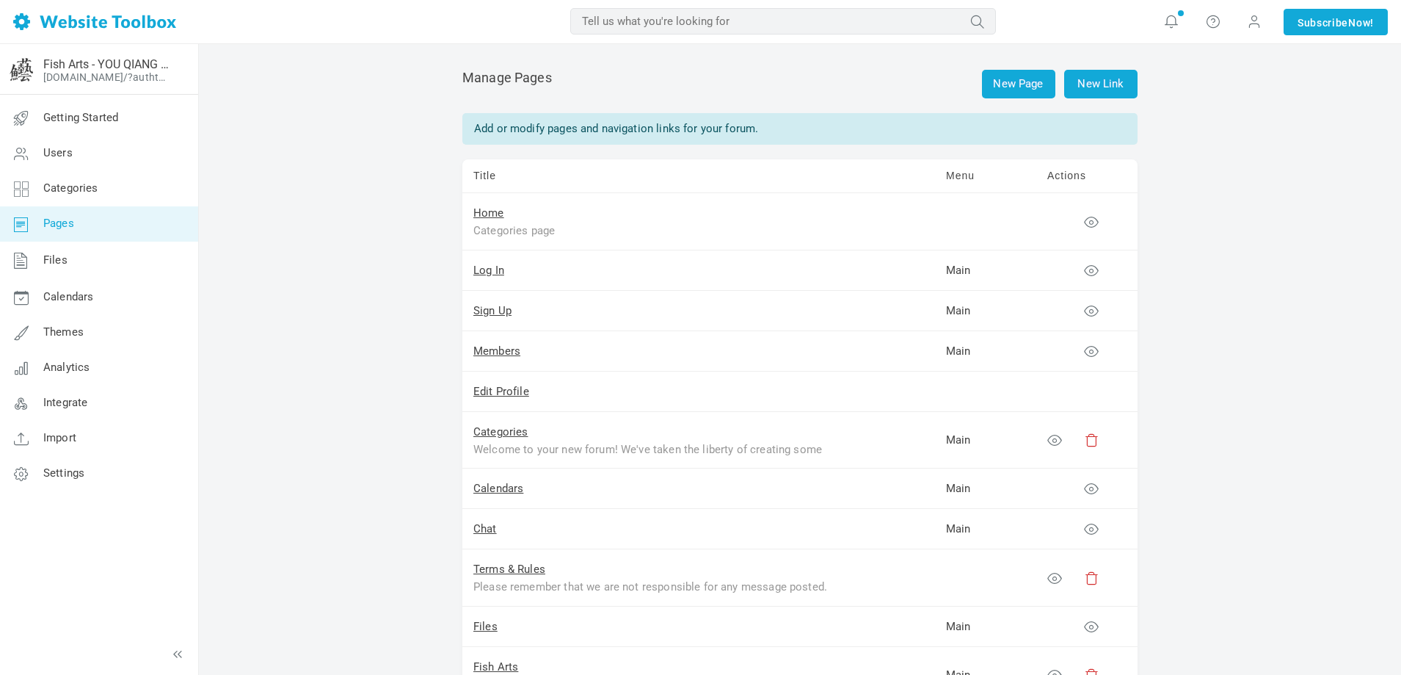
drag, startPoint x: 302, startPoint y: 189, endPoint x: 275, endPoint y: 97, distance: 95.7
click at [275, 97] on div "New Page New Link Manage Pages Add or modify pages and navigation links for you…" at bounding box center [800, 473] width 1202 height 859
click at [81, 249] on link "Files" at bounding box center [98, 260] width 199 height 38
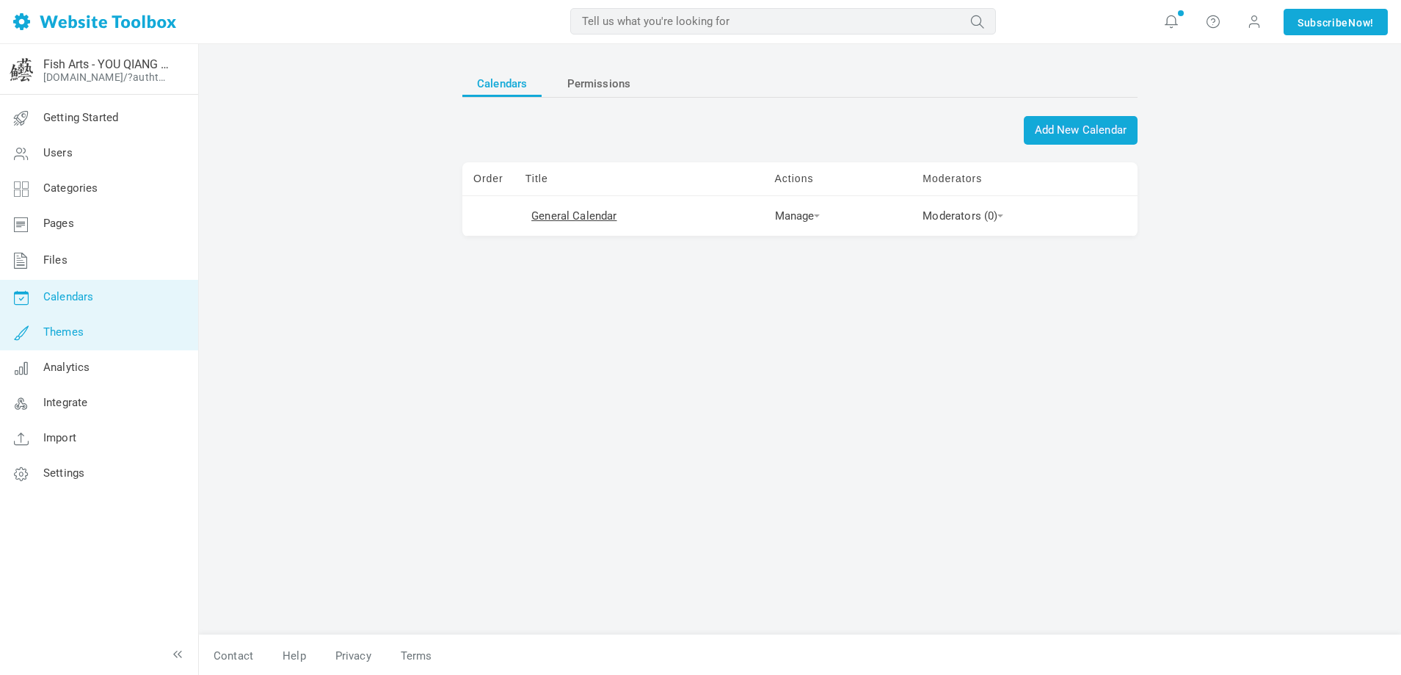
click at [88, 328] on link "Themes" at bounding box center [98, 332] width 199 height 35
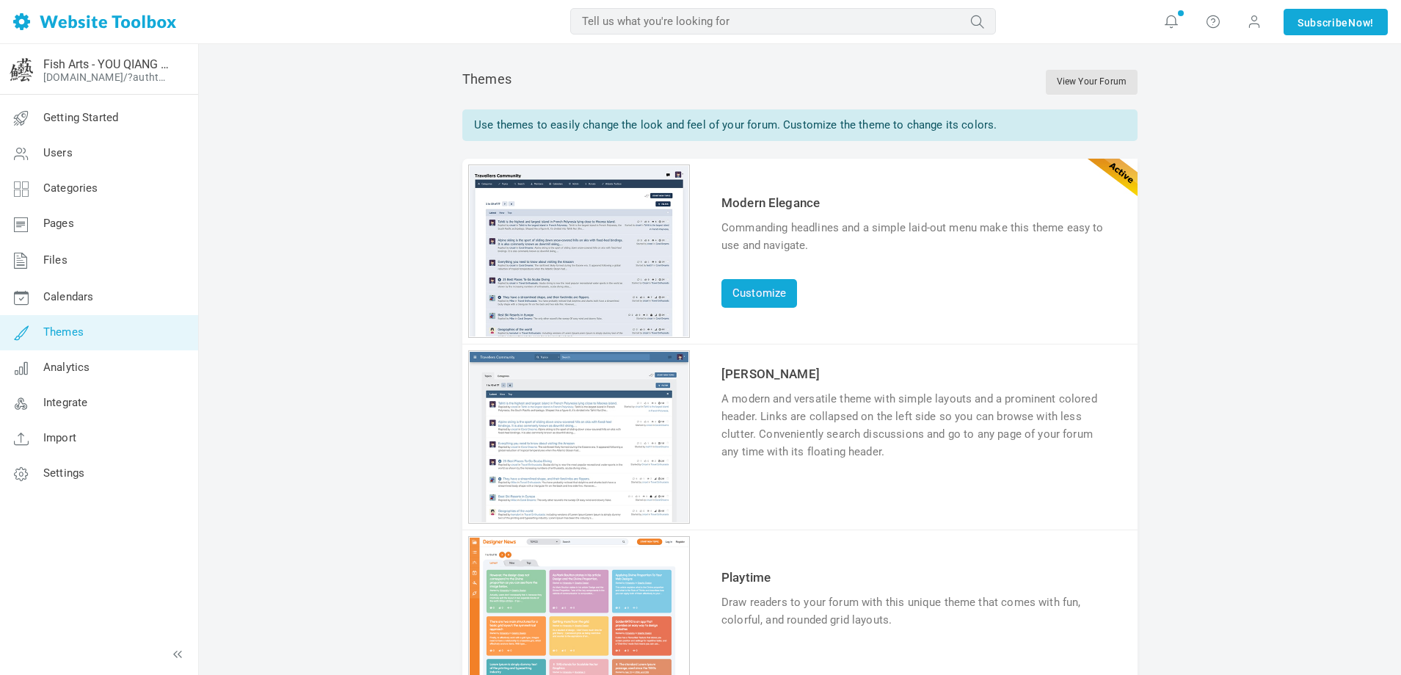
click at [102, 363] on link "Analytics" at bounding box center [98, 367] width 199 height 35
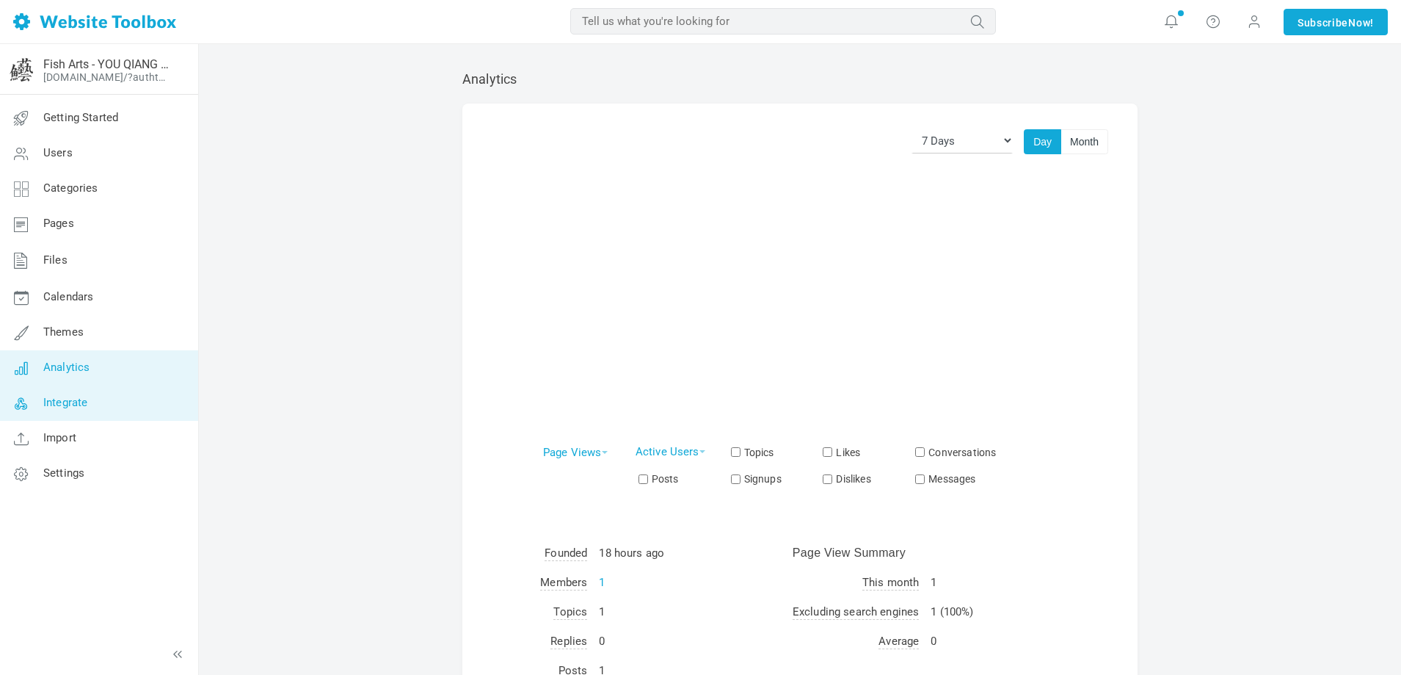
click at [87, 396] on span "Integrate" at bounding box center [65, 402] width 44 height 13
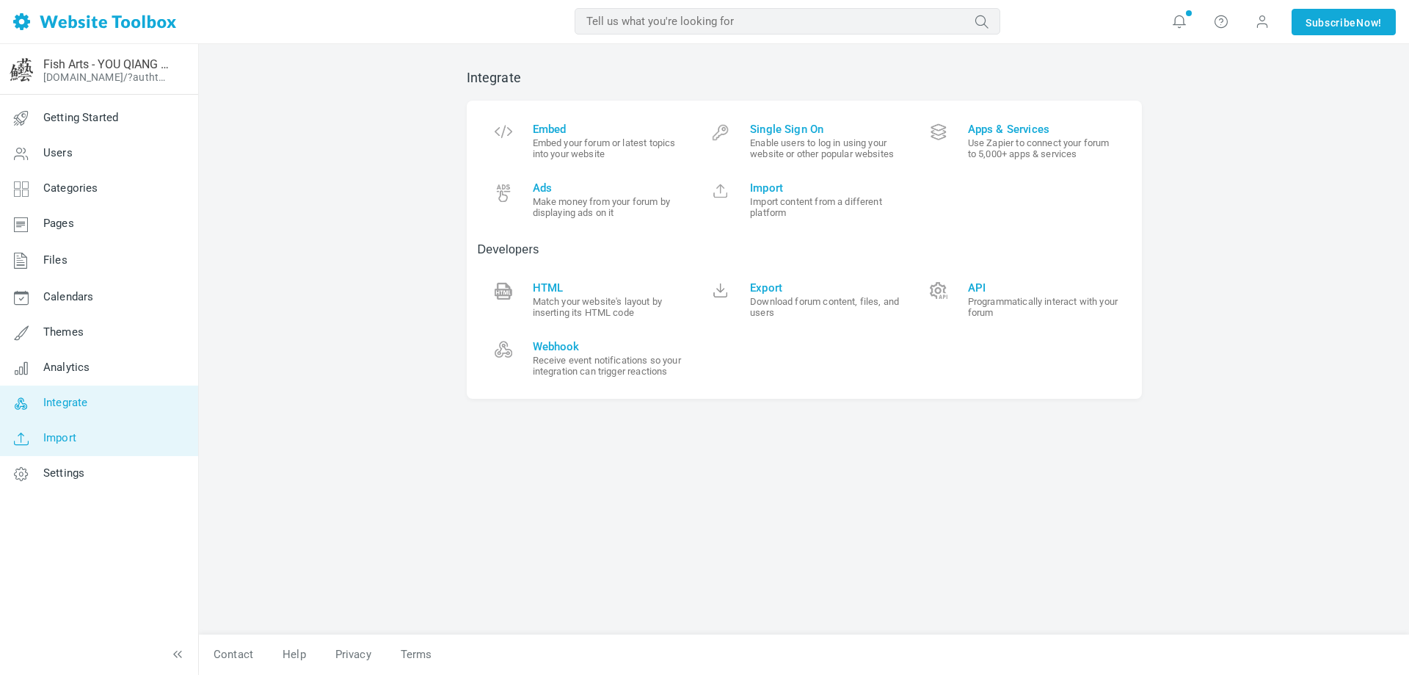
click at [62, 447] on link "Import" at bounding box center [98, 438] width 199 height 35
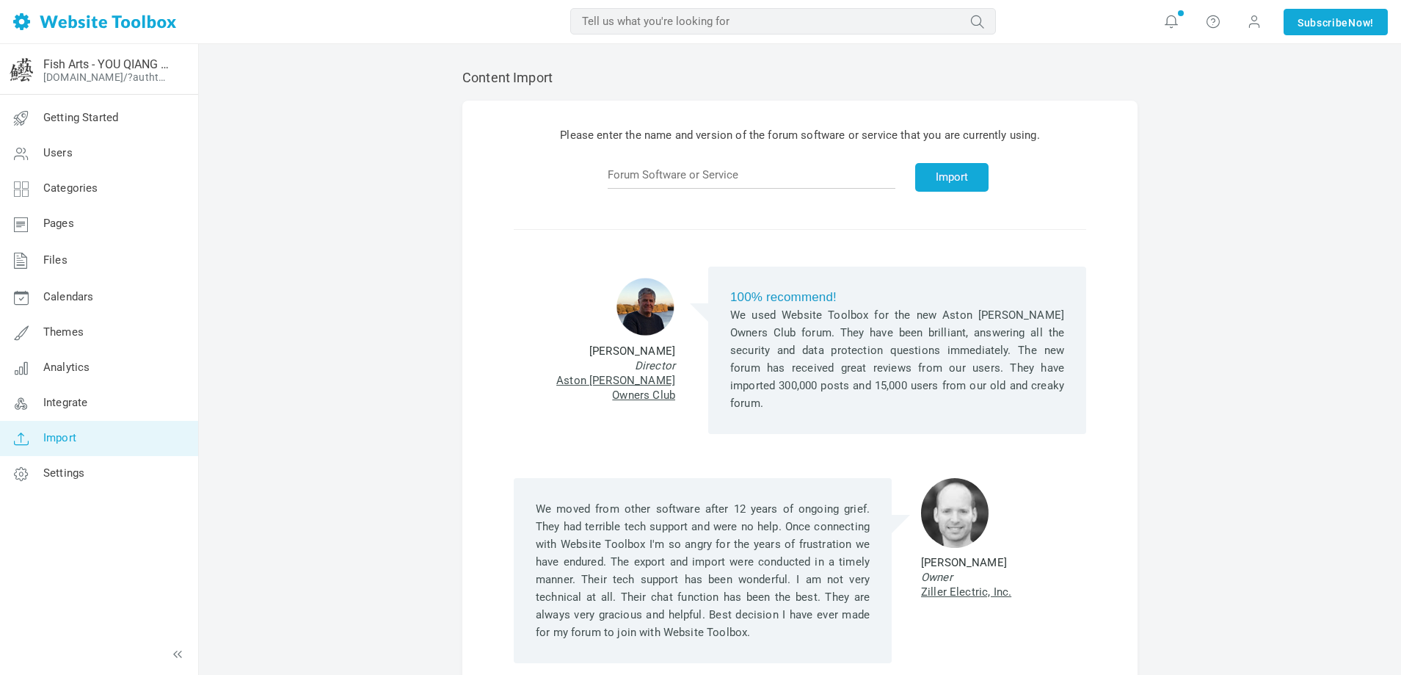
click at [58, 486] on link "Settings" at bounding box center [98, 473] width 199 height 35
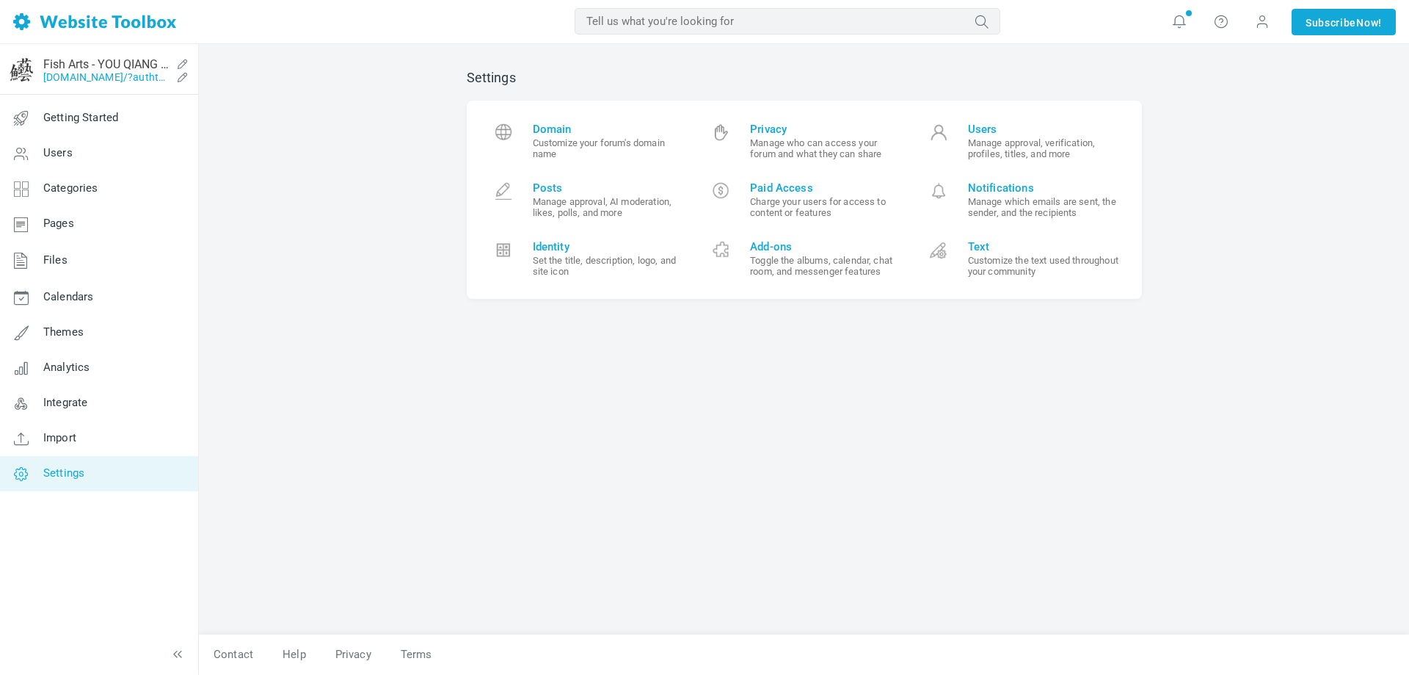
click at [84, 75] on link "[DOMAIN_NAME]/?authtoken=dd5729ef45b02242785f162b52dd0b59&rememberMe=1" at bounding box center [107, 77] width 128 height 12
click at [1259, 20] on span at bounding box center [1262, 21] width 15 height 15
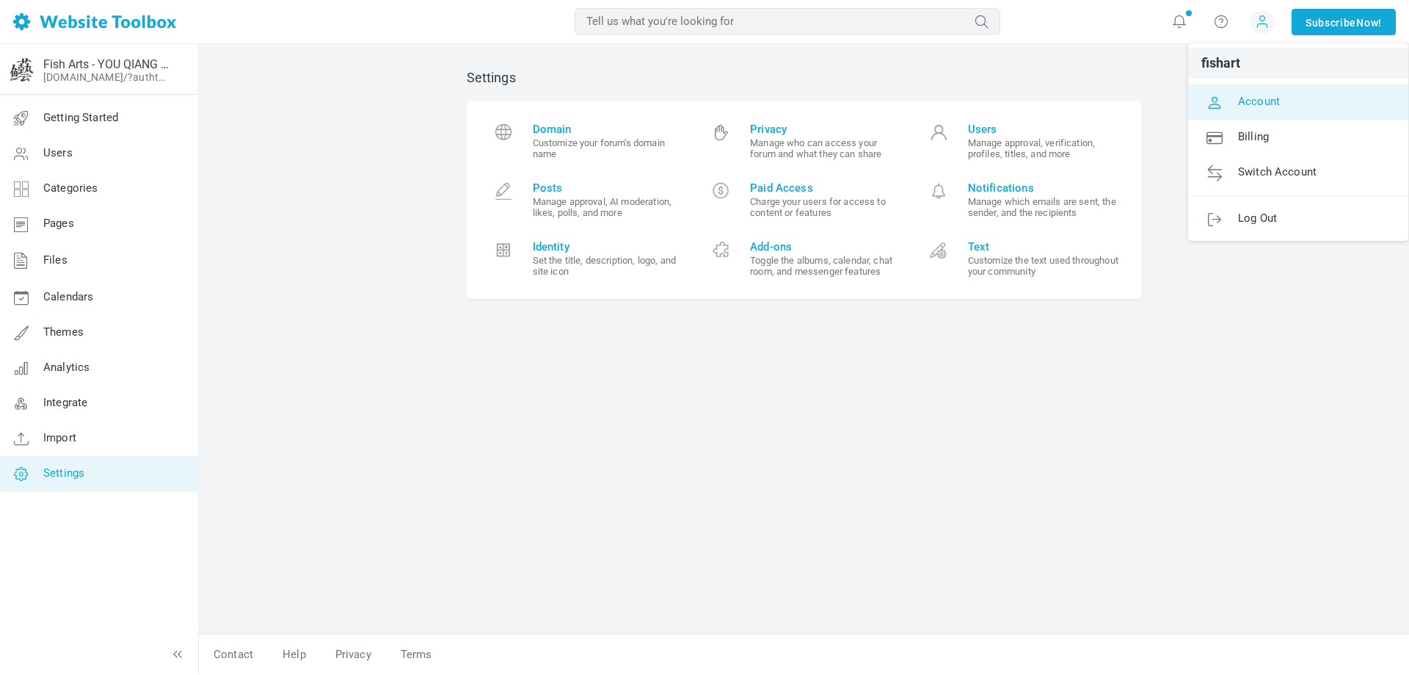
click at [1227, 98] on link "Account" at bounding box center [1298, 101] width 220 height 35
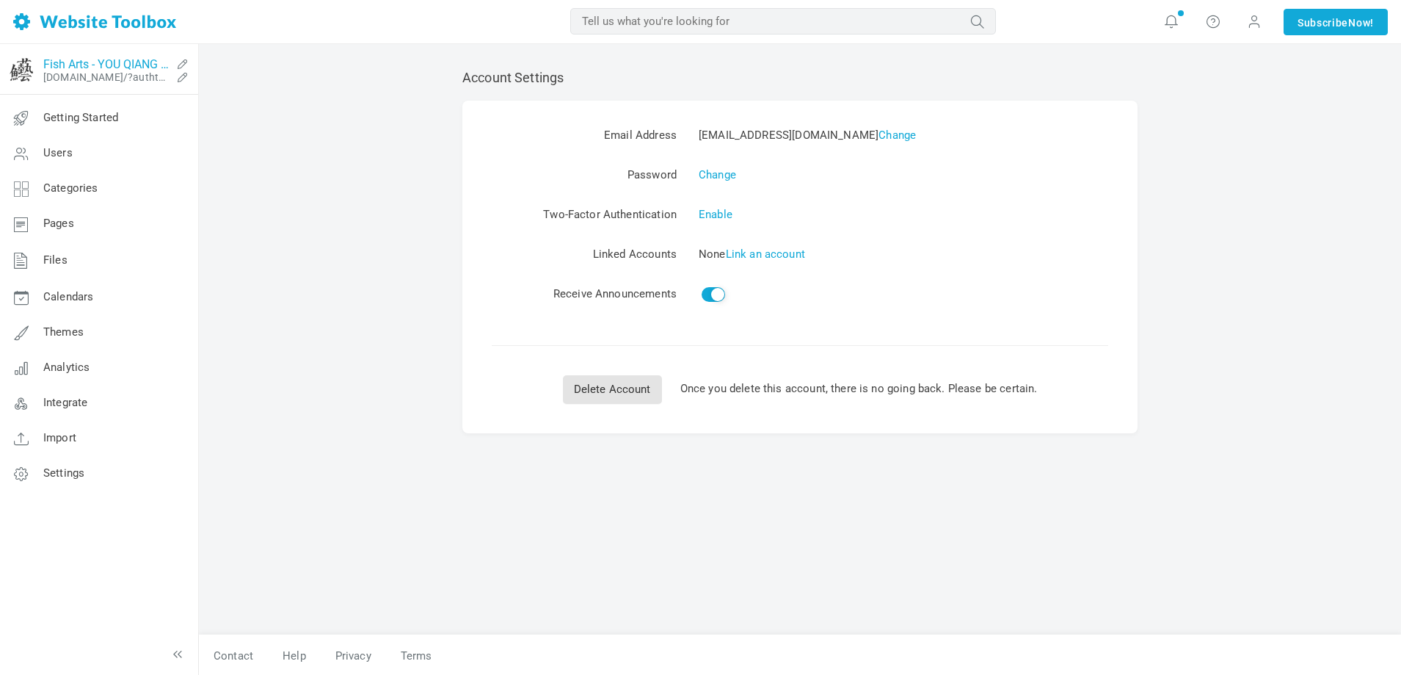
click at [90, 66] on link "Fish Arts - YOU QIANG ARTWORK STUDIO" at bounding box center [107, 64] width 128 height 14
click at [179, 77] on icon at bounding box center [182, 77] width 23 height 12
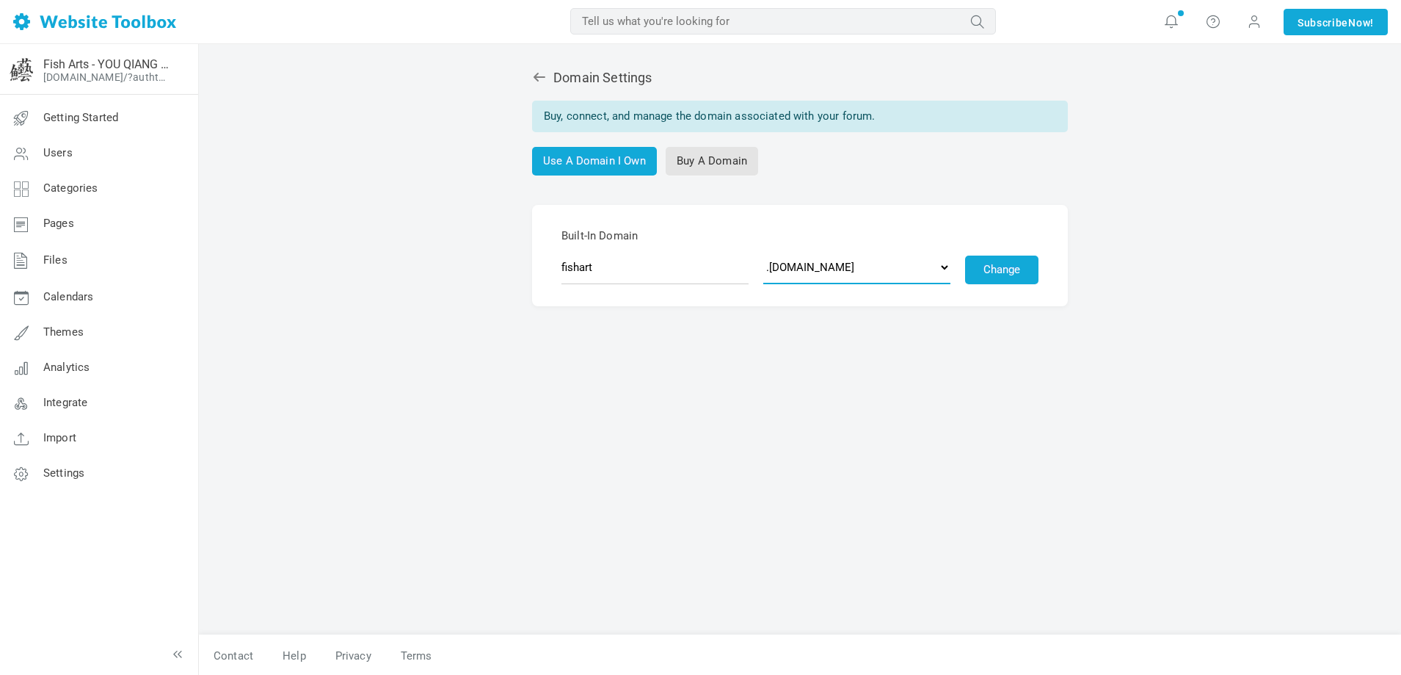
click at [818, 265] on select ".[DOMAIN_NAME] .[DOMAIN_NAME] .[DOMAIN_NAME] .[DOMAIN_NAME] .[DOMAIN_NAME] .[DO…" at bounding box center [856, 267] width 187 height 34
click at [763, 251] on select ".discussion.community .community.chat .forumchitchat.com .discussioncommunity.c…" at bounding box center [856, 267] width 187 height 34
click at [855, 272] on select ".discussion.community .community.chat .forumchitchat.com .discussioncommunity.c…" at bounding box center [856, 267] width 187 height 34
select select "forumchitchat.com"
click at [763, 251] on select ".discussion.community .community.chat .forumchitchat.com .discussioncommunity.c…" at bounding box center [856, 267] width 187 height 34
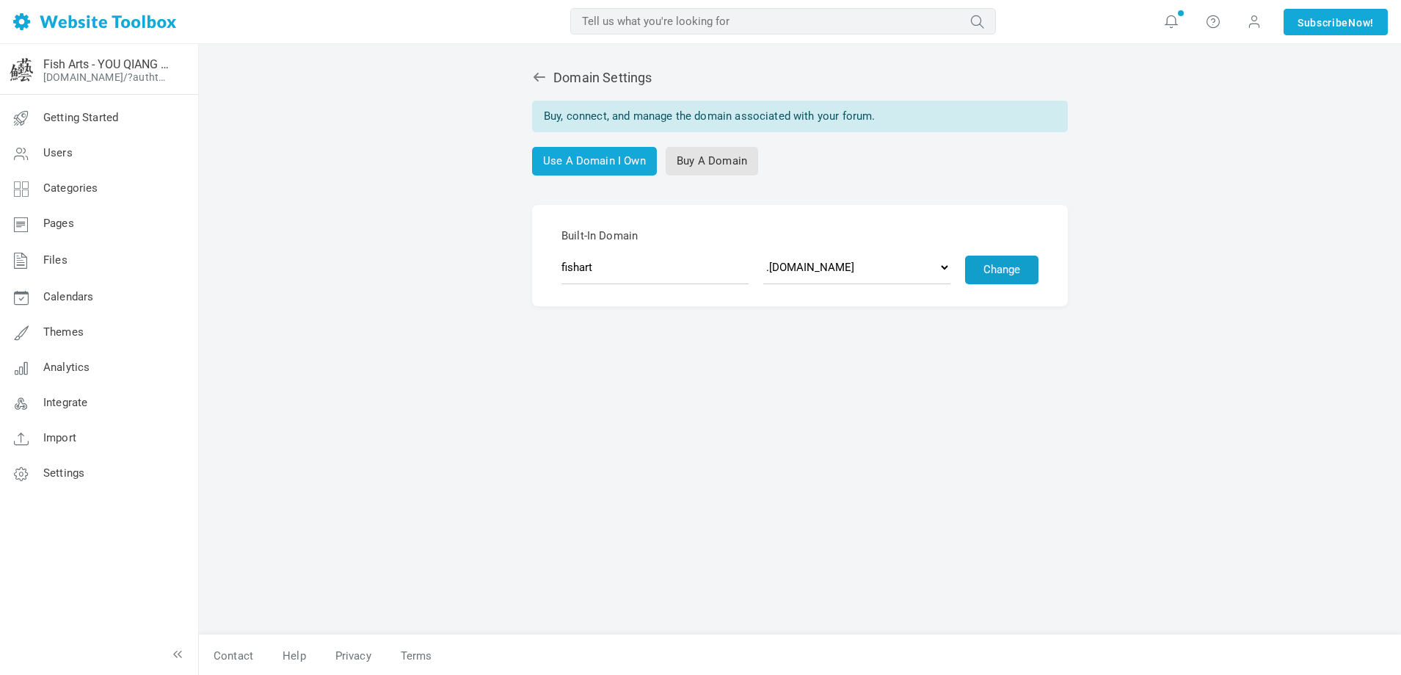
click at [980, 269] on button "Change" at bounding box center [1001, 269] width 73 height 29
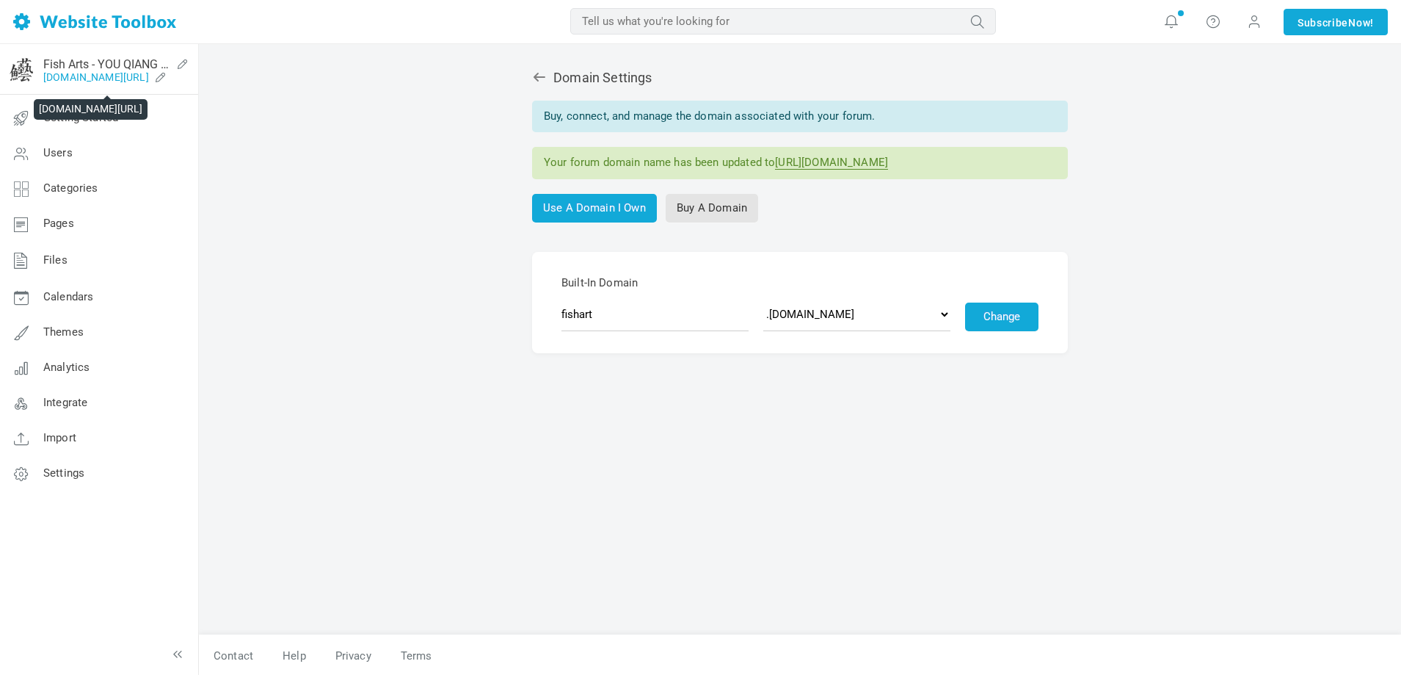
click at [120, 79] on link "[DOMAIN_NAME][URL]" at bounding box center [96, 77] width 106 height 12
click at [76, 62] on link "Fish Arts - YOU QIANG ARTWORK STUDIO" at bounding box center [107, 64] width 128 height 14
click at [1243, 22] on span at bounding box center [1254, 21] width 23 height 23
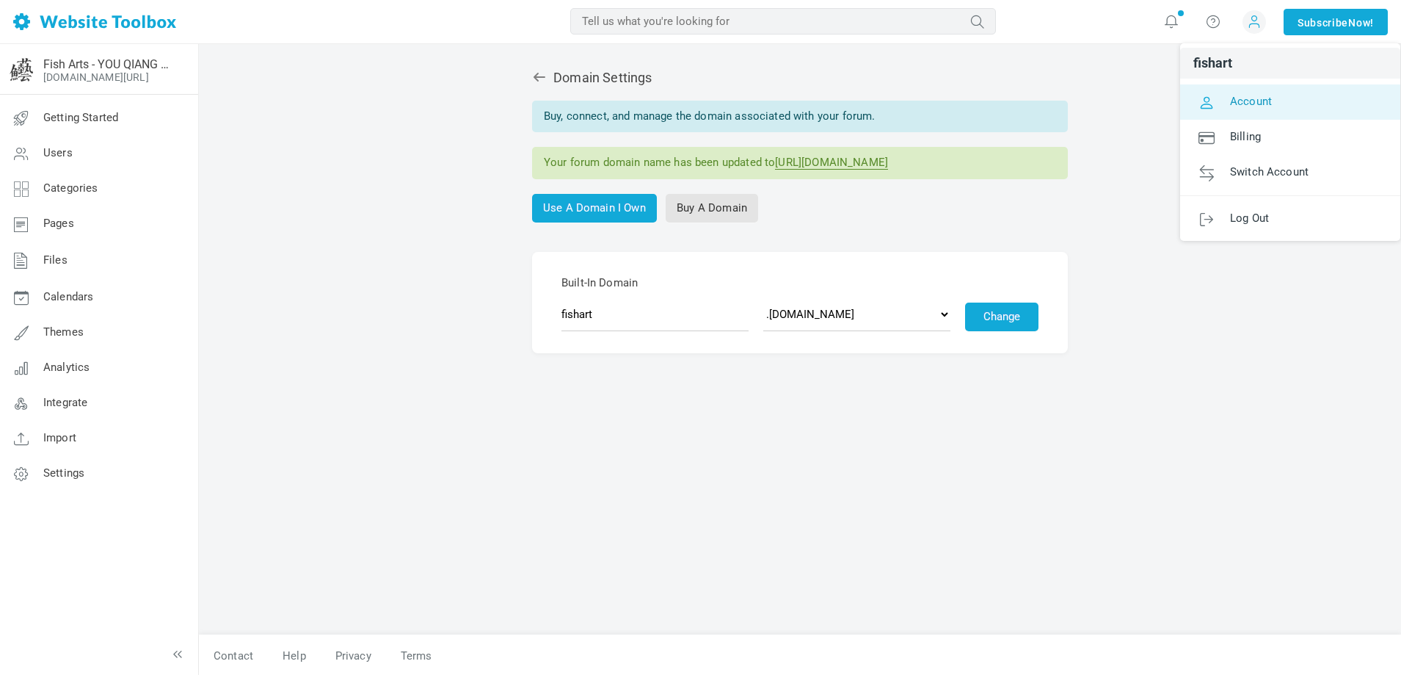
click at [1230, 96] on span "Account" at bounding box center [1251, 100] width 42 height 13
